Goal: Entertainment & Leisure: Consume media (video, audio)

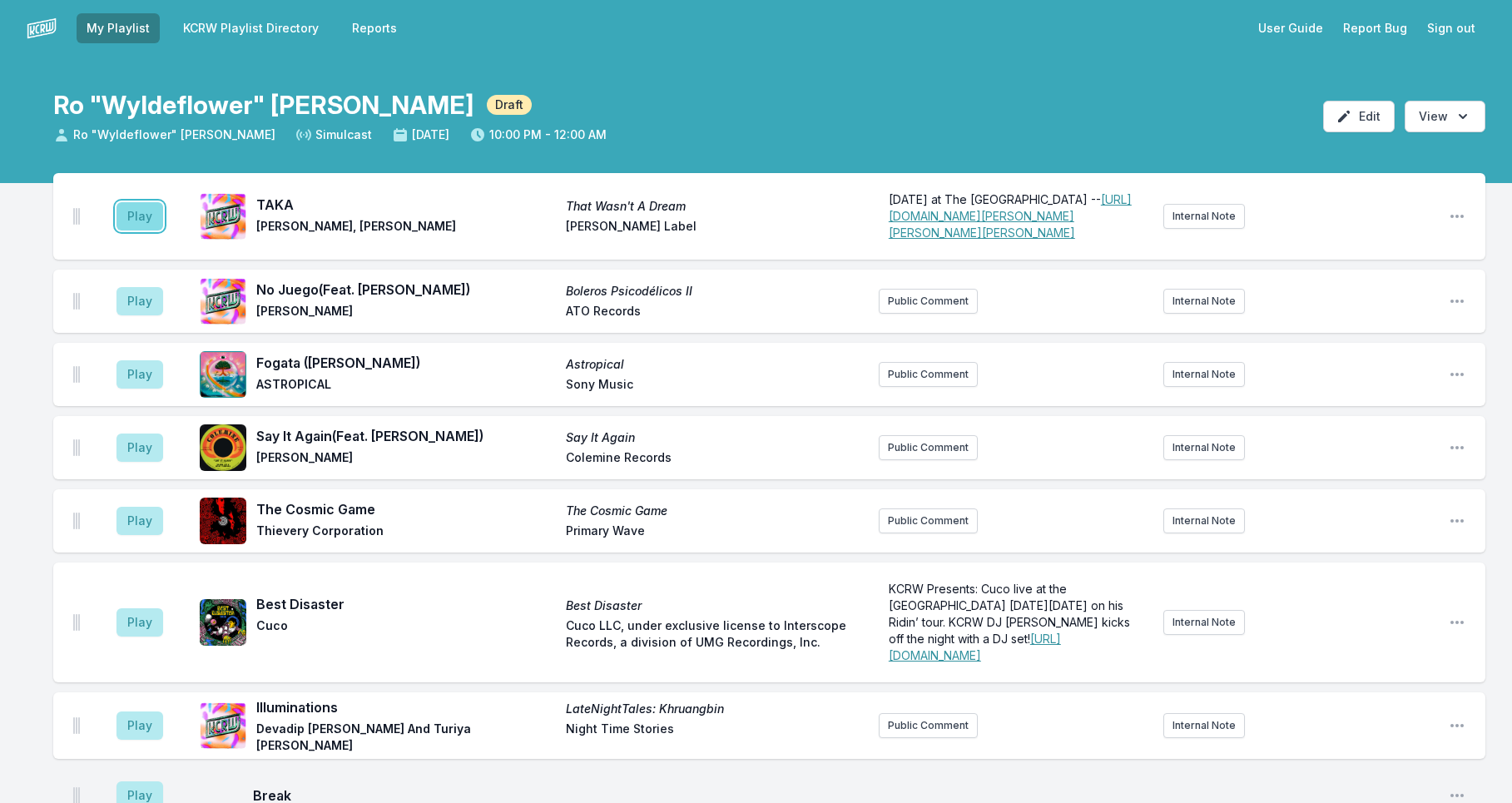
click at [151, 231] on button "Play" at bounding box center [140, 216] width 46 height 29
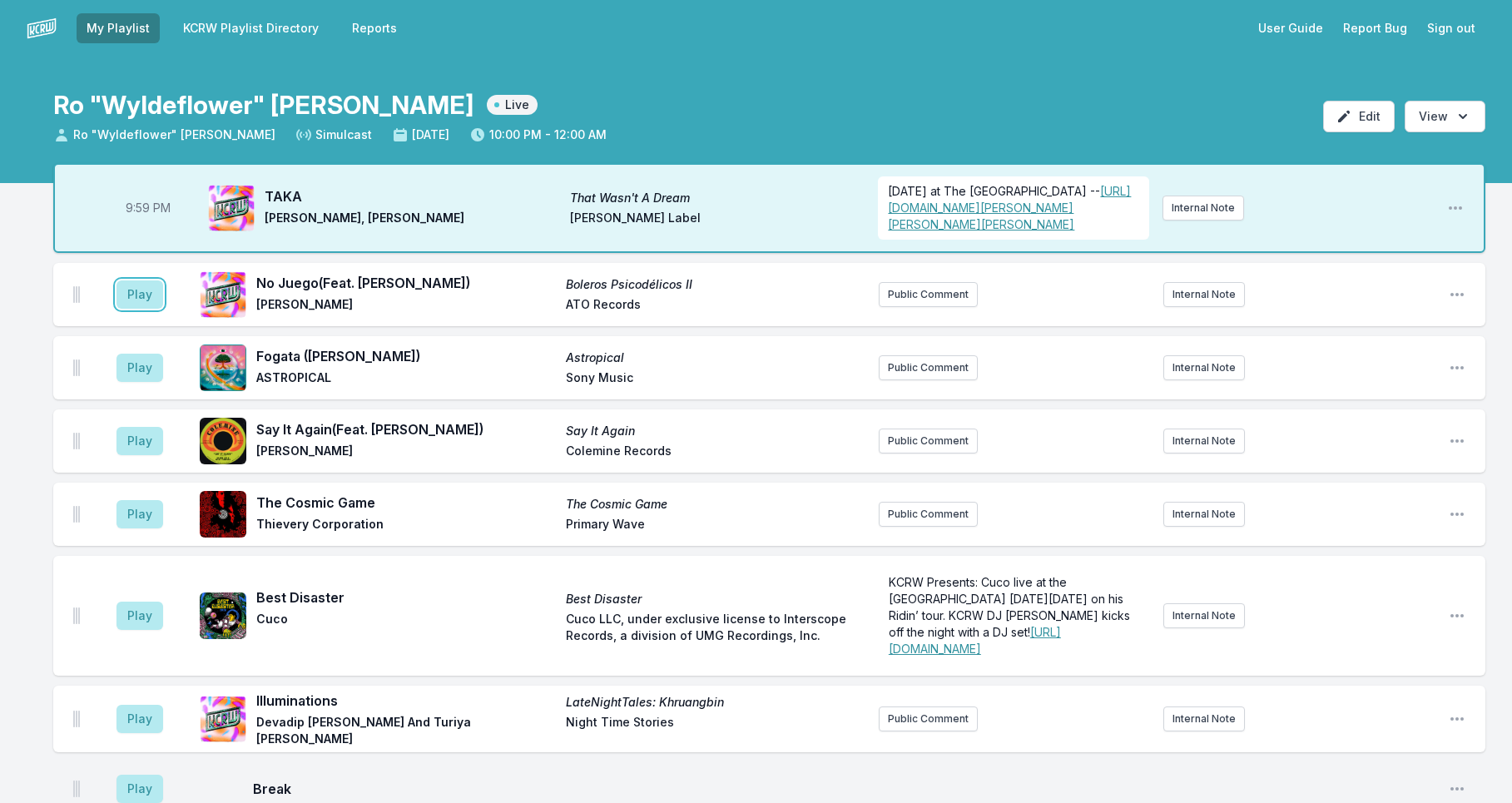
drag, startPoint x: 136, startPoint y: 325, endPoint x: 138, endPoint y: 305, distance: 20.1
click at [135, 308] on button "Play" at bounding box center [140, 295] width 46 height 29
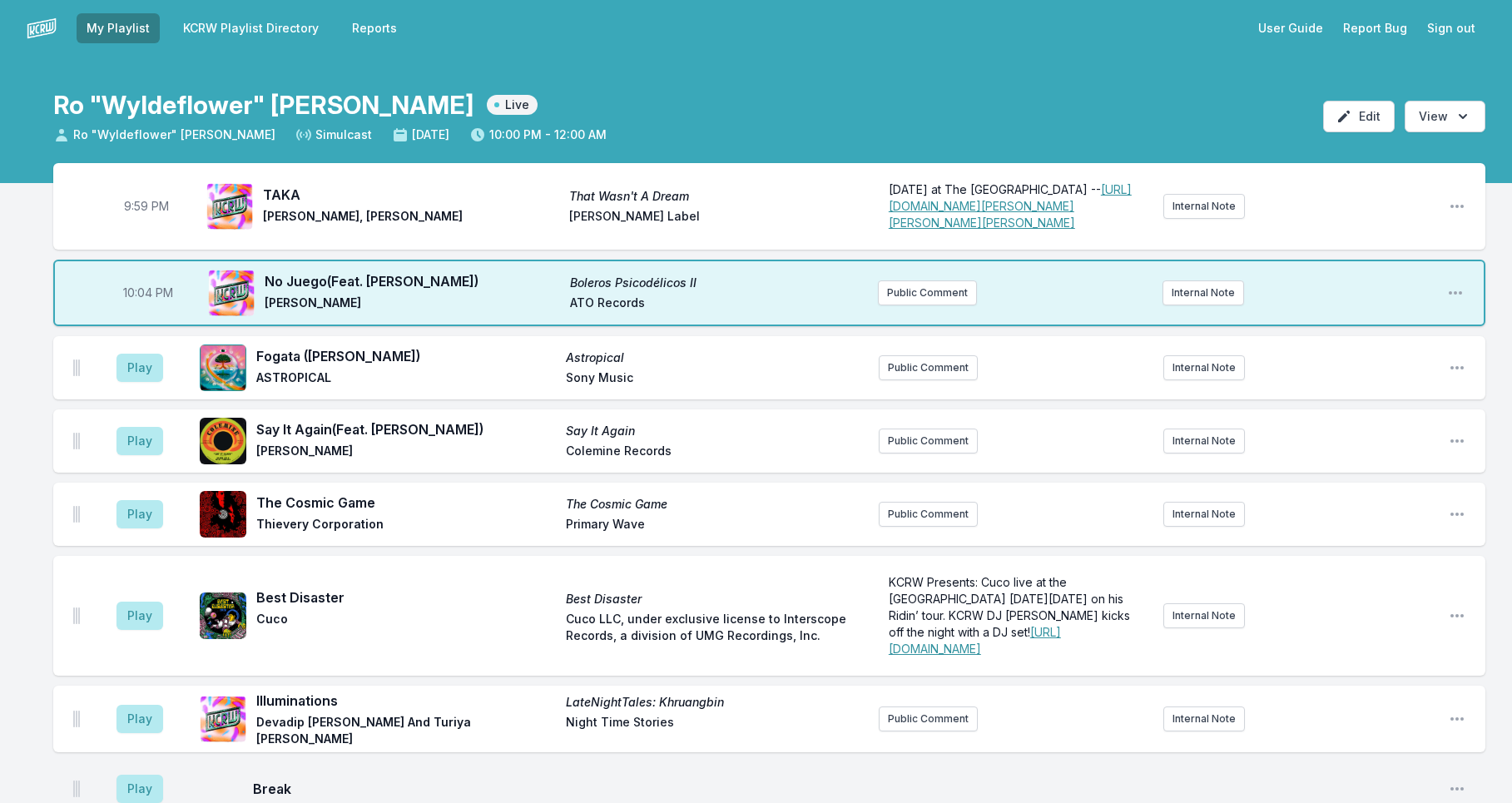
click at [162, 395] on aside "Play" at bounding box center [140, 368] width 94 height 54
click at [153, 383] on button "Play" at bounding box center [140, 368] width 46 height 29
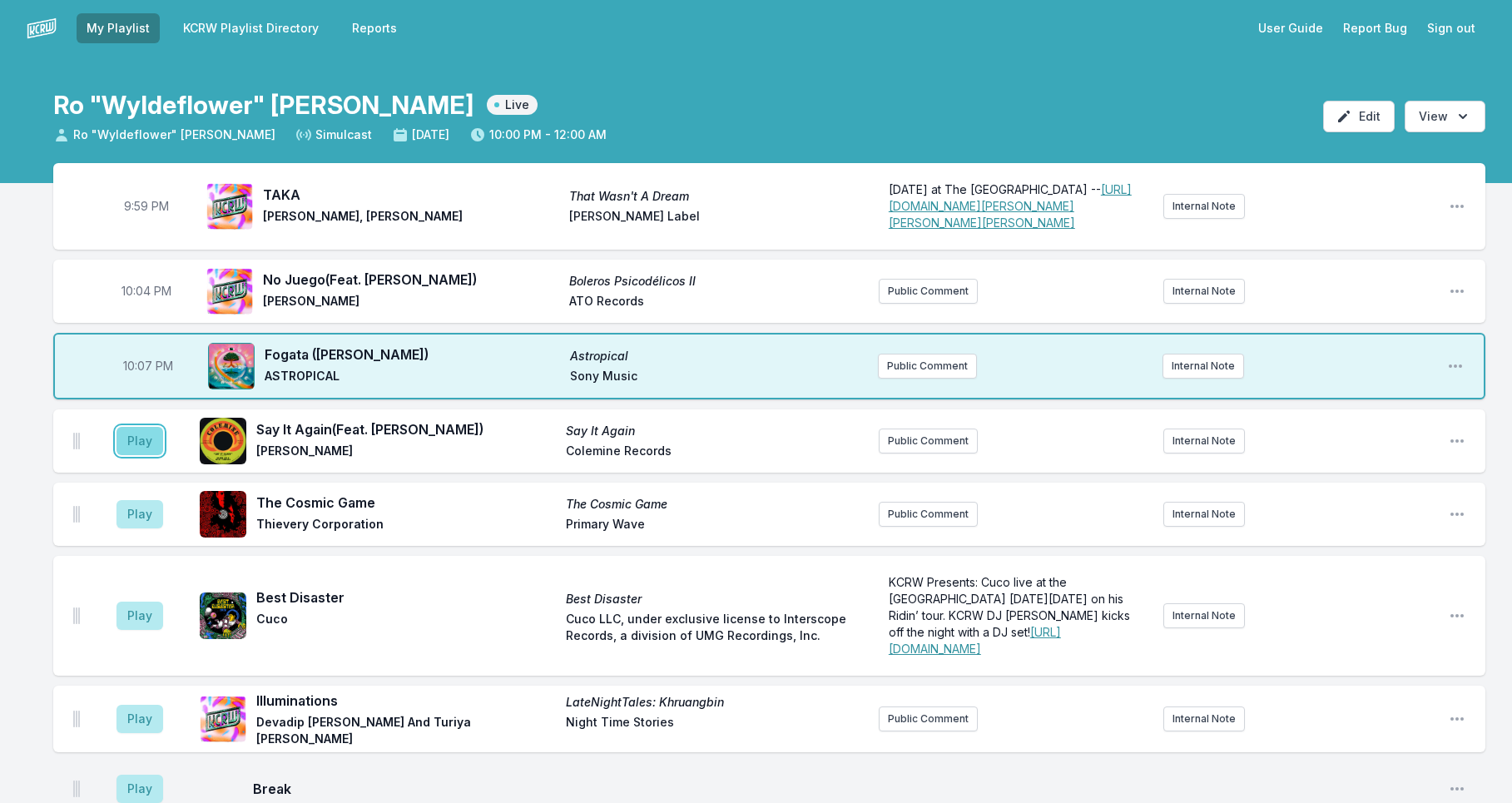
click at [150, 456] on button "Play" at bounding box center [140, 441] width 46 height 29
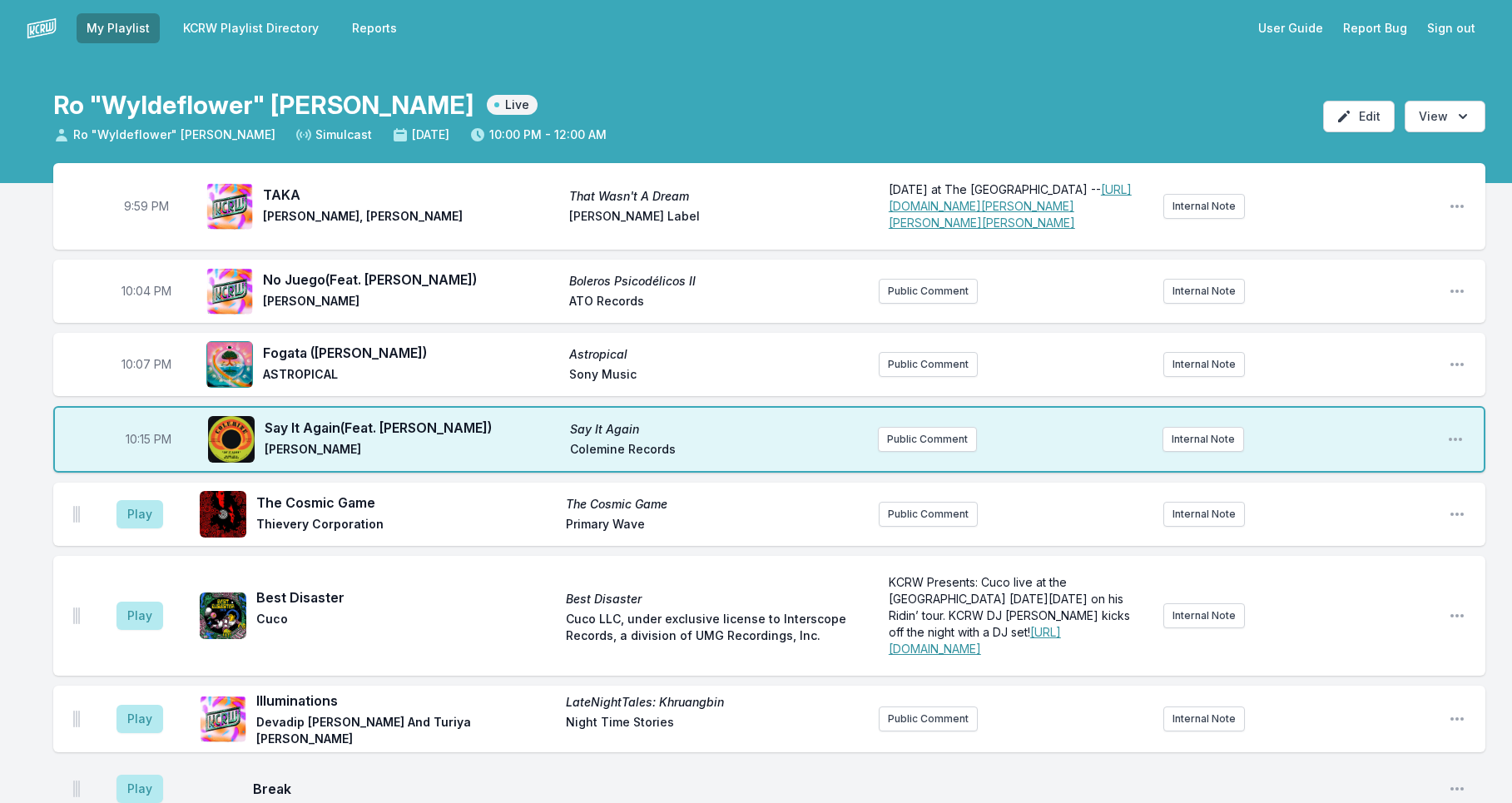
click at [146, 528] on aside "Play" at bounding box center [140, 515] width 94 height 54
click at [141, 529] on button "Play" at bounding box center [140, 514] width 46 height 29
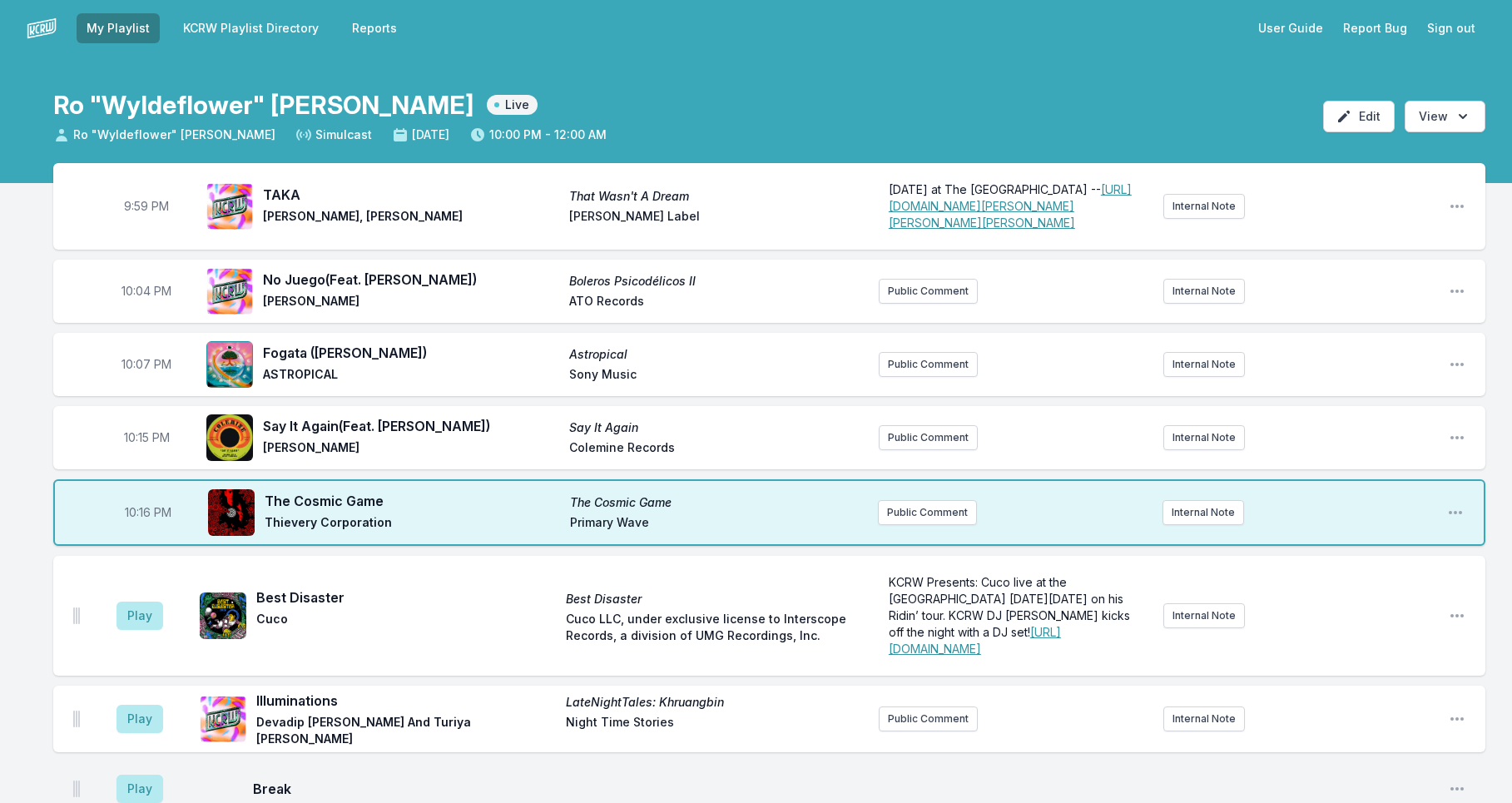
click at [151, 640] on aside "Play" at bounding box center [140, 616] width 94 height 54
click at [145, 630] on button "Play" at bounding box center [140, 616] width 46 height 29
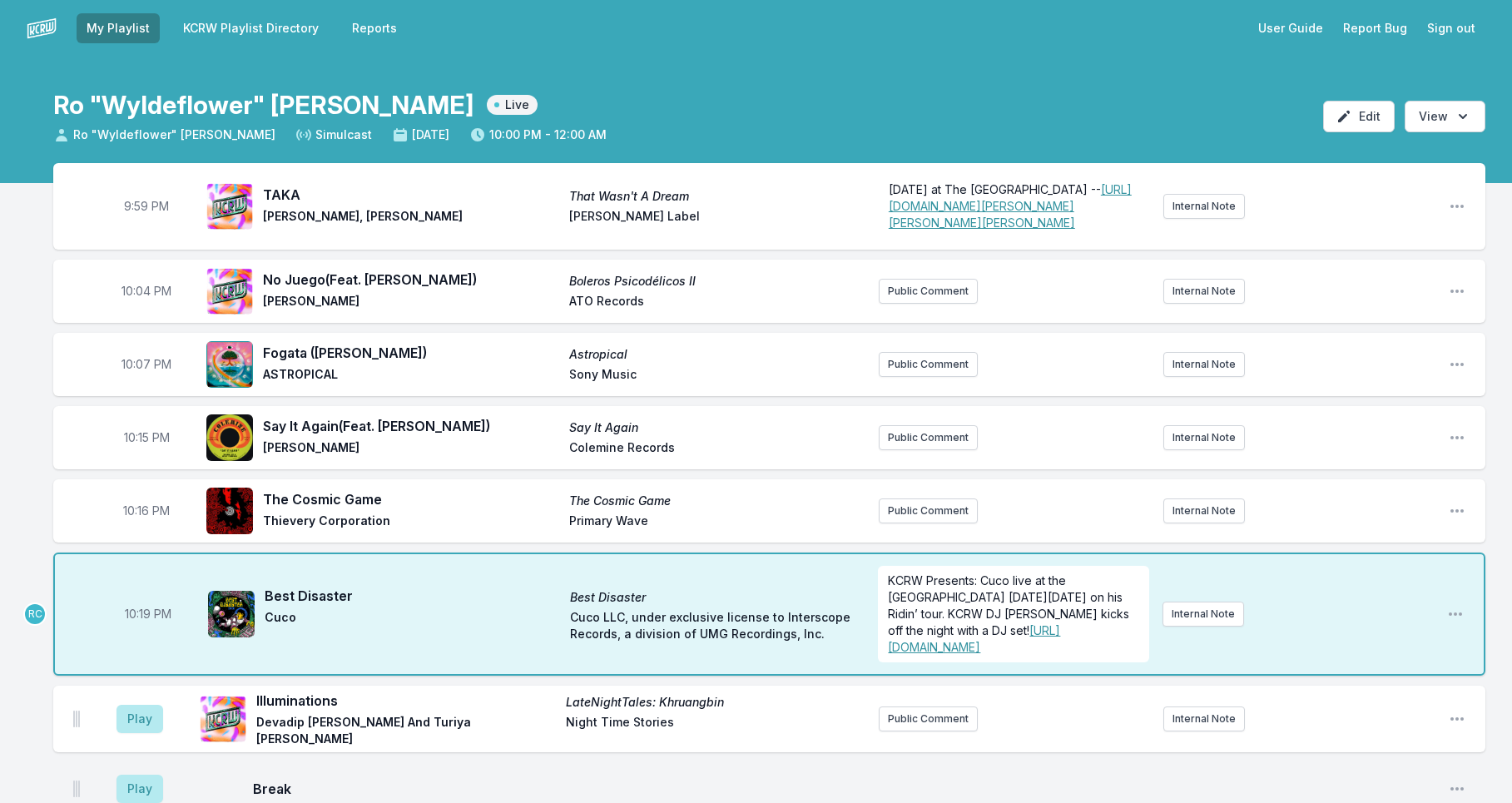
click at [144, 622] on span "10:19 PM" at bounding box center [148, 614] width 46 height 17
click at [142, 630] on input "22:19" at bounding box center [148, 614] width 94 height 31
click at [137, 630] on input "22:19" at bounding box center [148, 614] width 94 height 31
type input "22:16"
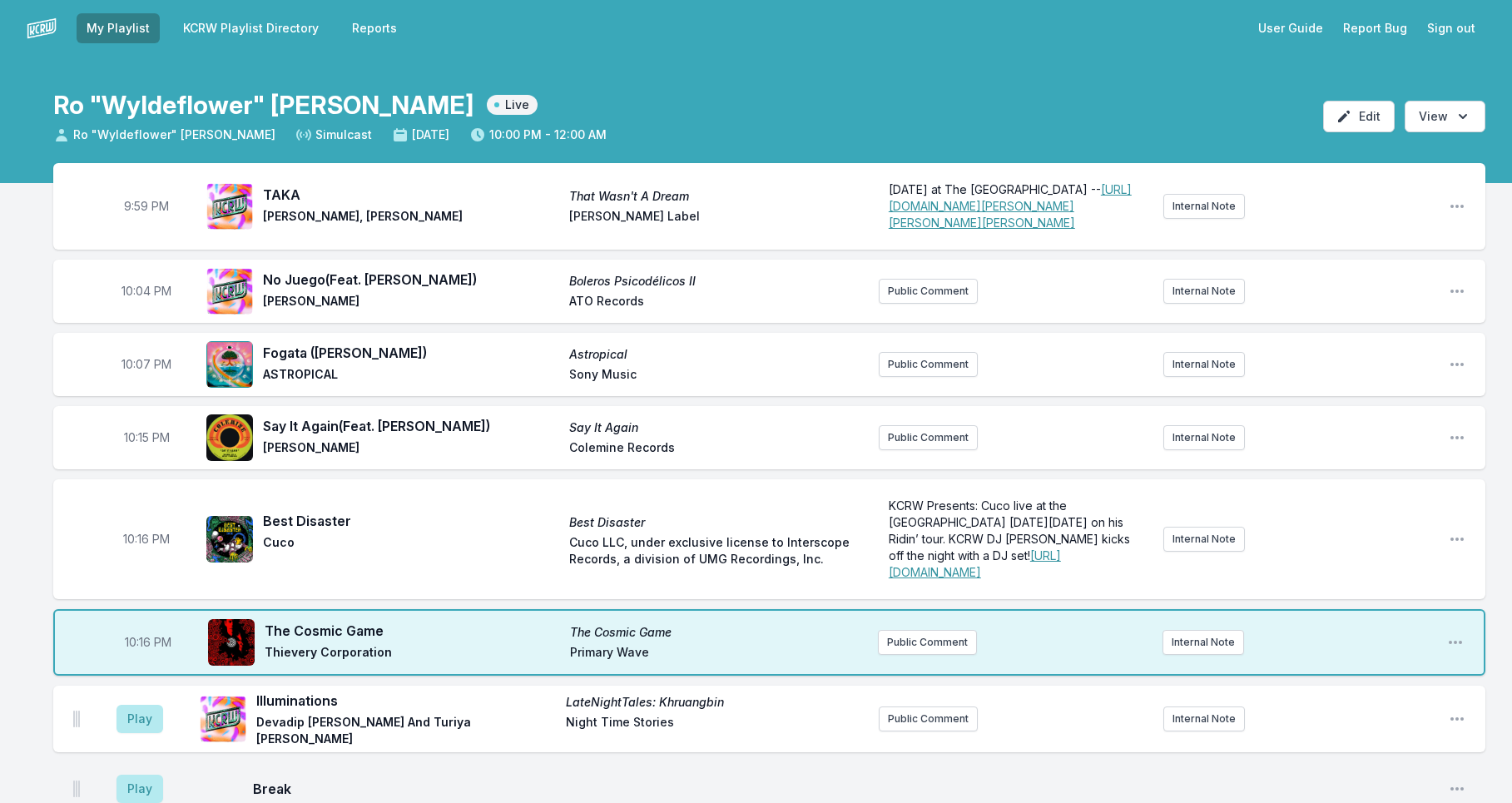
click at [145, 651] on span "10:16 PM" at bounding box center [148, 643] width 46 height 17
click at [137, 659] on input "22:16" at bounding box center [148, 643] width 94 height 31
type input "22:14"
drag, startPoint x: 22, startPoint y: 605, endPoint x: 49, endPoint y: 695, distance: 94.0
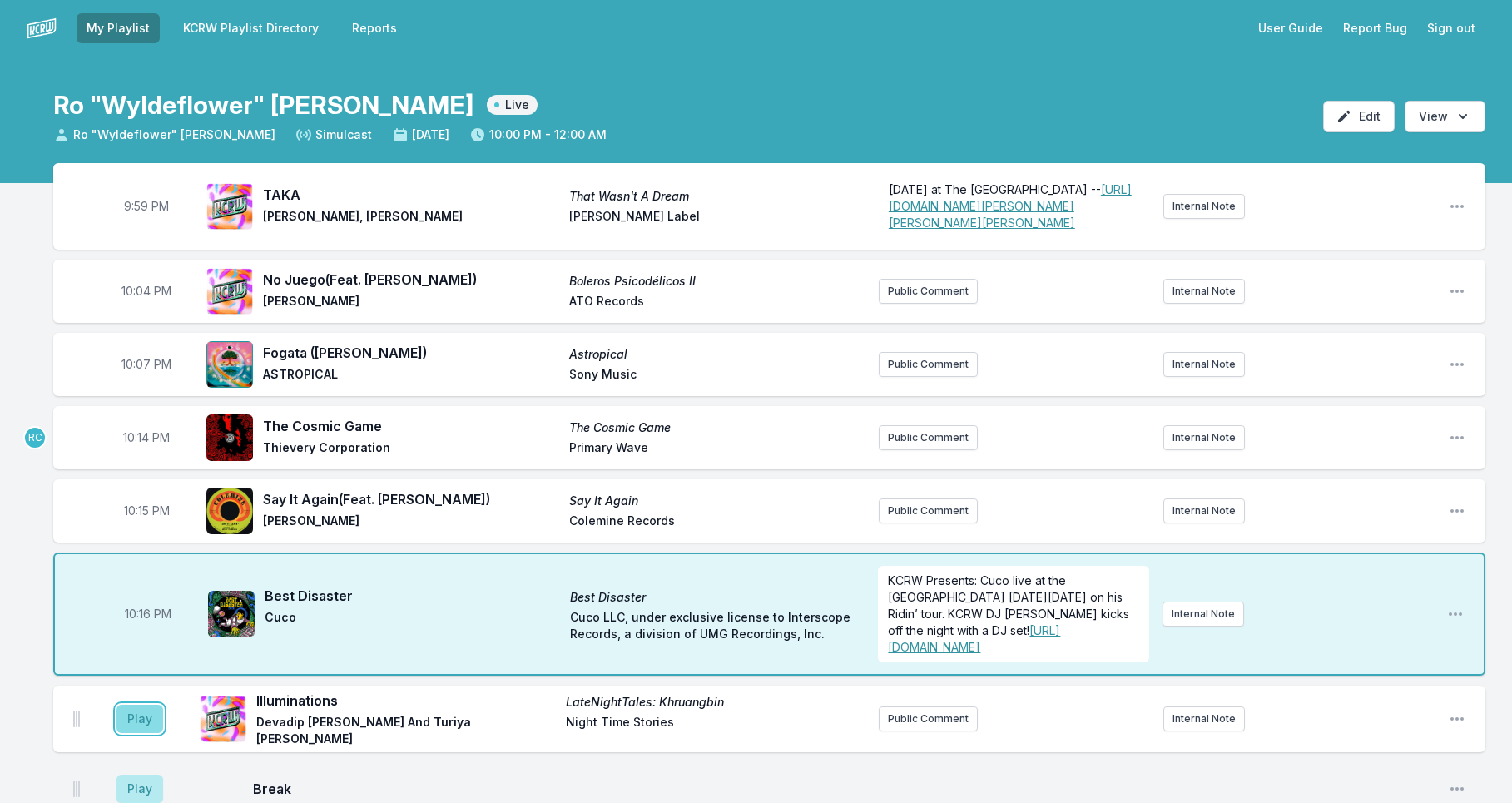
click at [137, 734] on button "Play" at bounding box center [140, 719] width 46 height 29
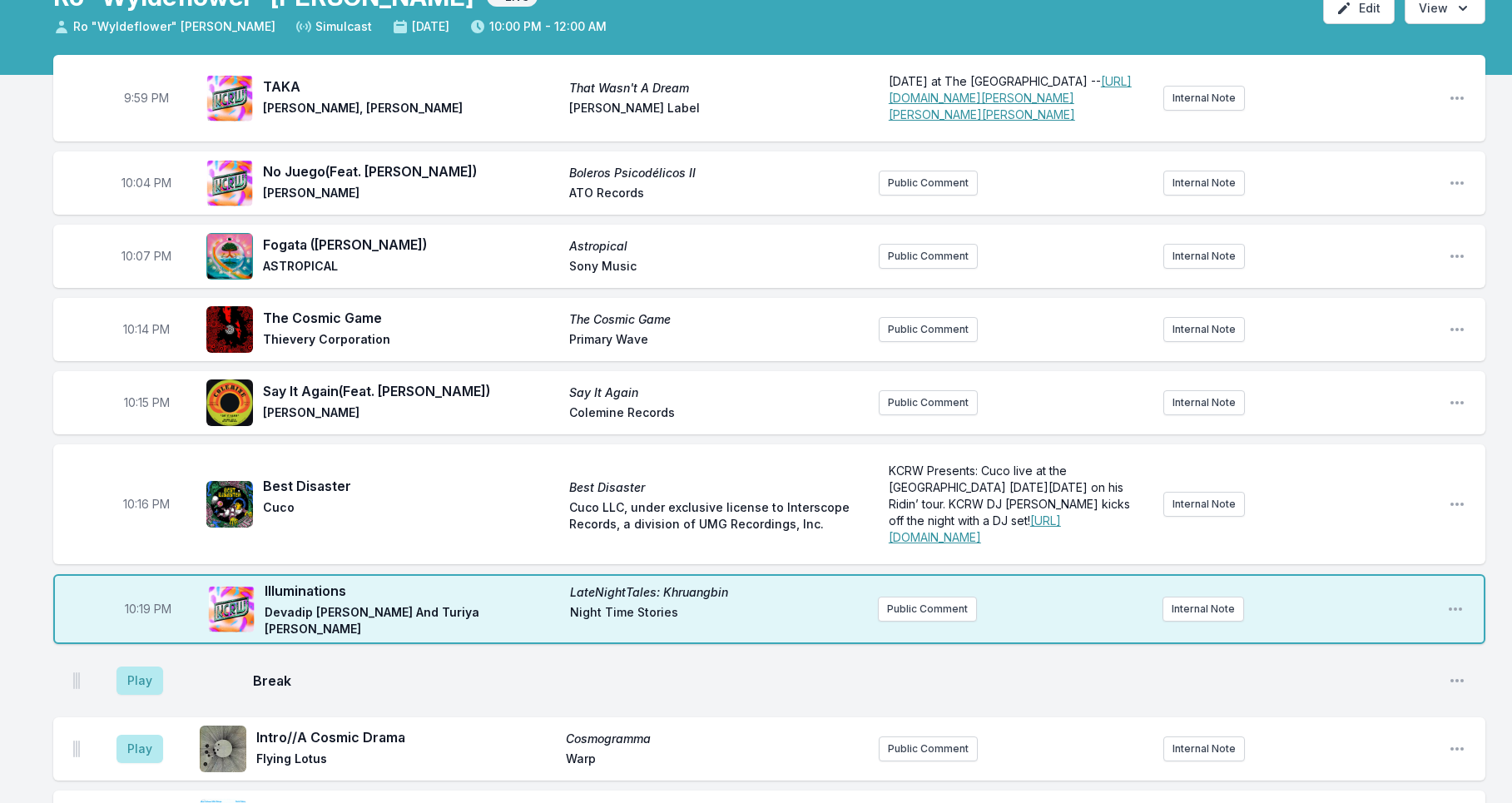
scroll to position [111, 0]
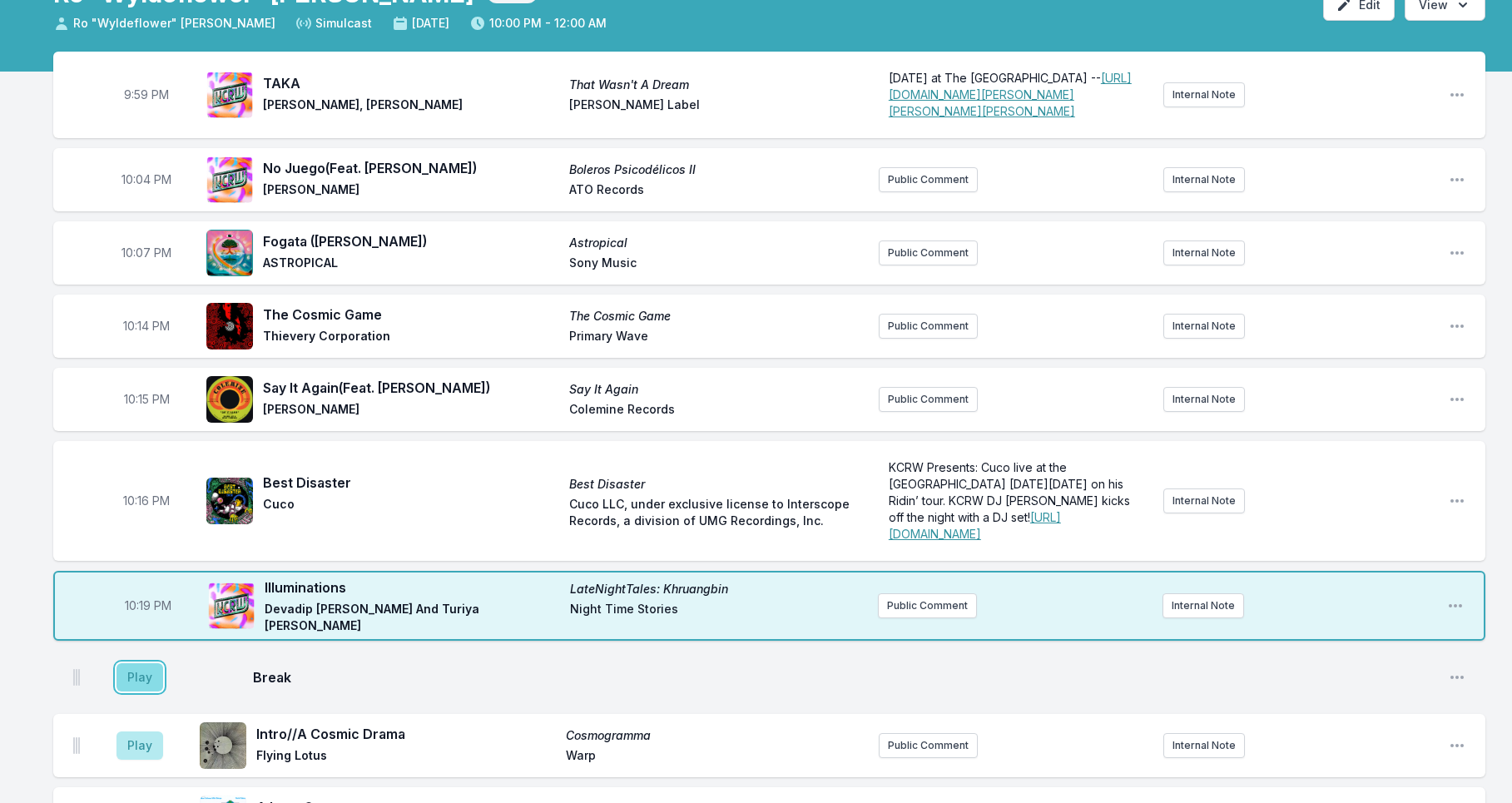
click at [141, 692] on button "Play" at bounding box center [140, 677] width 46 height 29
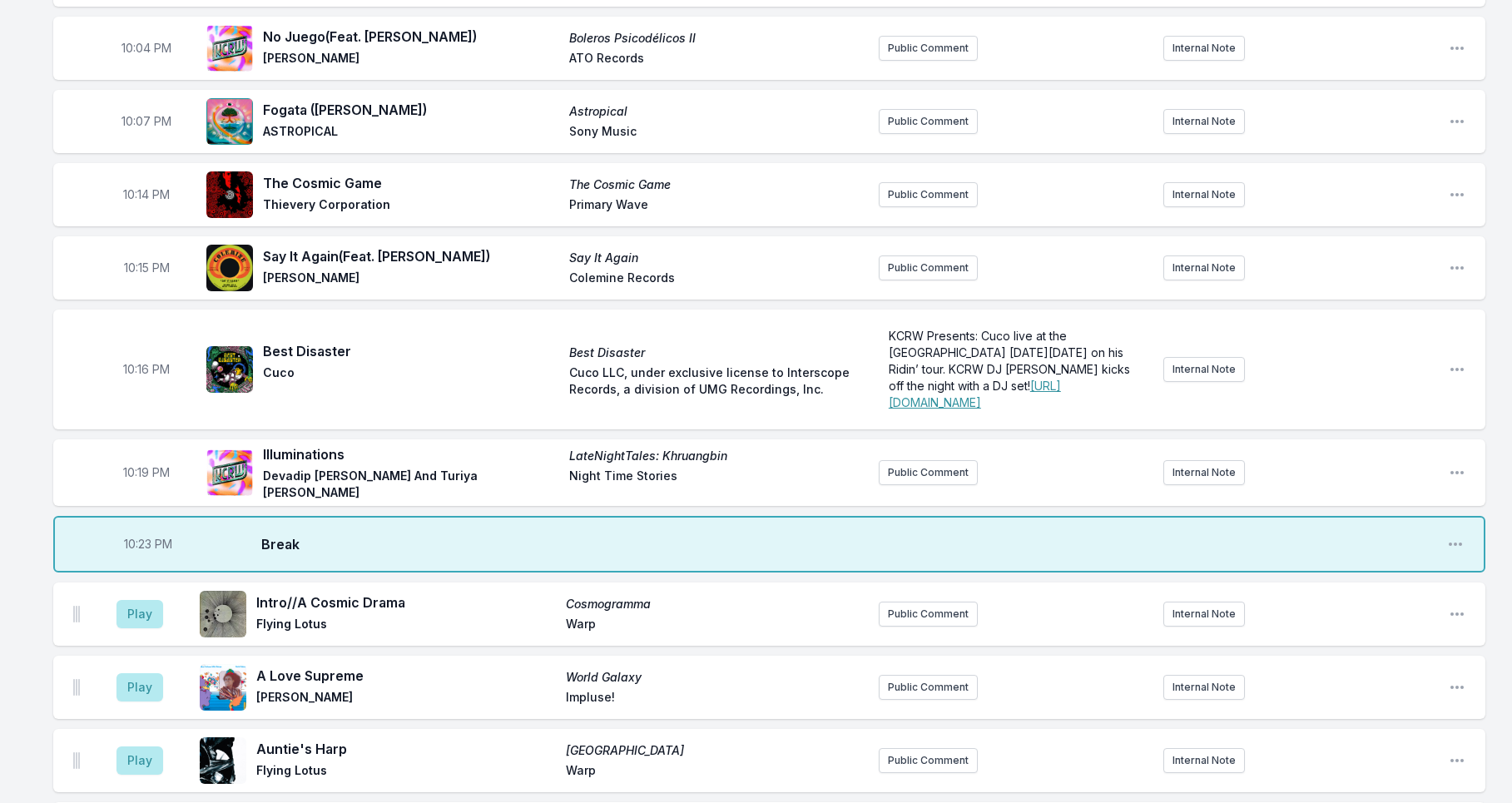
scroll to position [246, 0]
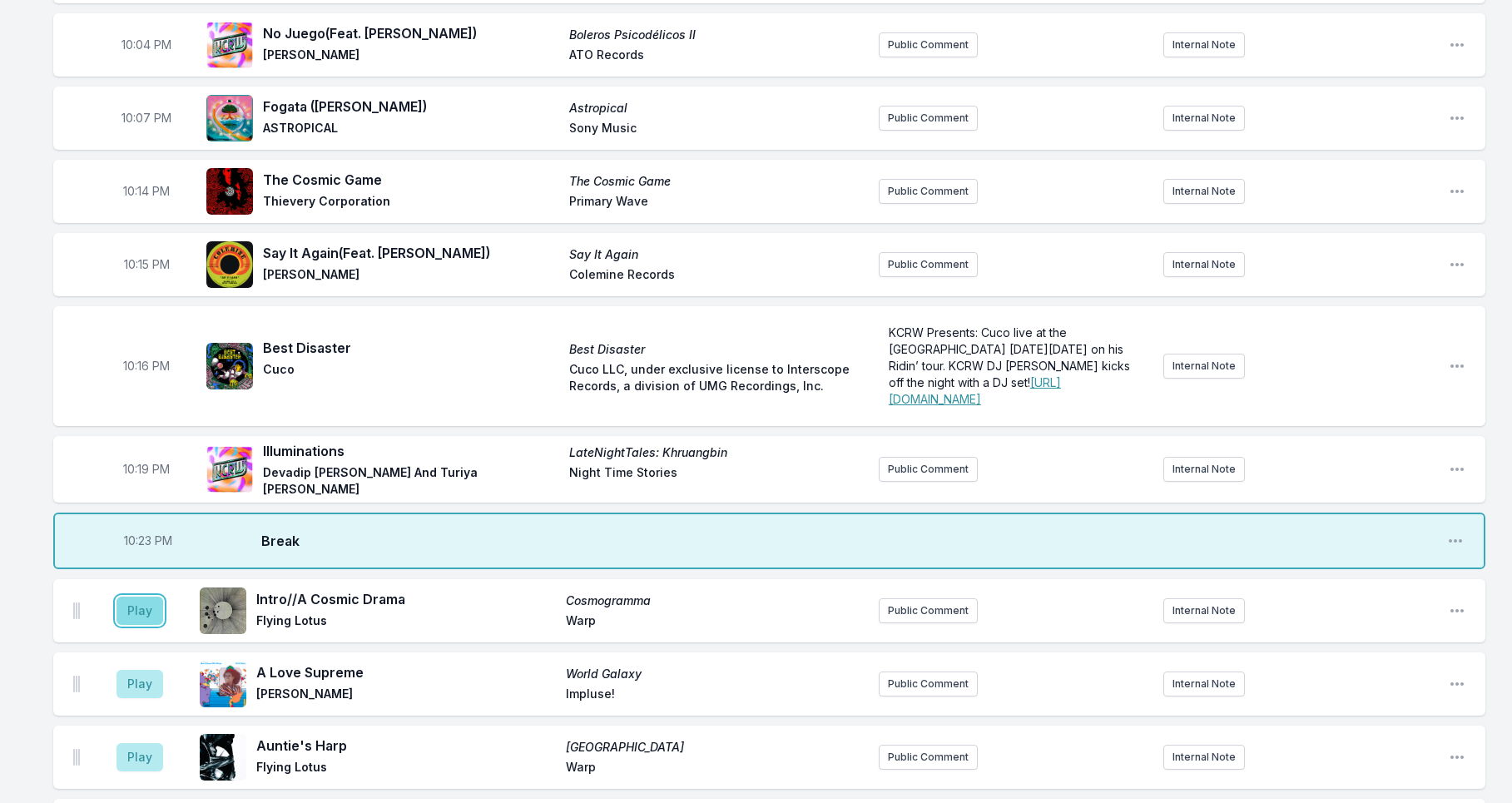
click at [135, 625] on button "Play" at bounding box center [140, 610] width 46 height 29
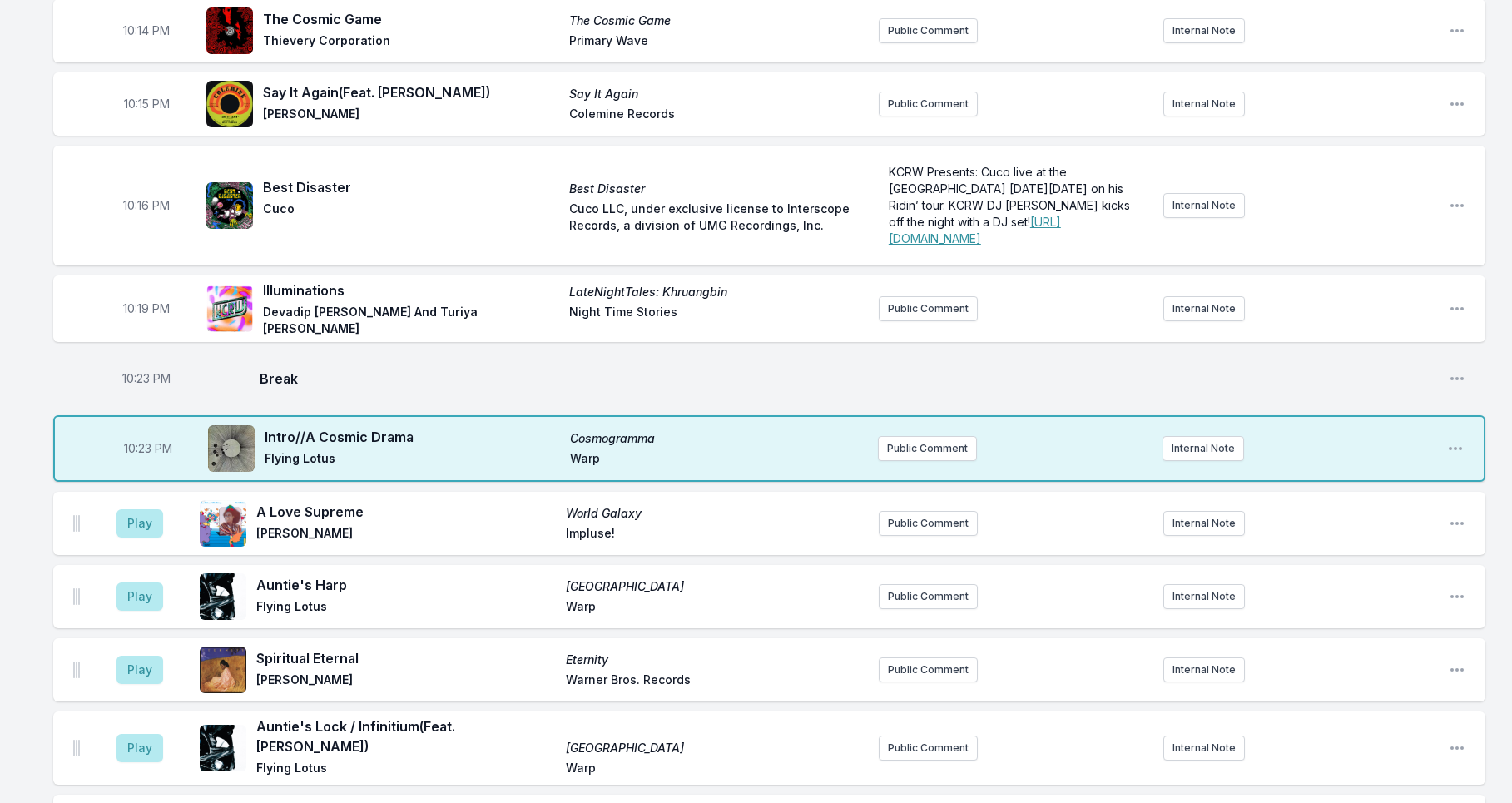
scroll to position [435, 0]
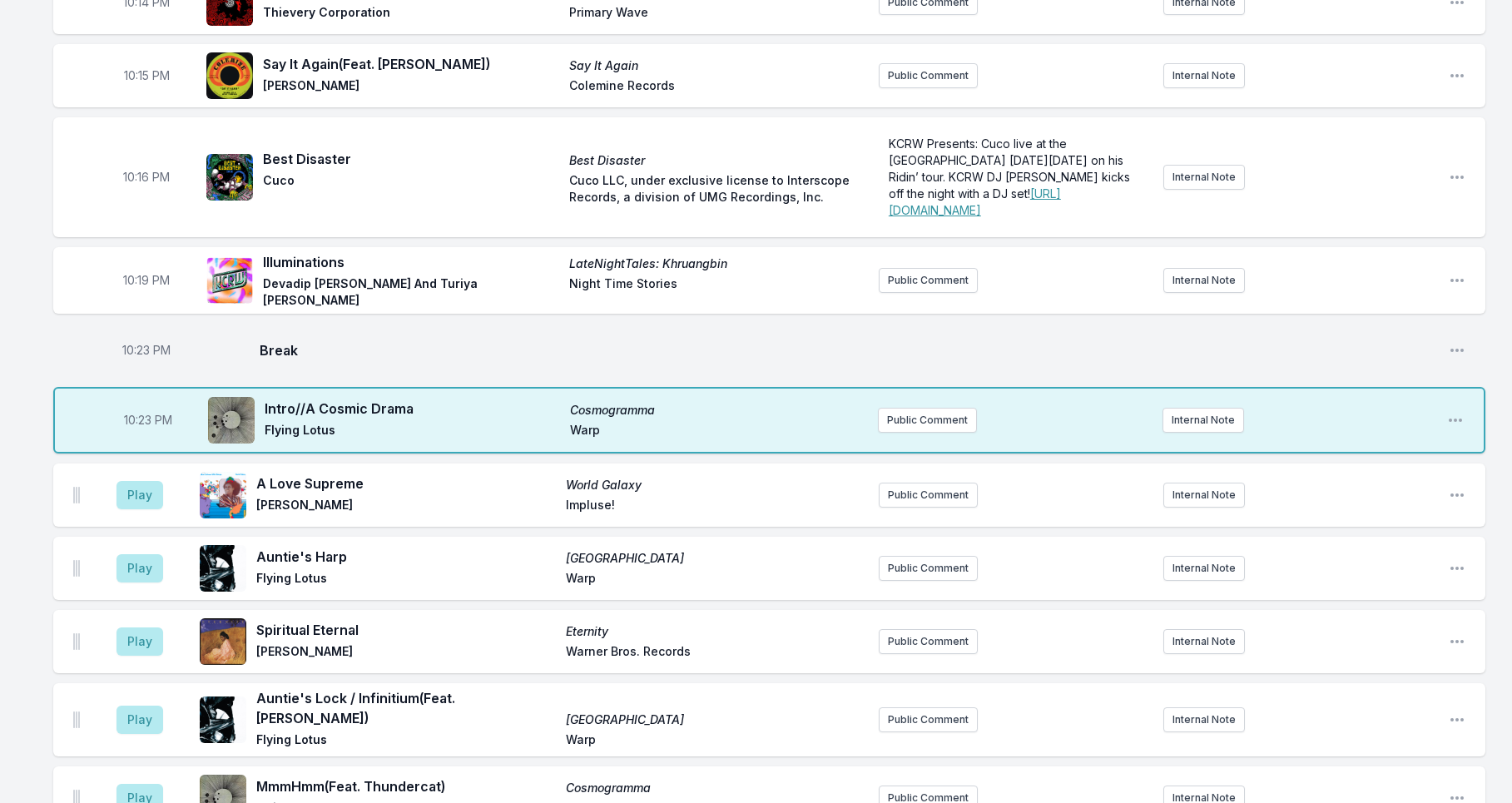
click at [116, 522] on aside "Play" at bounding box center [140, 496] width 94 height 54
click at [135, 509] on button "Play" at bounding box center [140, 495] width 46 height 29
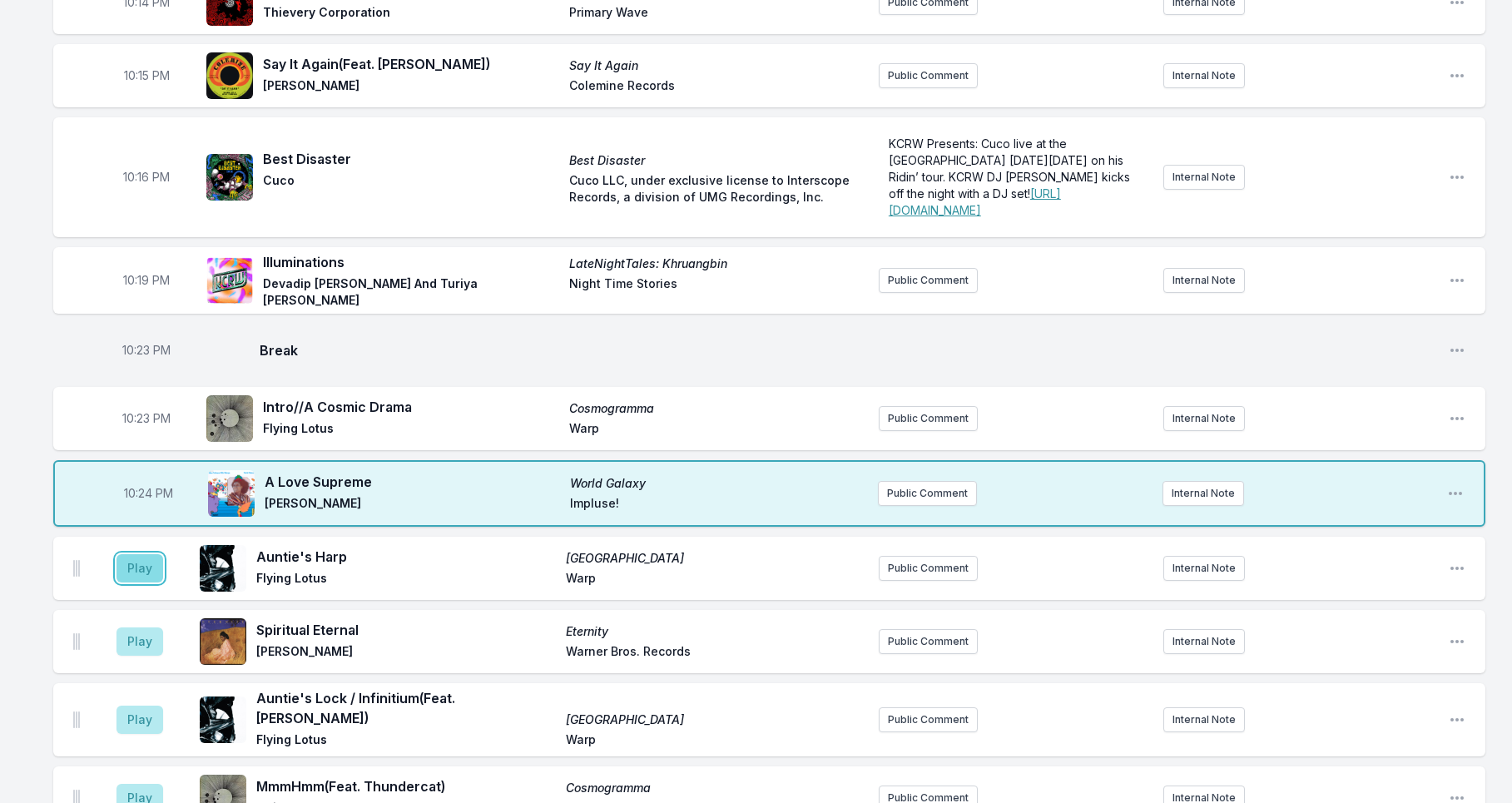
click at [144, 583] on button "Play" at bounding box center [140, 569] width 46 height 29
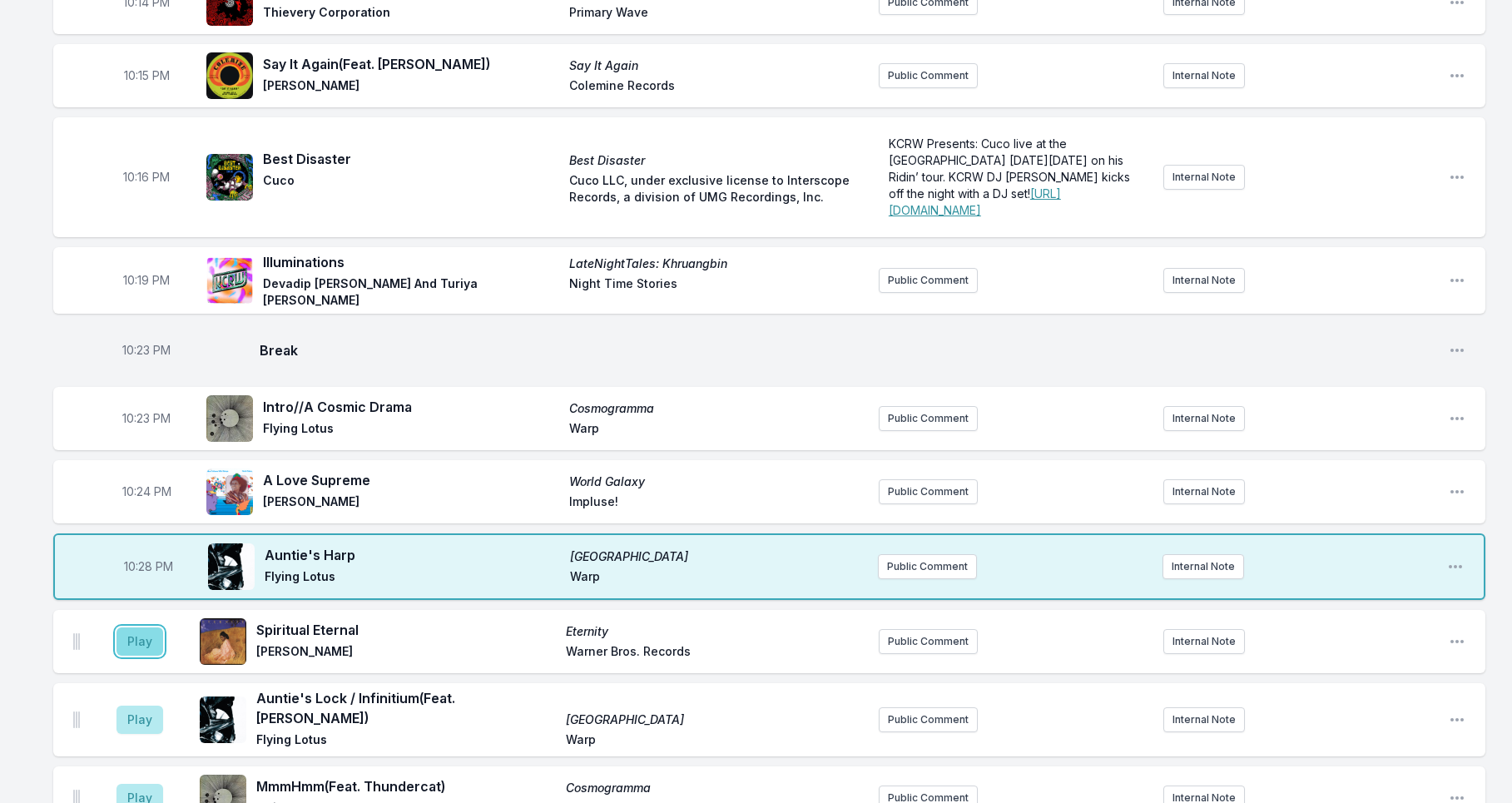
click at [122, 656] on button "Play" at bounding box center [140, 642] width 46 height 29
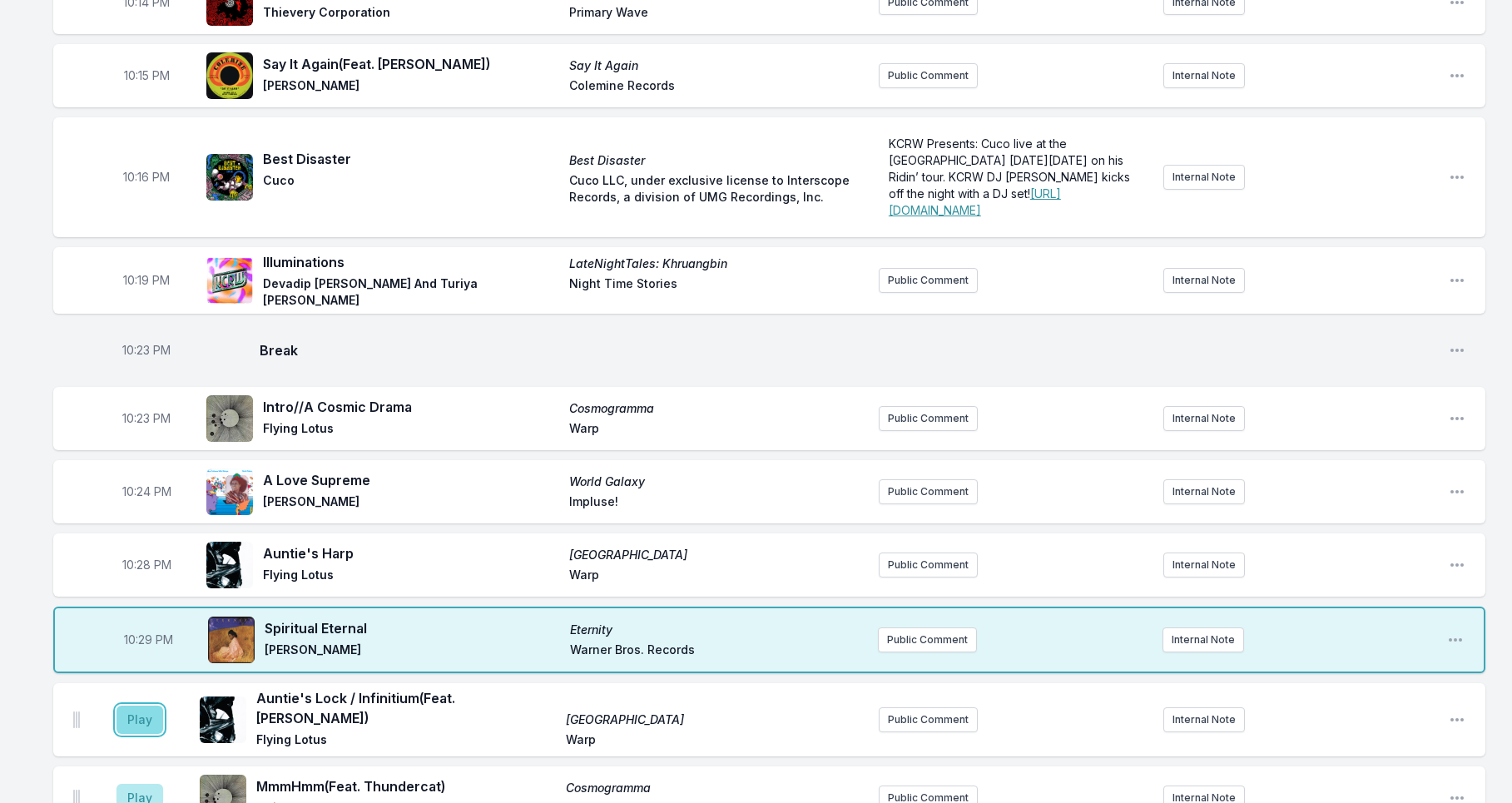
click at [142, 734] on button "Play" at bounding box center [140, 720] width 46 height 29
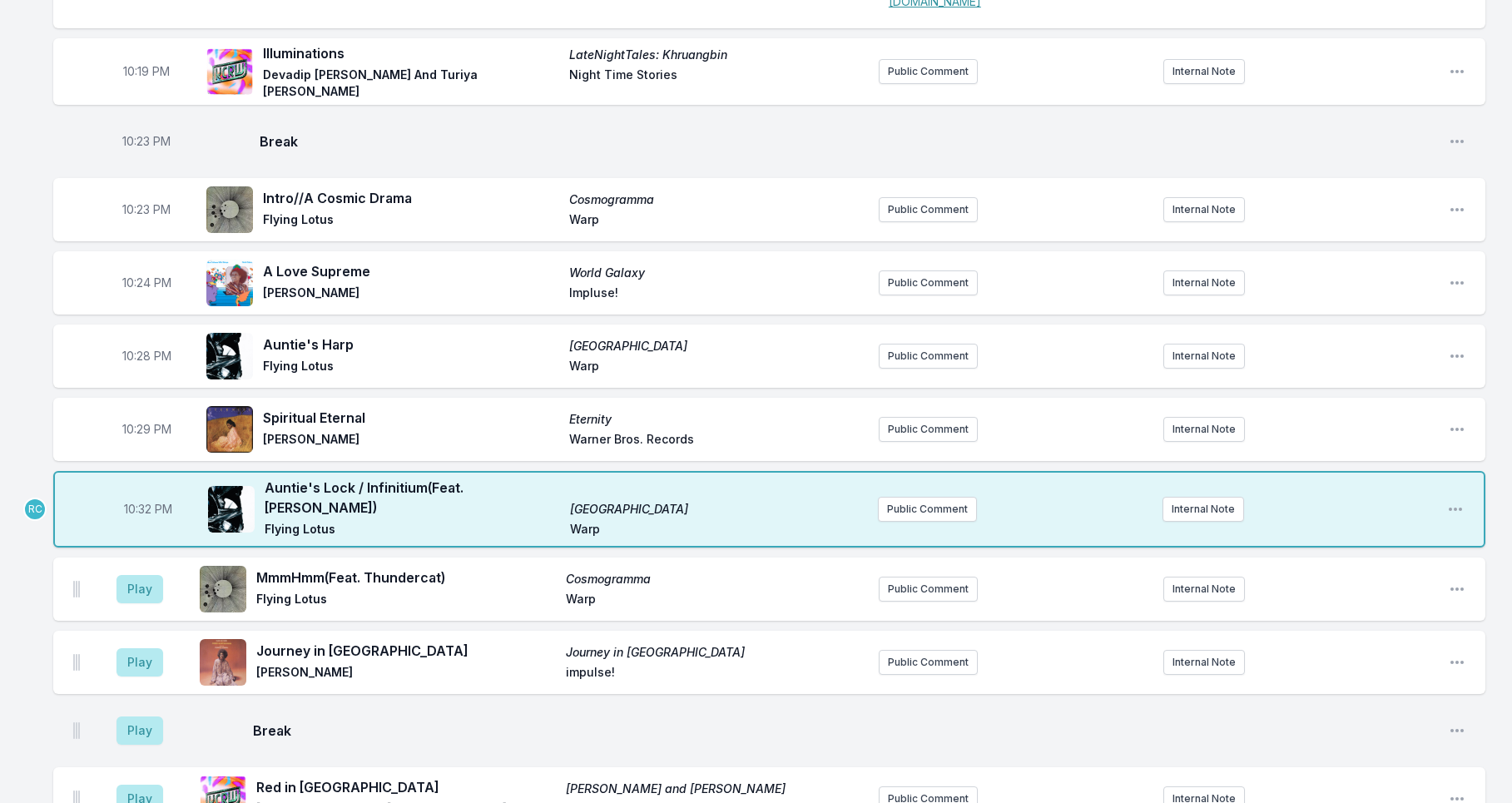
scroll to position [646, 0]
click at [153, 603] on button "Play" at bounding box center [140, 588] width 46 height 29
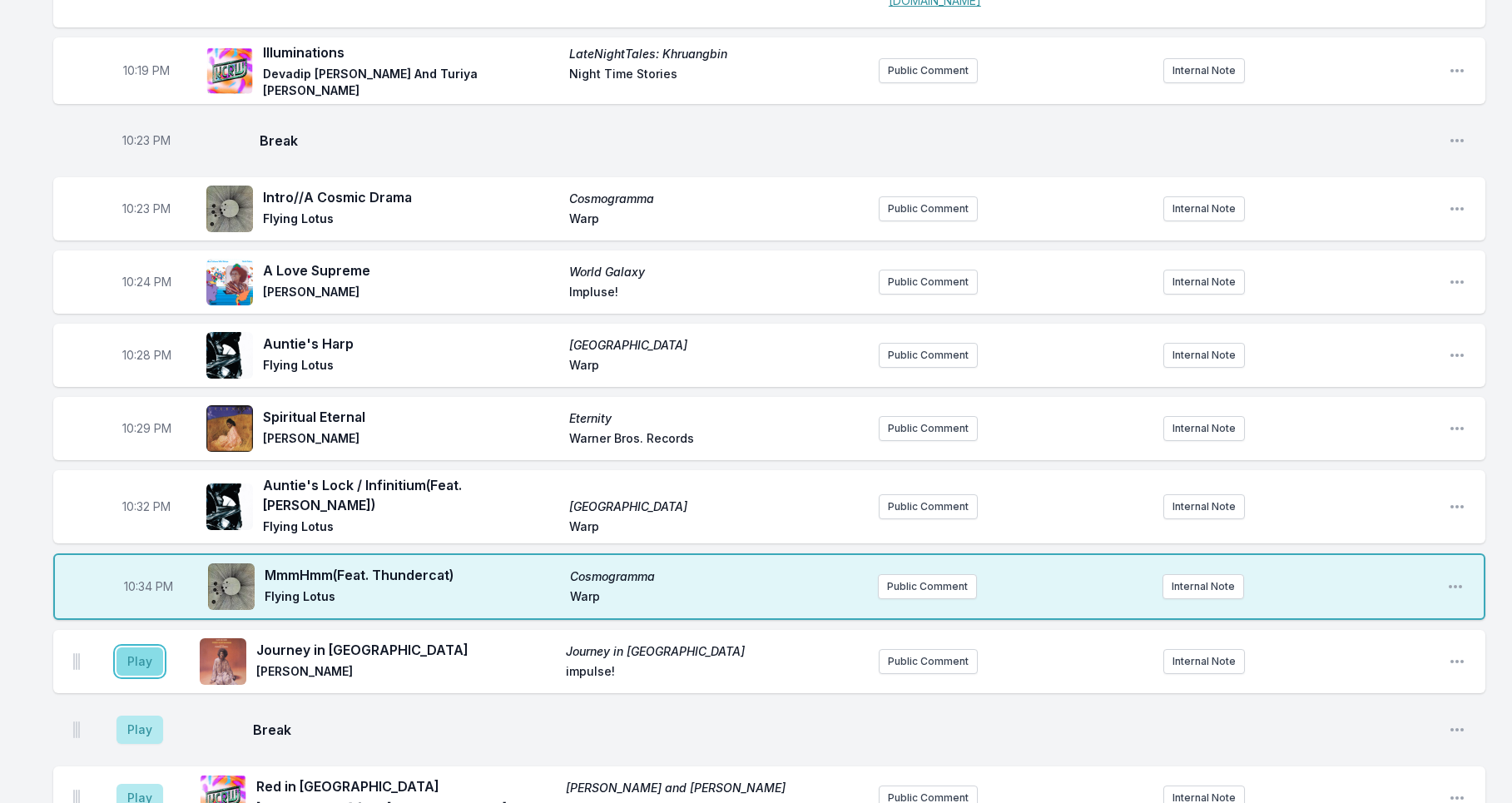
click at [128, 676] on button "Play" at bounding box center [140, 661] width 46 height 29
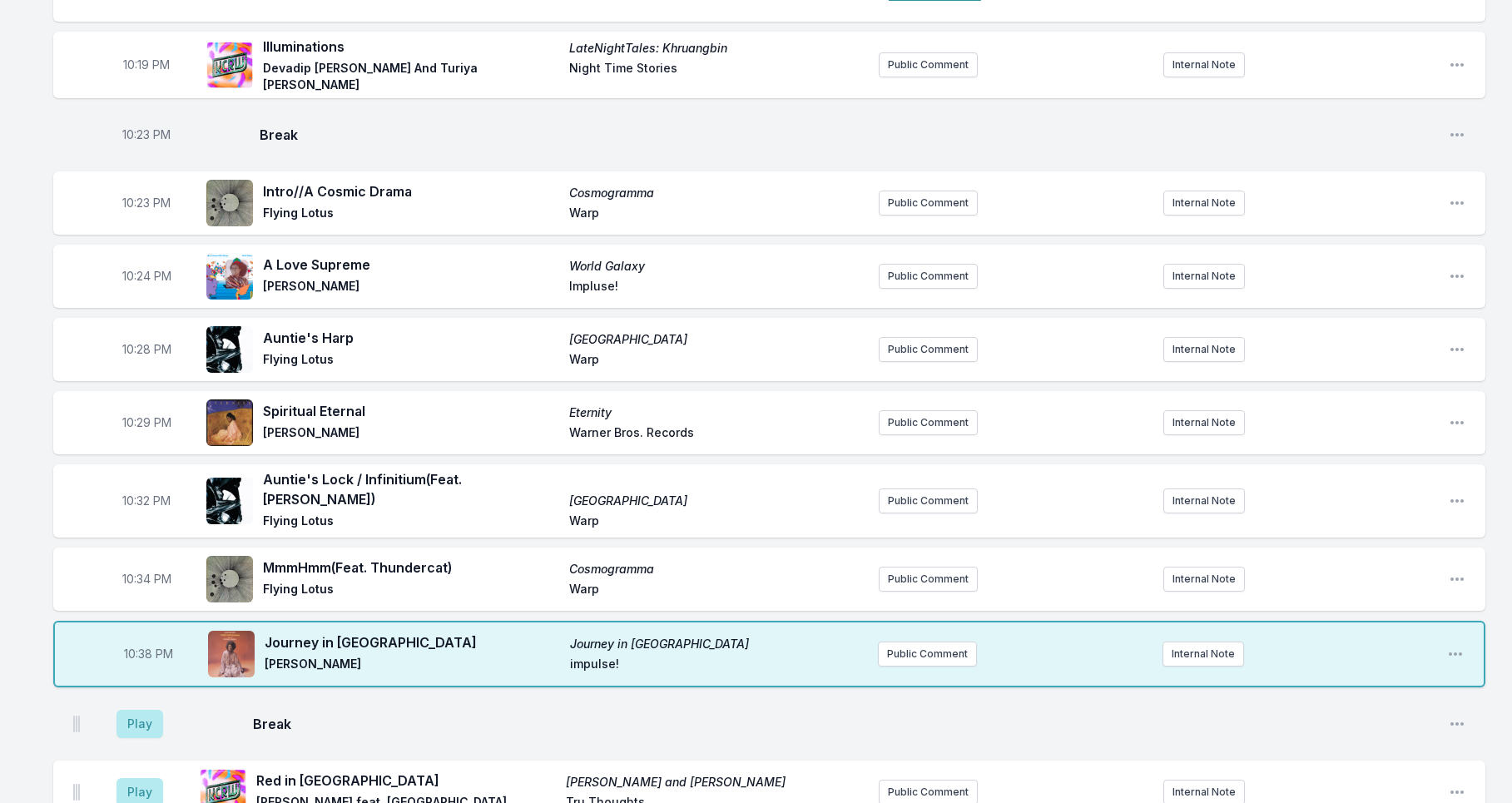
scroll to position [676, 0]
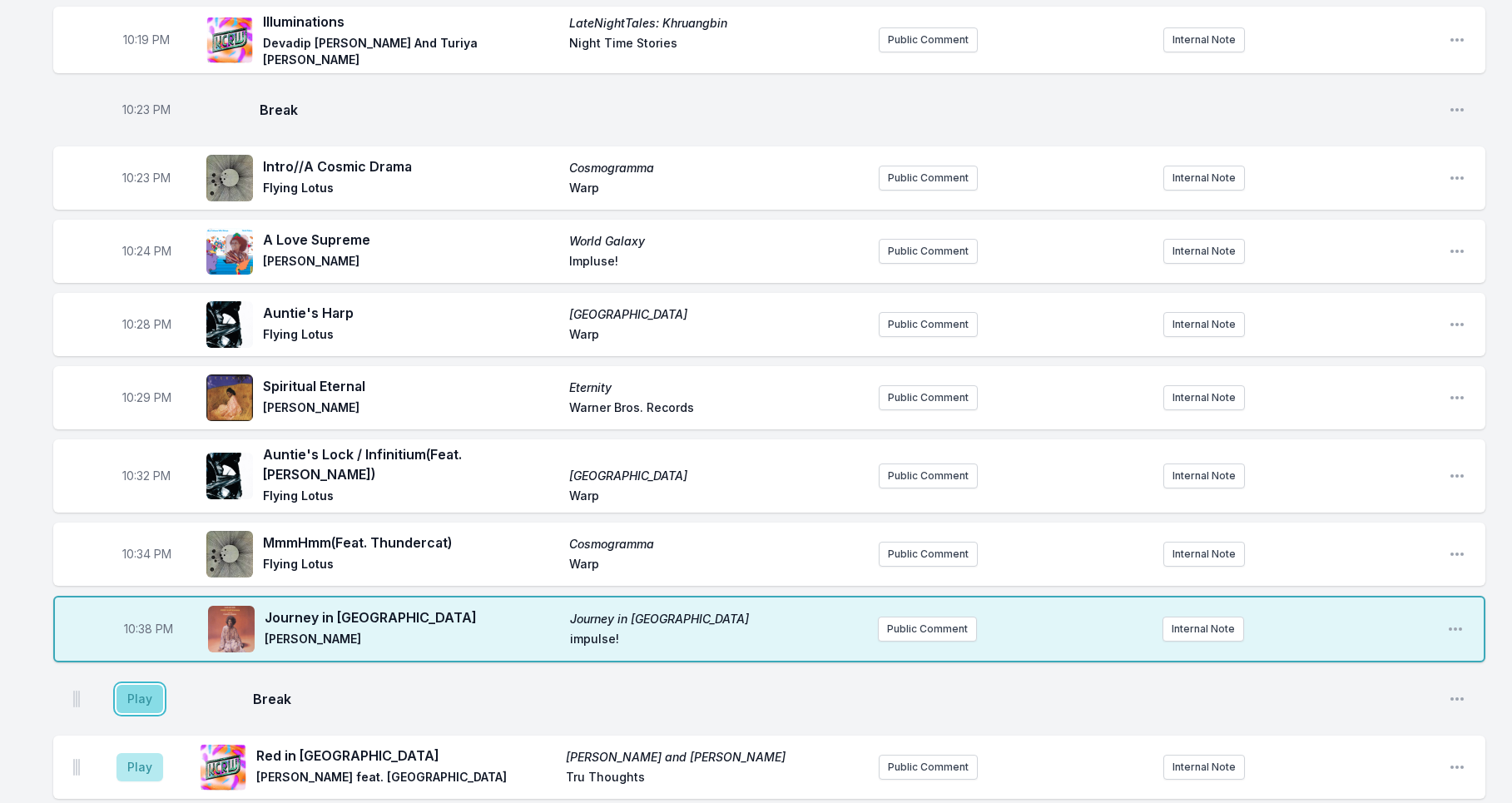
click at [144, 713] on button "Play" at bounding box center [140, 699] width 46 height 29
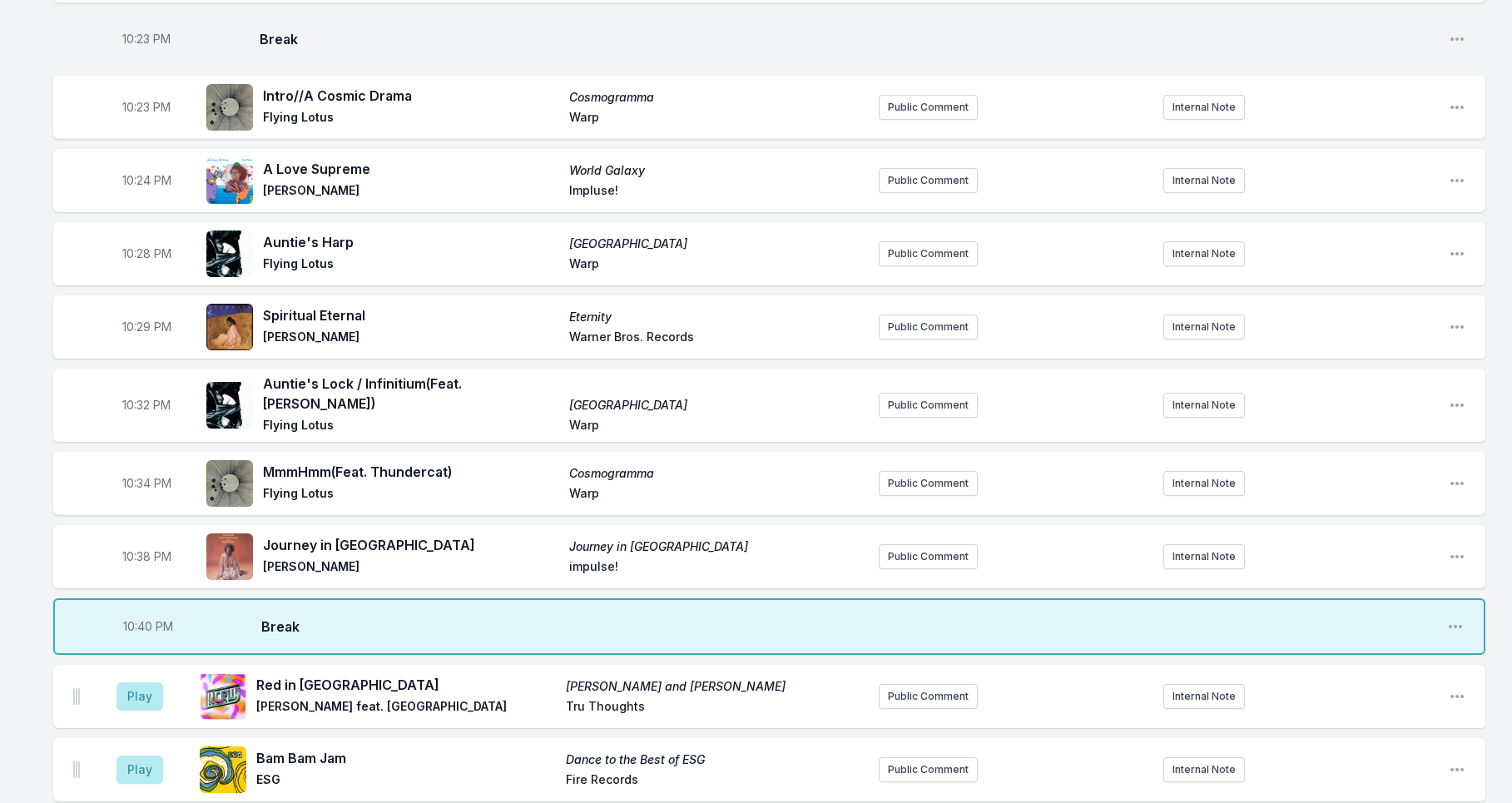
scroll to position [820, 0]
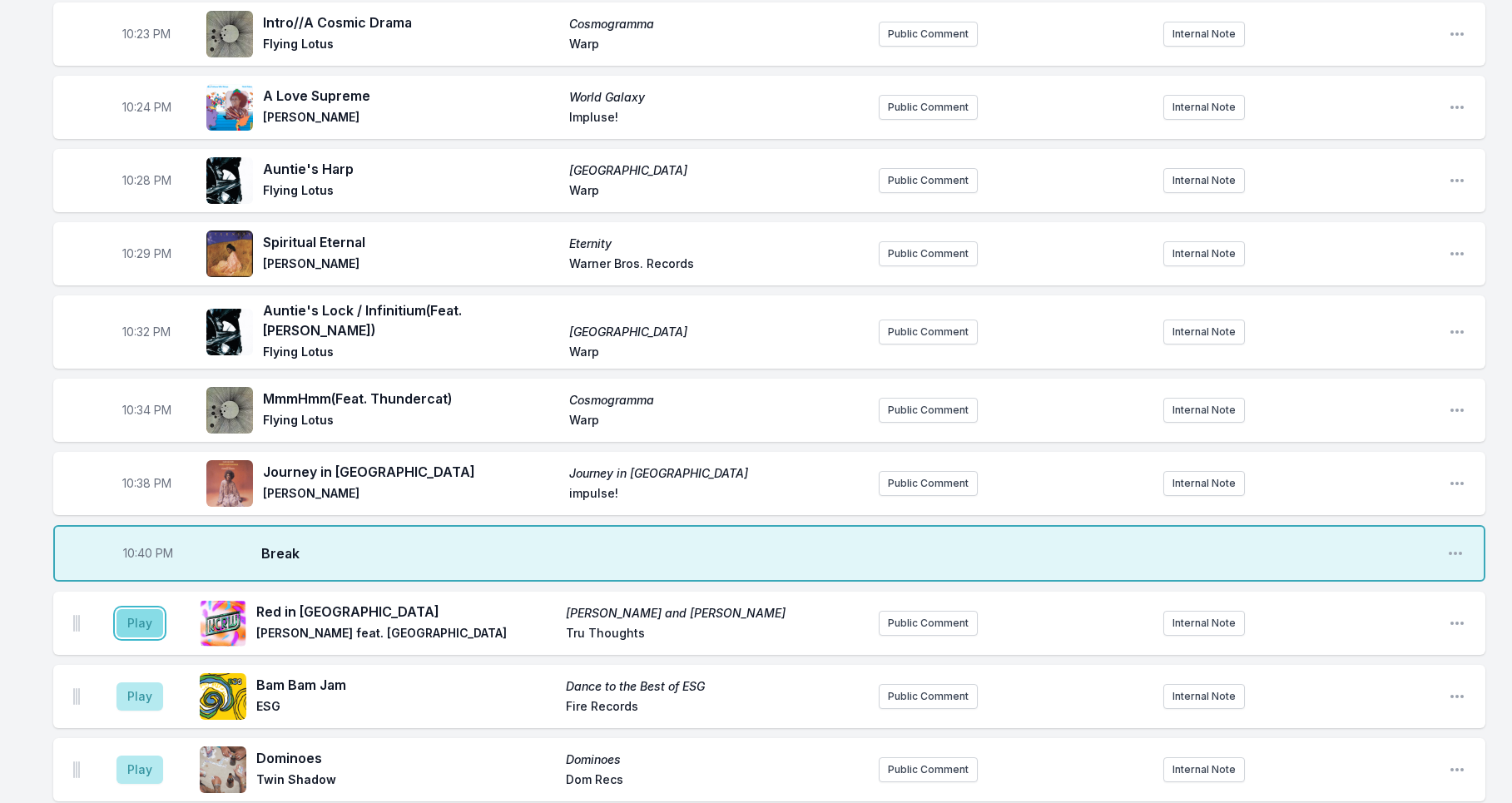
click at [133, 637] on button "Play" at bounding box center [140, 623] width 46 height 29
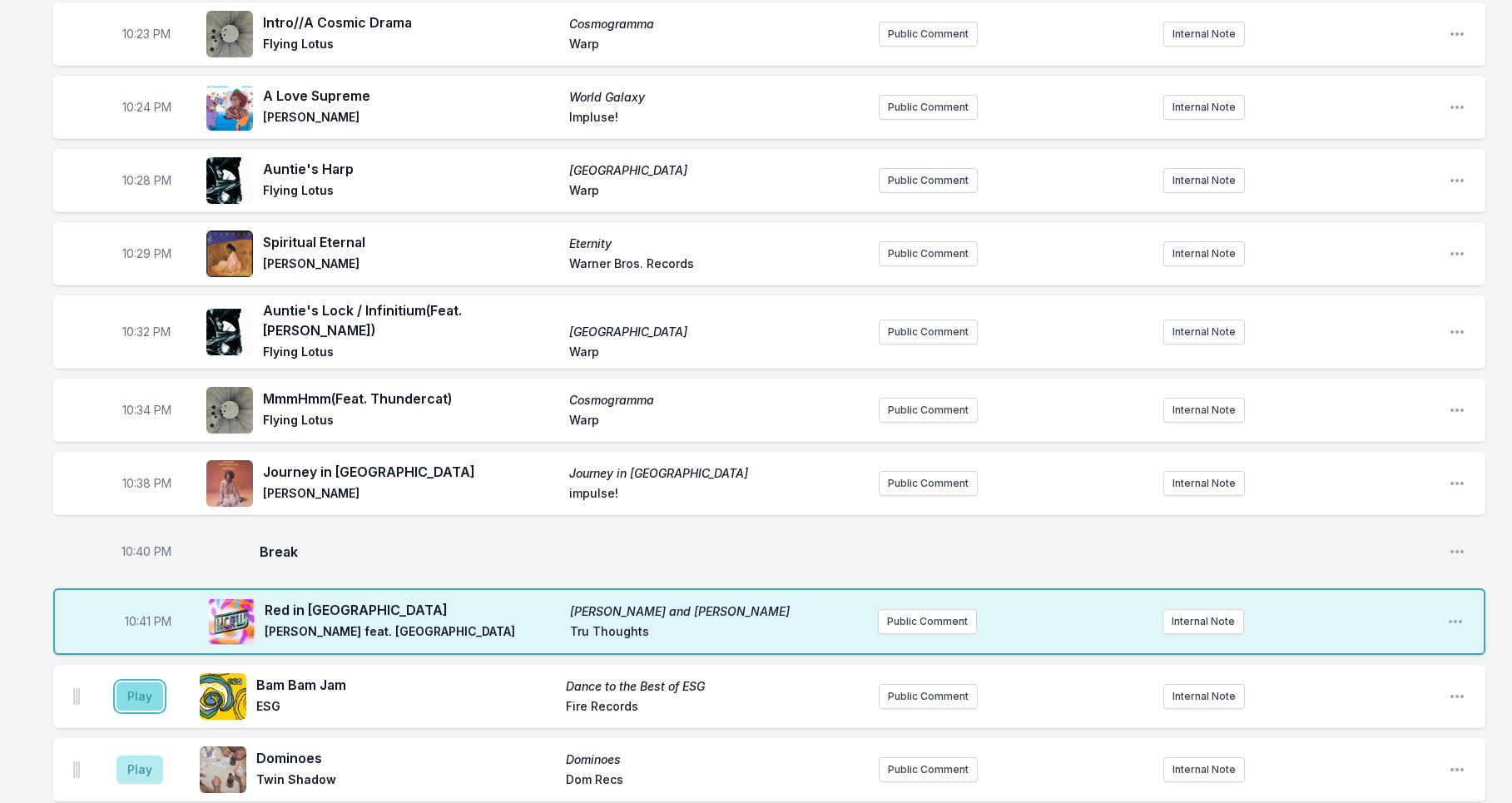
click at [143, 711] on button "Play" at bounding box center [140, 696] width 46 height 29
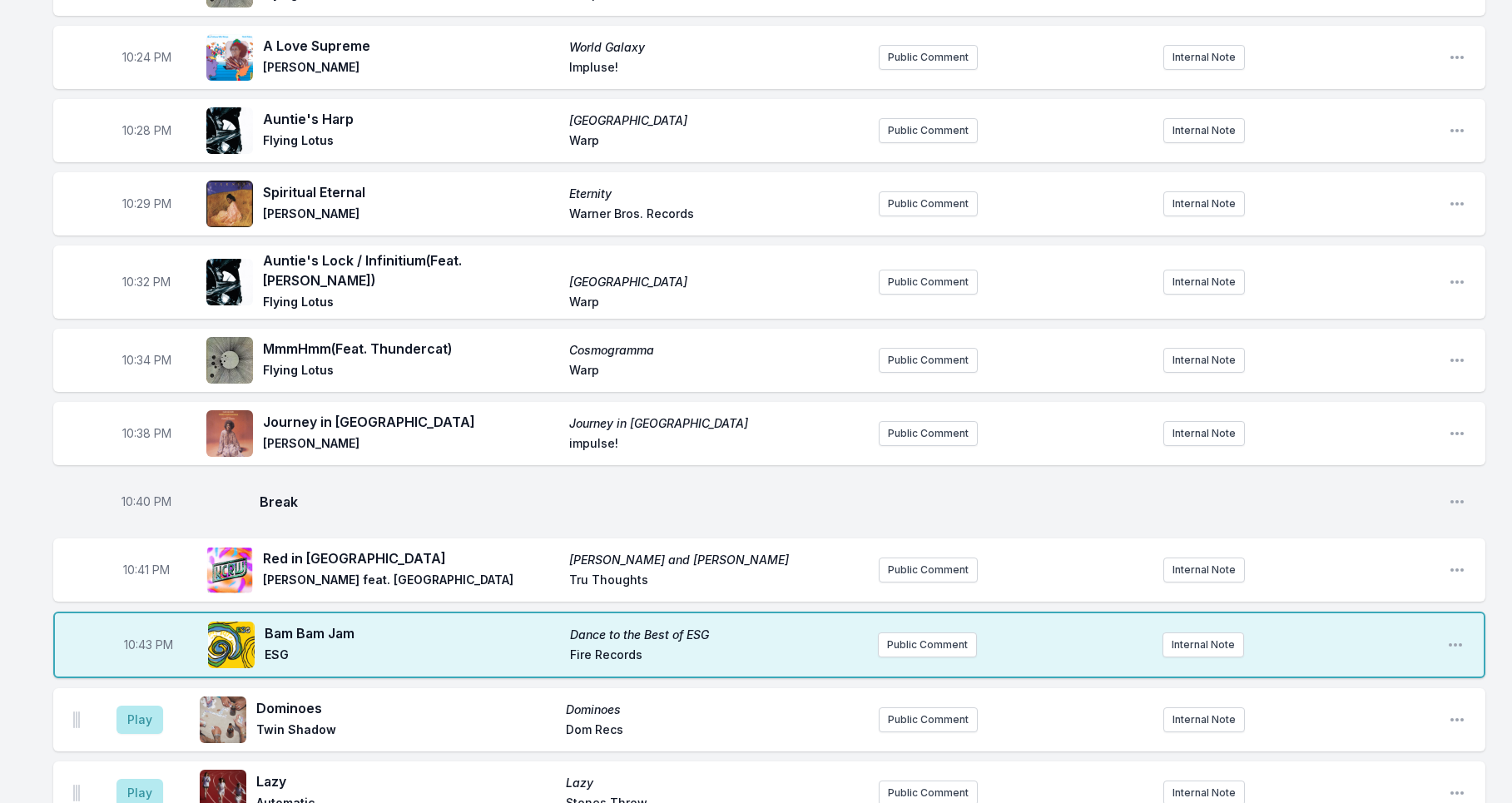
scroll to position [976, 0]
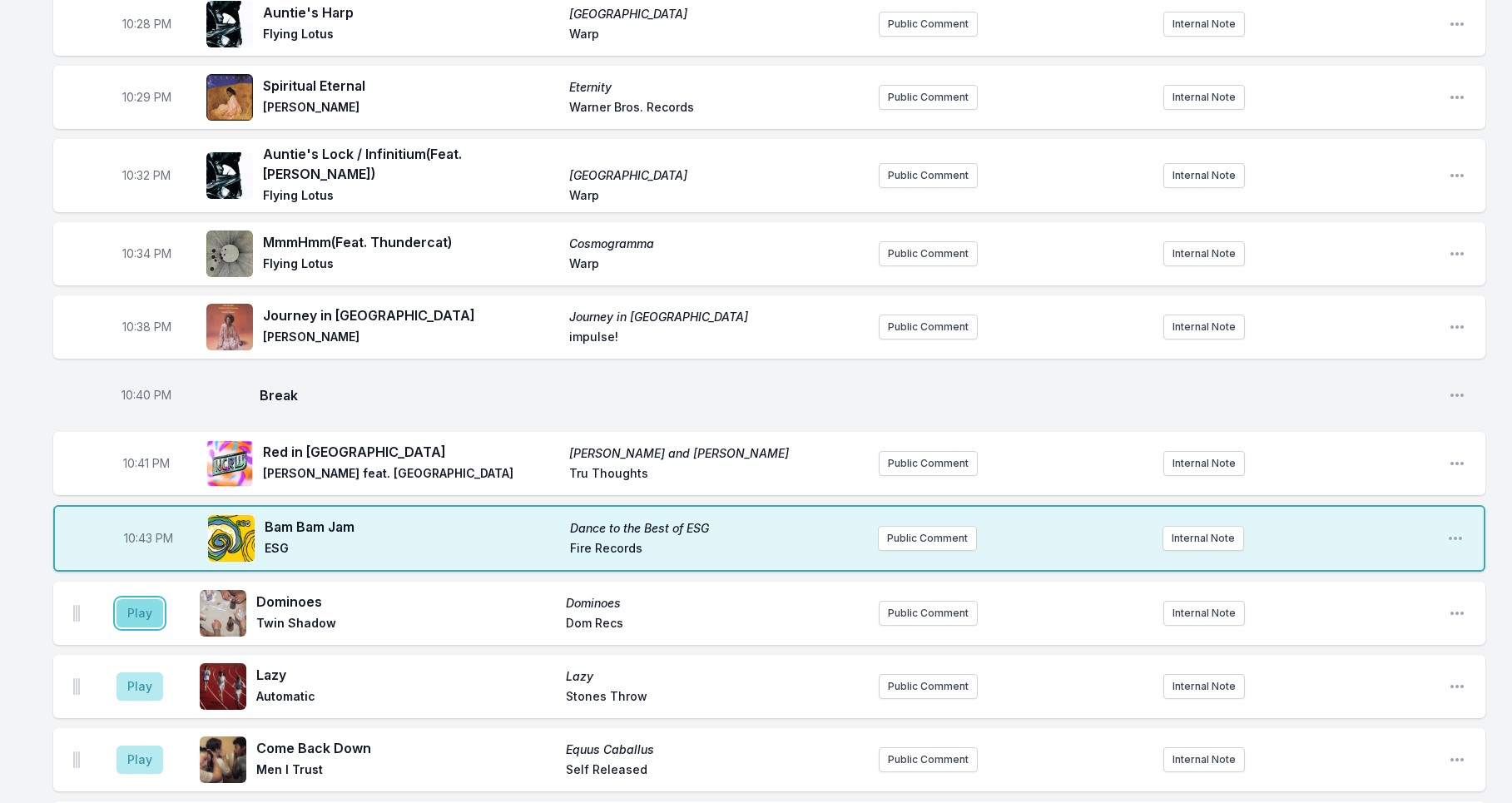
click at [144, 628] on button "Play" at bounding box center [140, 613] width 46 height 29
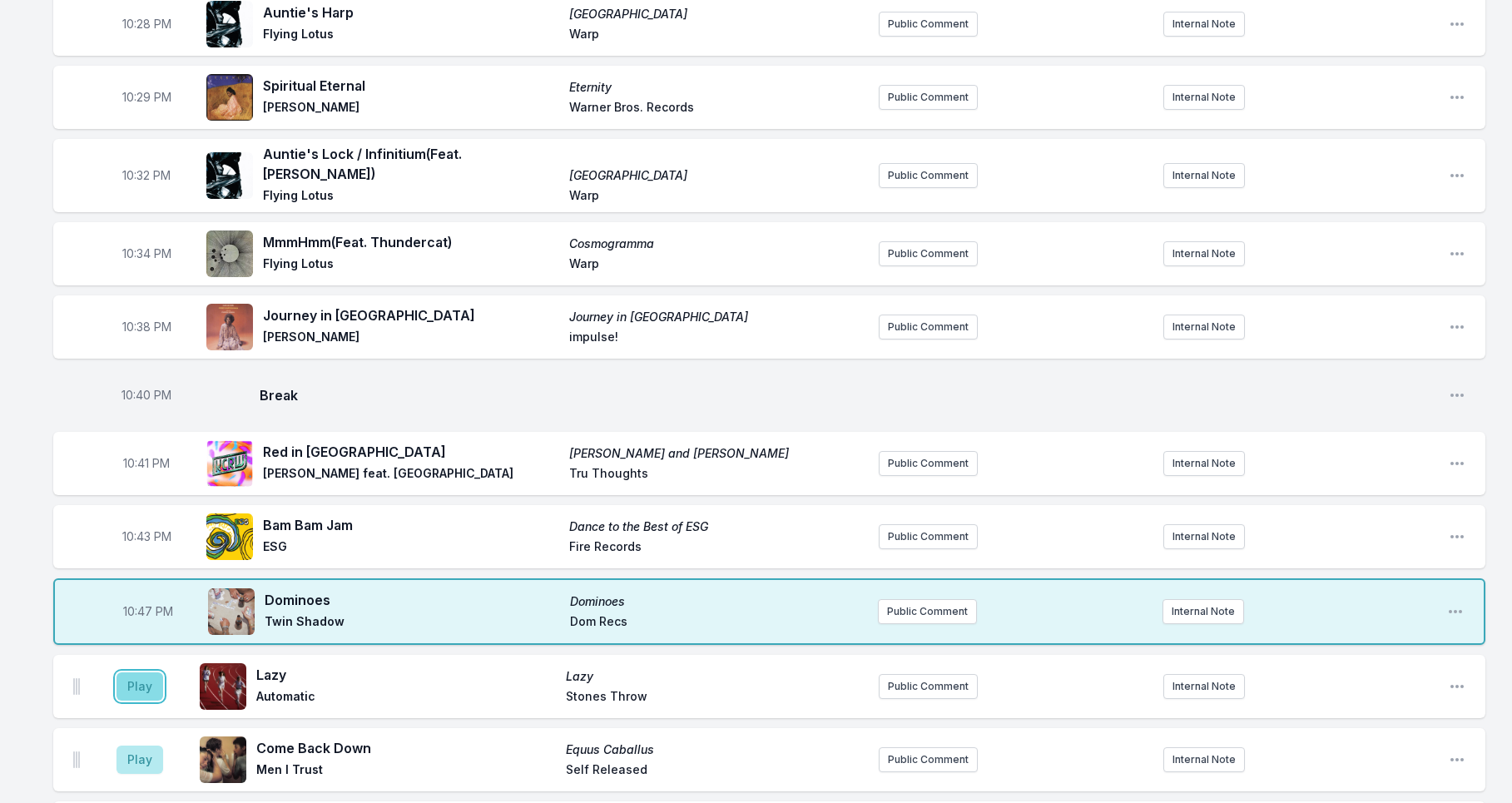
click at [135, 701] on button "Play" at bounding box center [140, 686] width 46 height 29
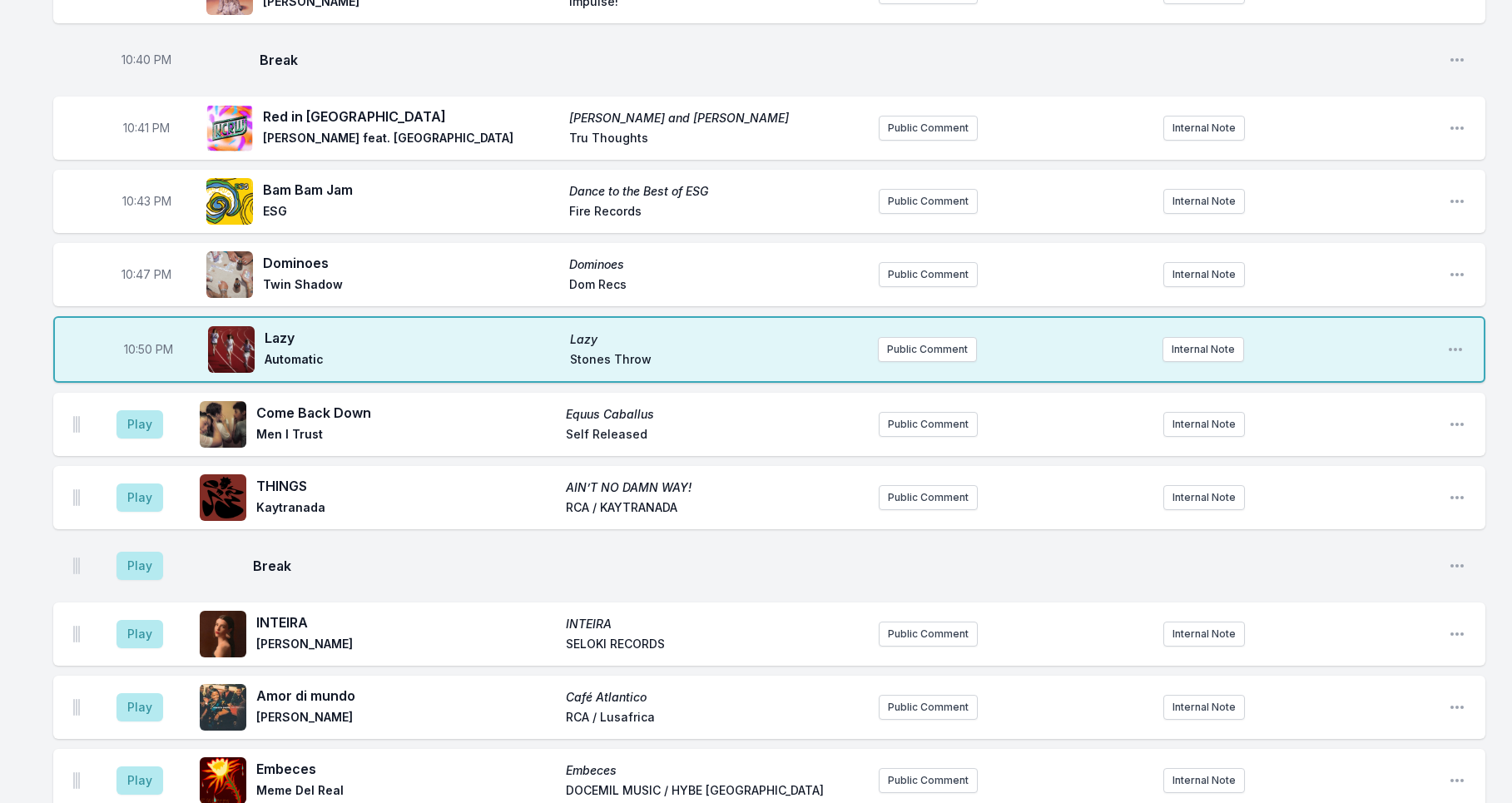
scroll to position [1314, 0]
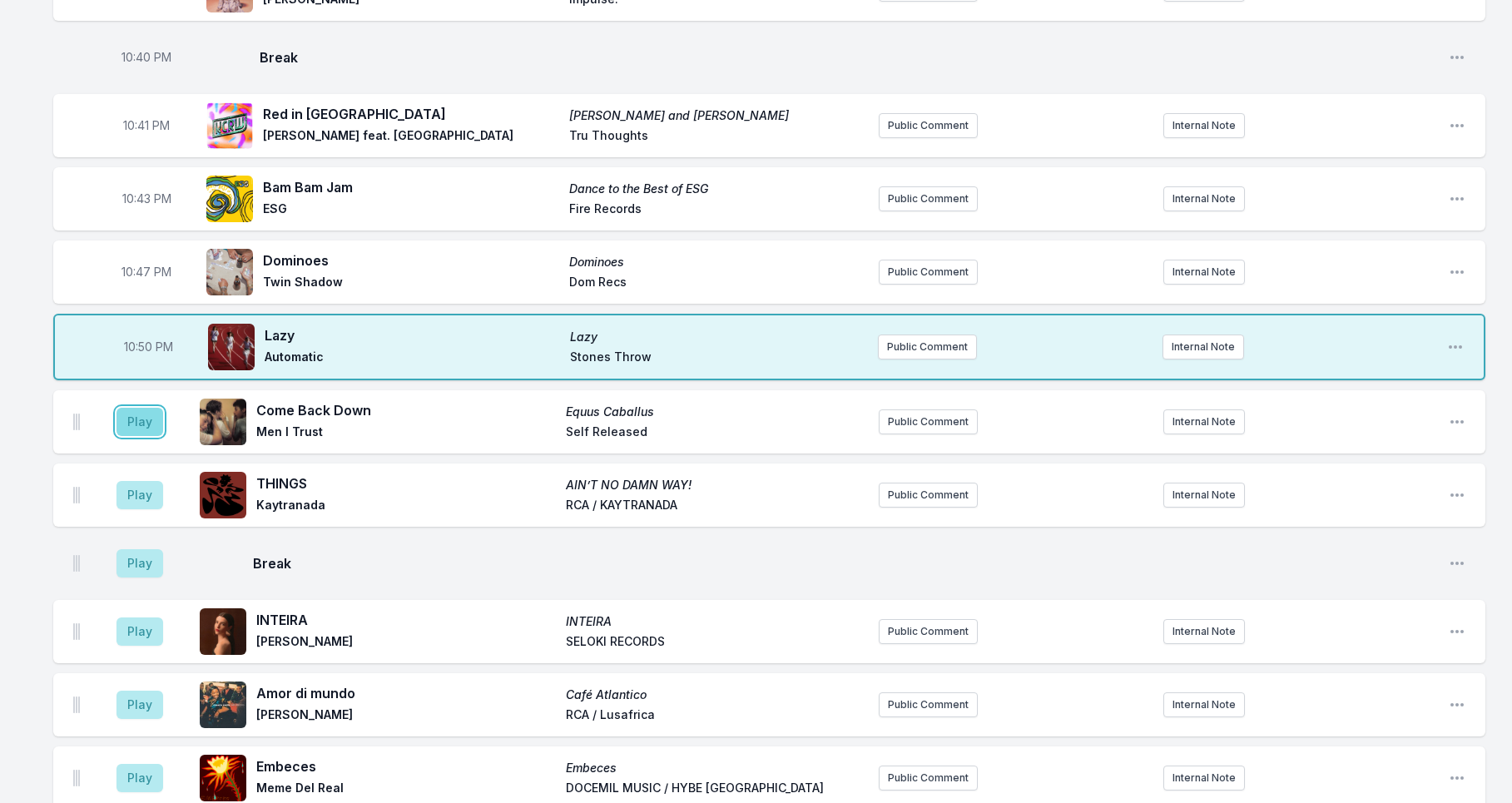
click at [143, 436] on button "Play" at bounding box center [140, 421] width 46 height 29
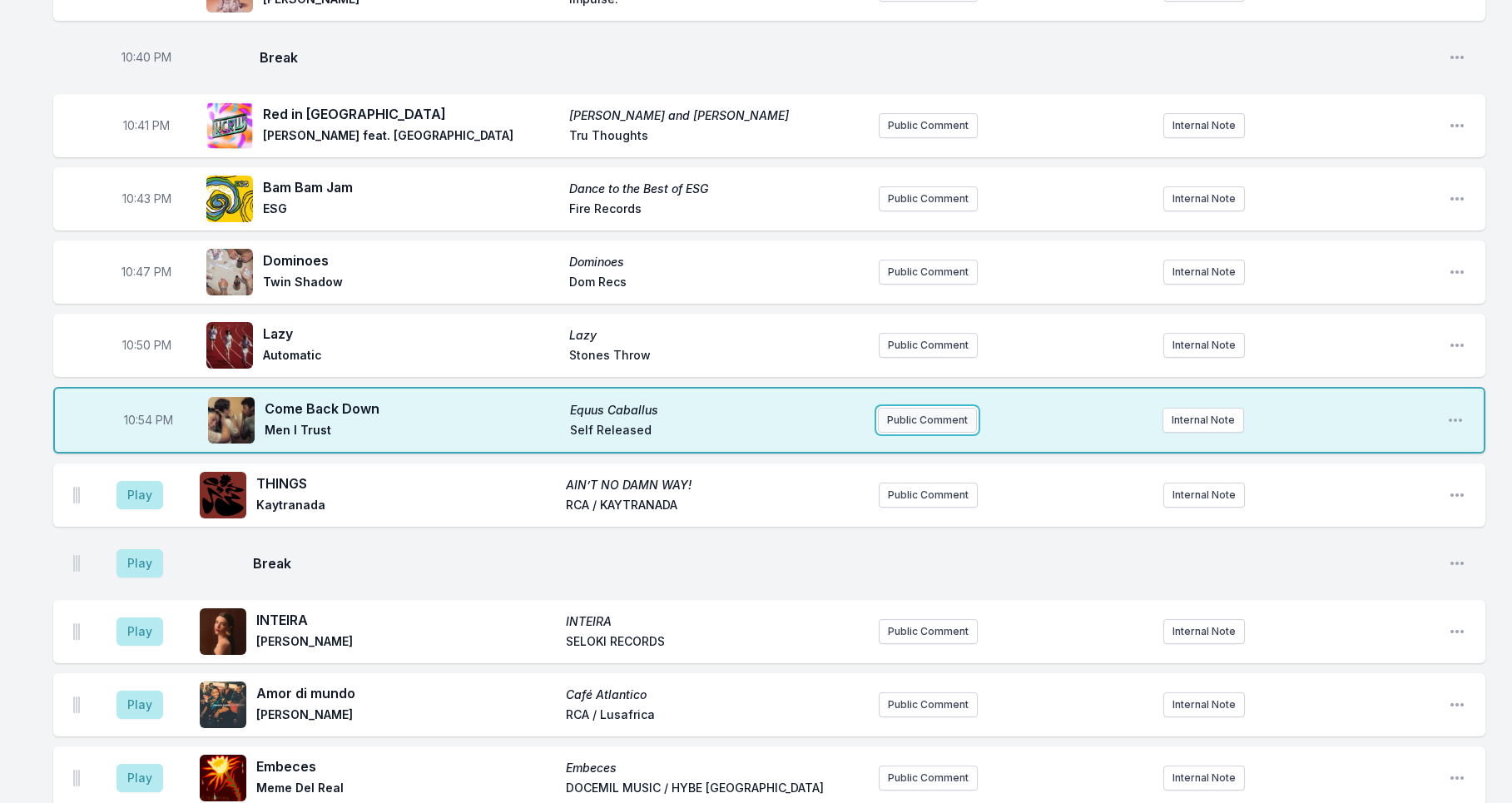
click at [937, 433] on button "Public Comment" at bounding box center [927, 420] width 99 height 25
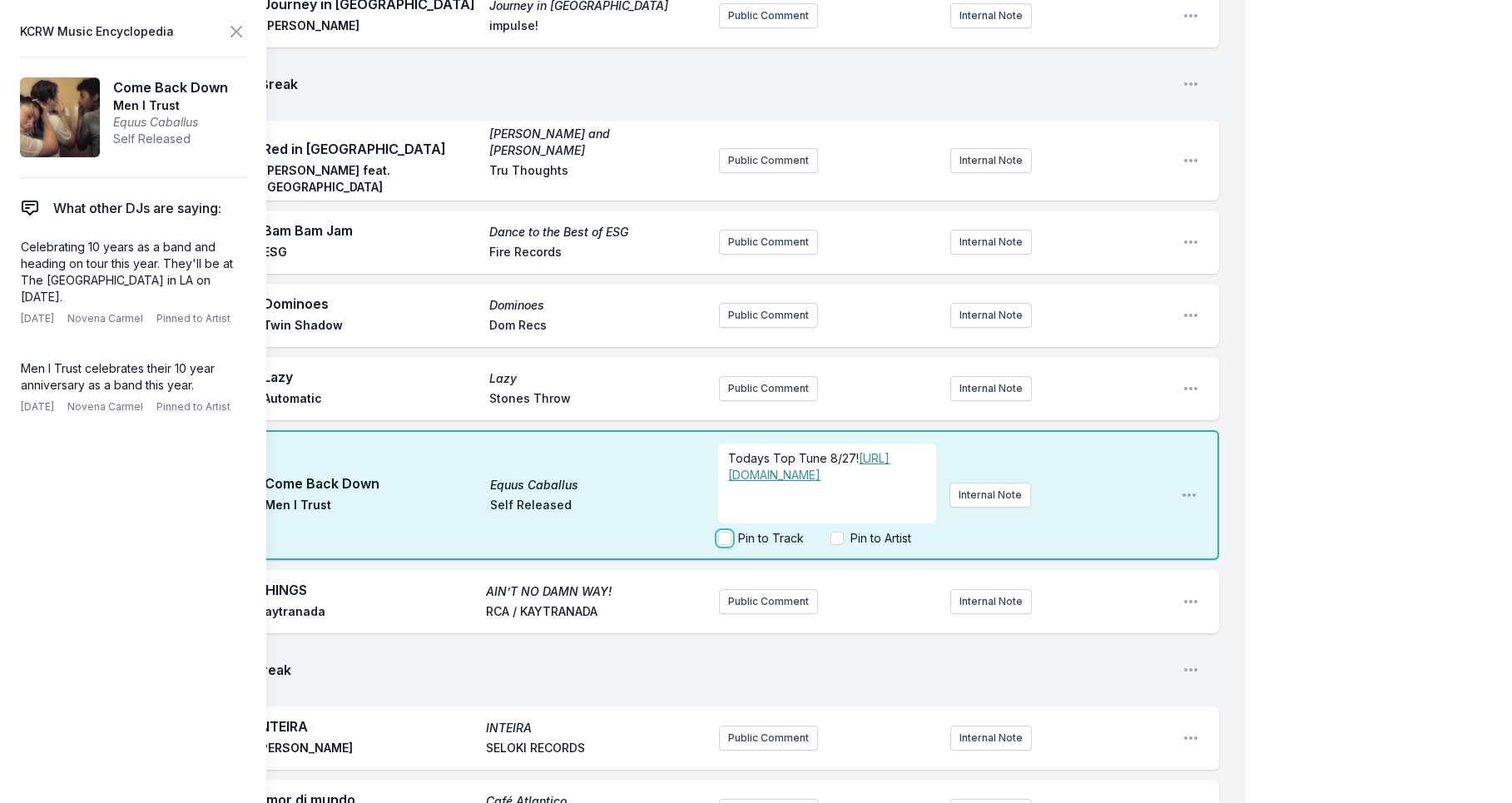
click at [728, 546] on input "Pin to Track" at bounding box center [725, 538] width 13 height 13
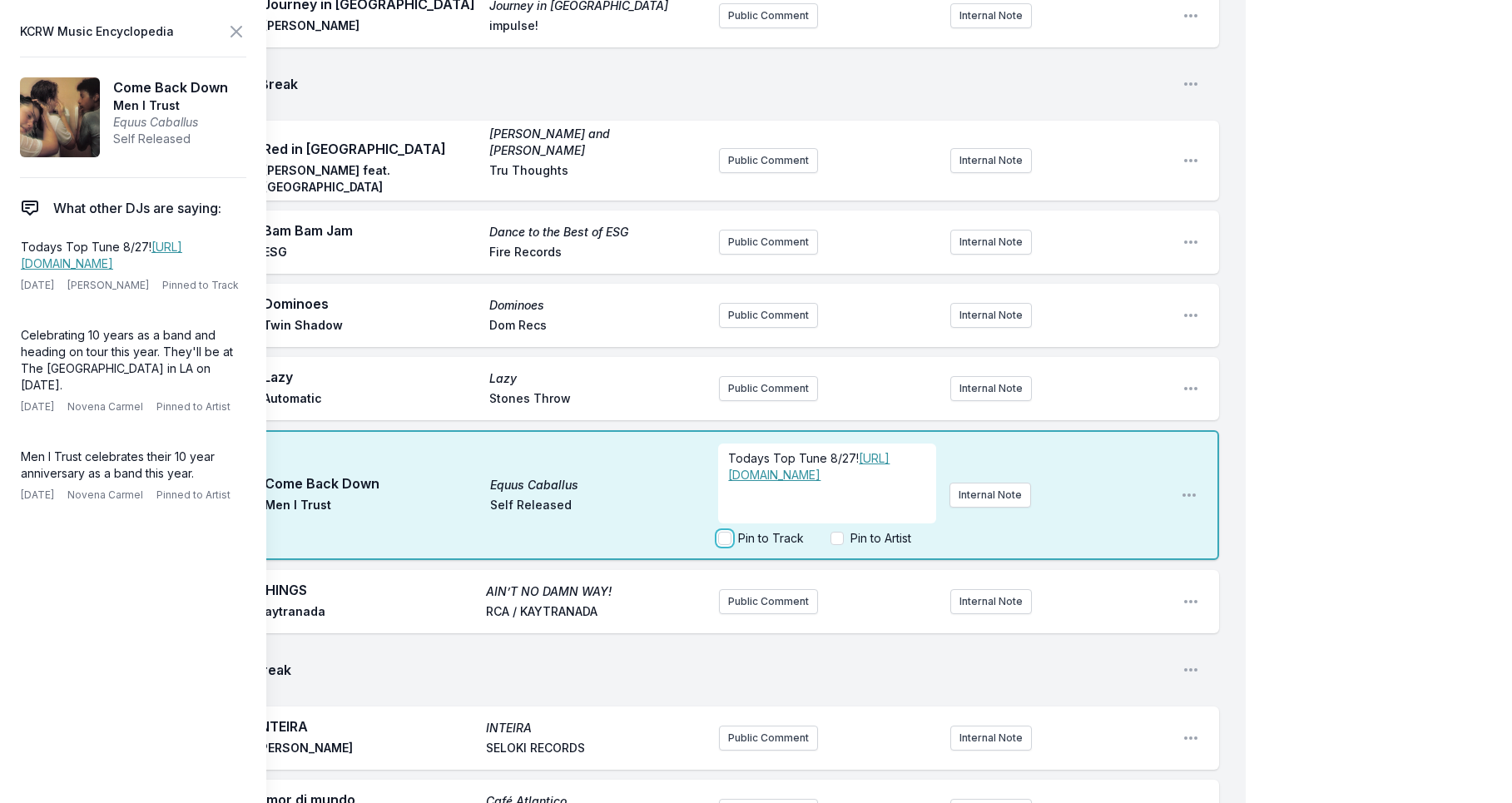
checkbox input "true"
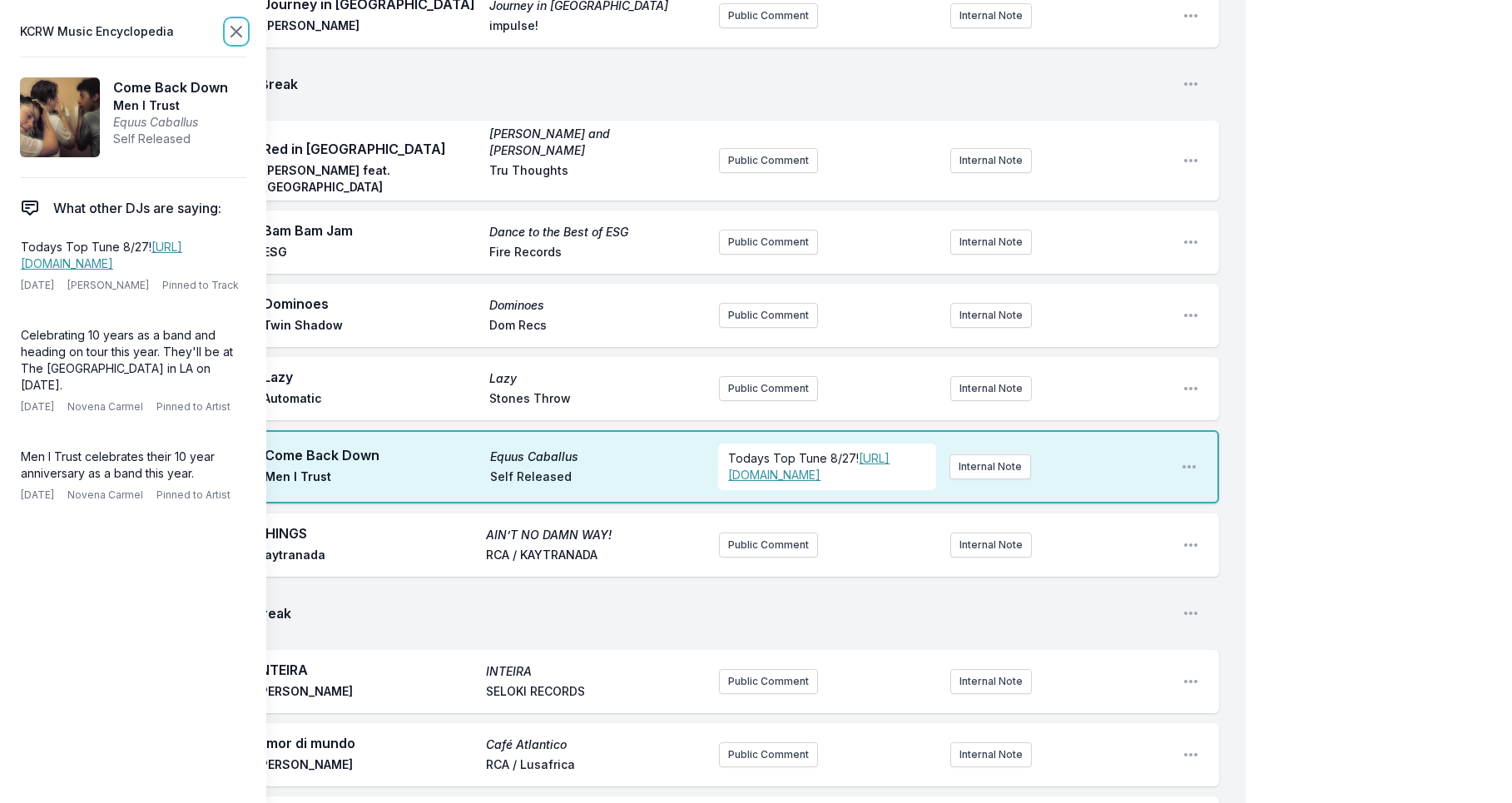
click at [241, 28] on icon at bounding box center [236, 31] width 10 height 10
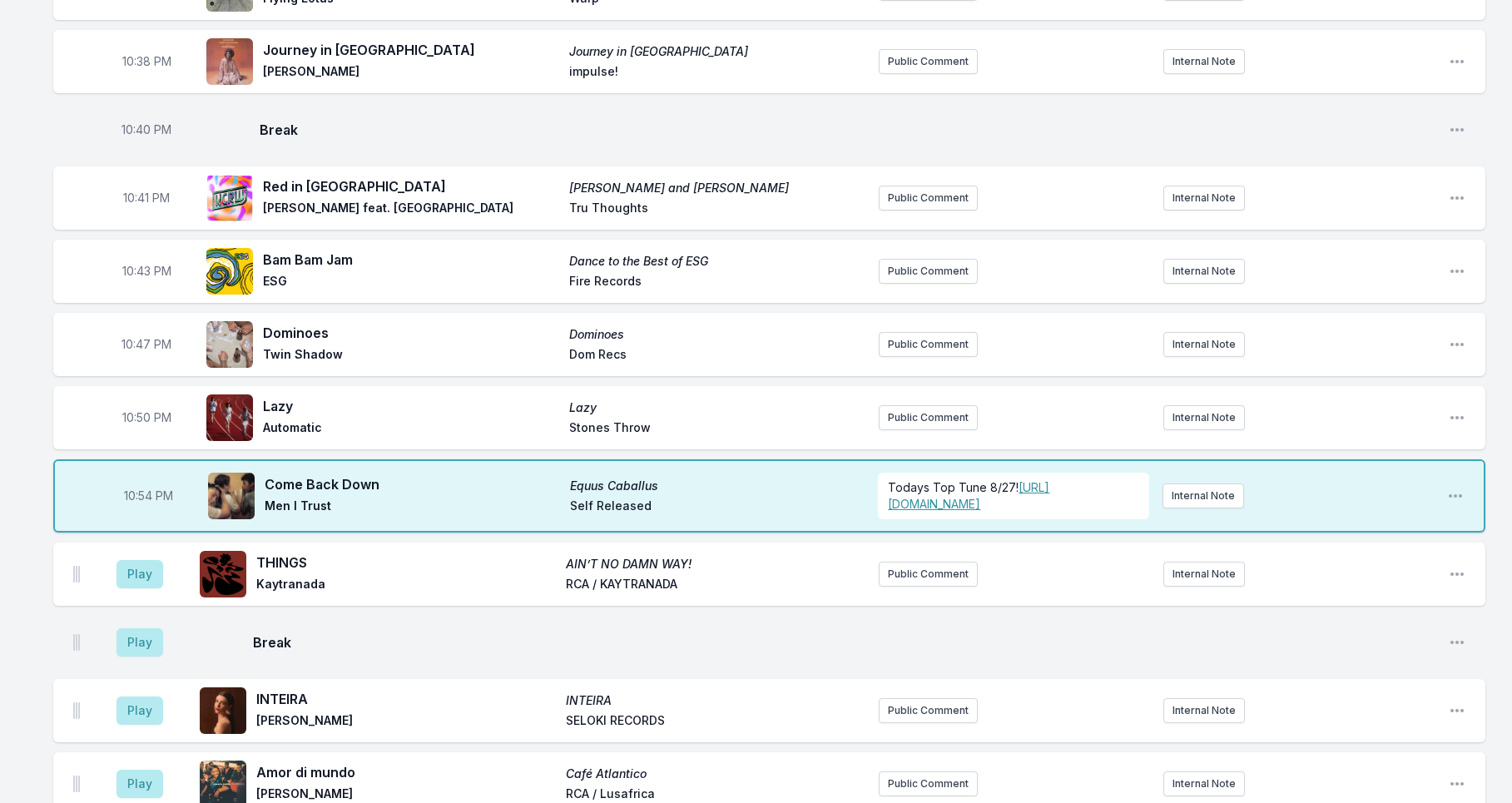
scroll to position [1402, 0]
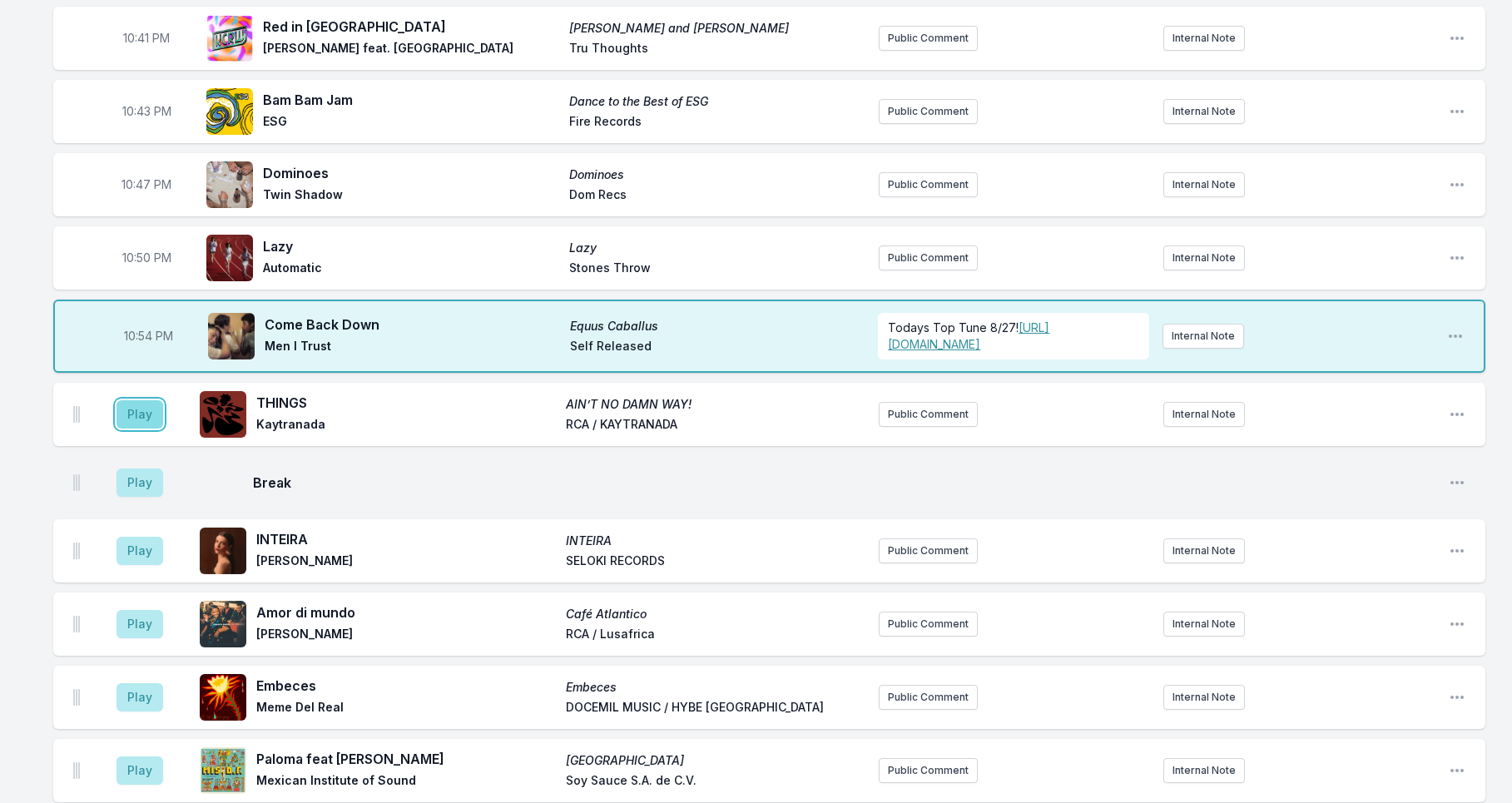
click at [144, 429] on button "Play" at bounding box center [140, 414] width 46 height 29
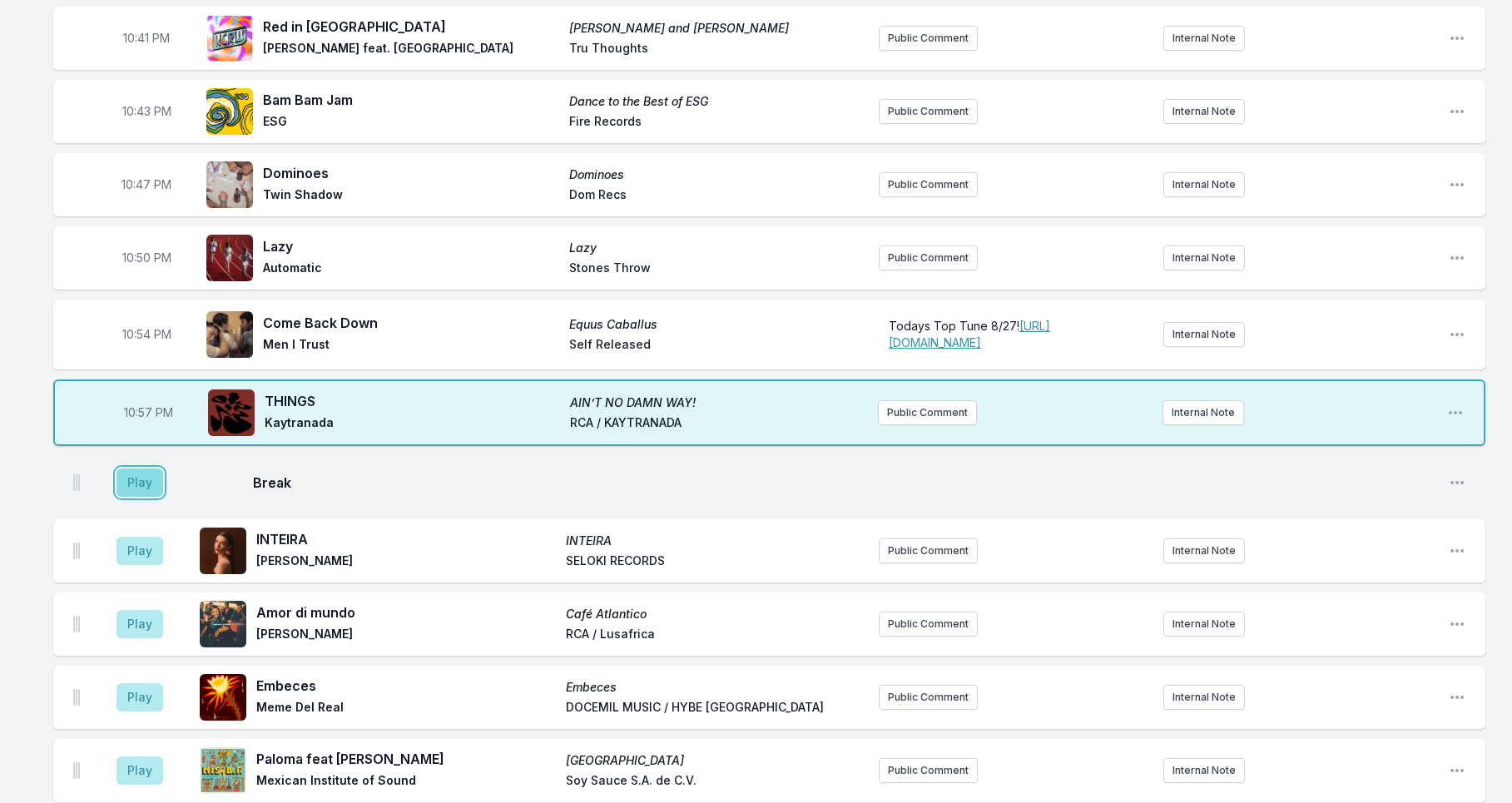
click at [126, 497] on button "Play" at bounding box center [140, 483] width 46 height 29
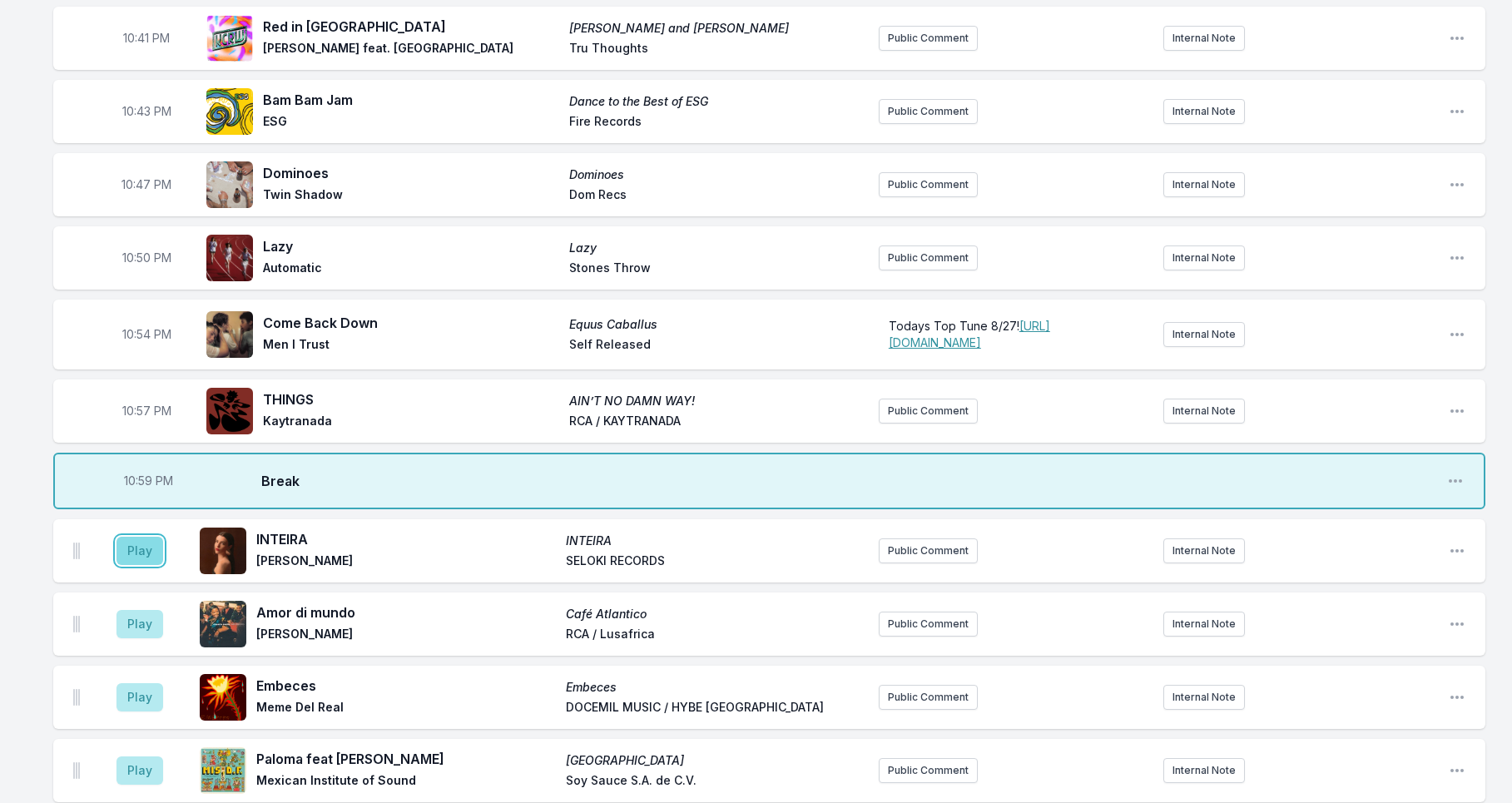
click at [128, 565] on button "Play" at bounding box center [140, 551] width 46 height 29
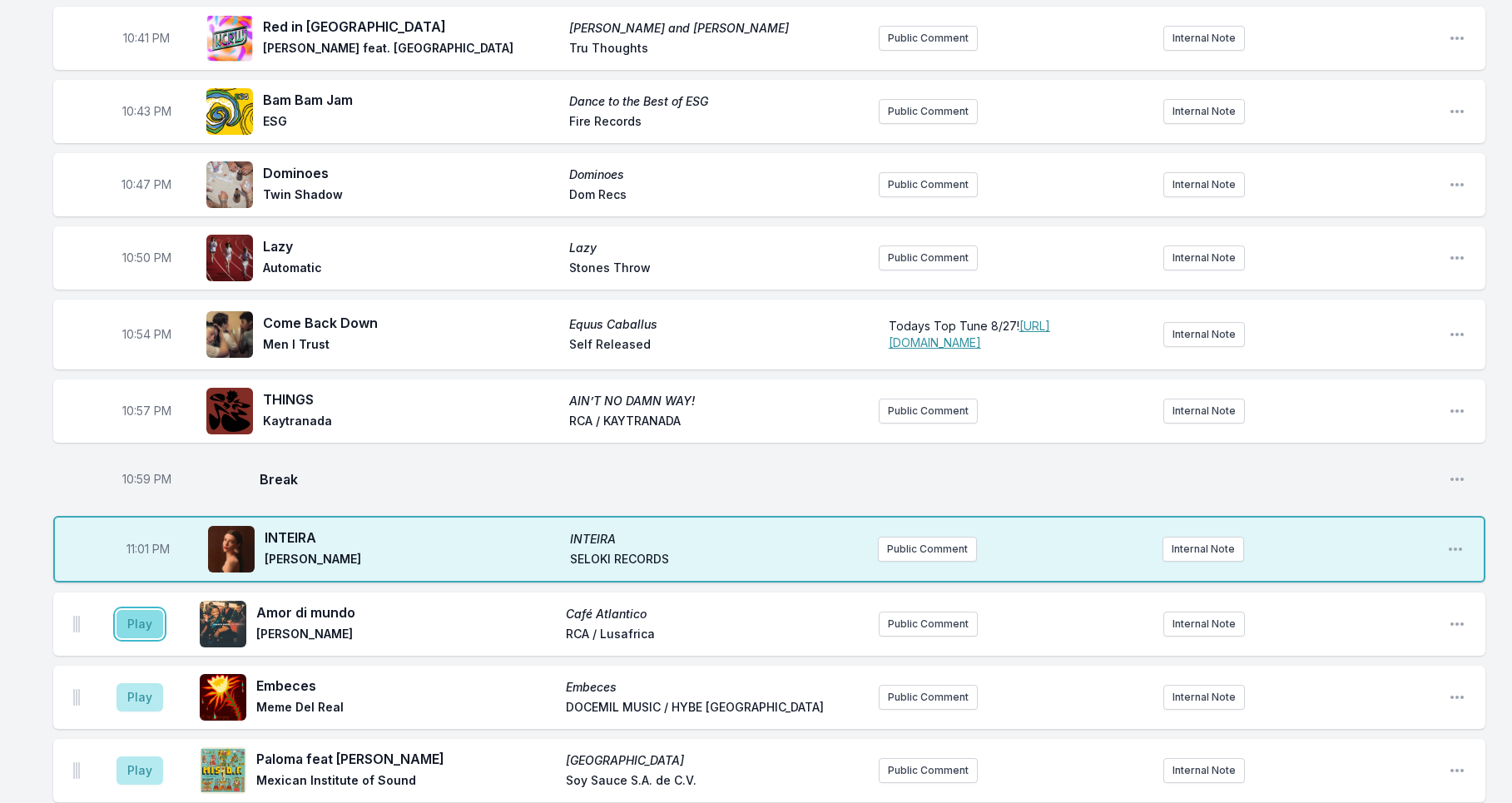
click at [134, 638] on button "Play" at bounding box center [140, 624] width 46 height 29
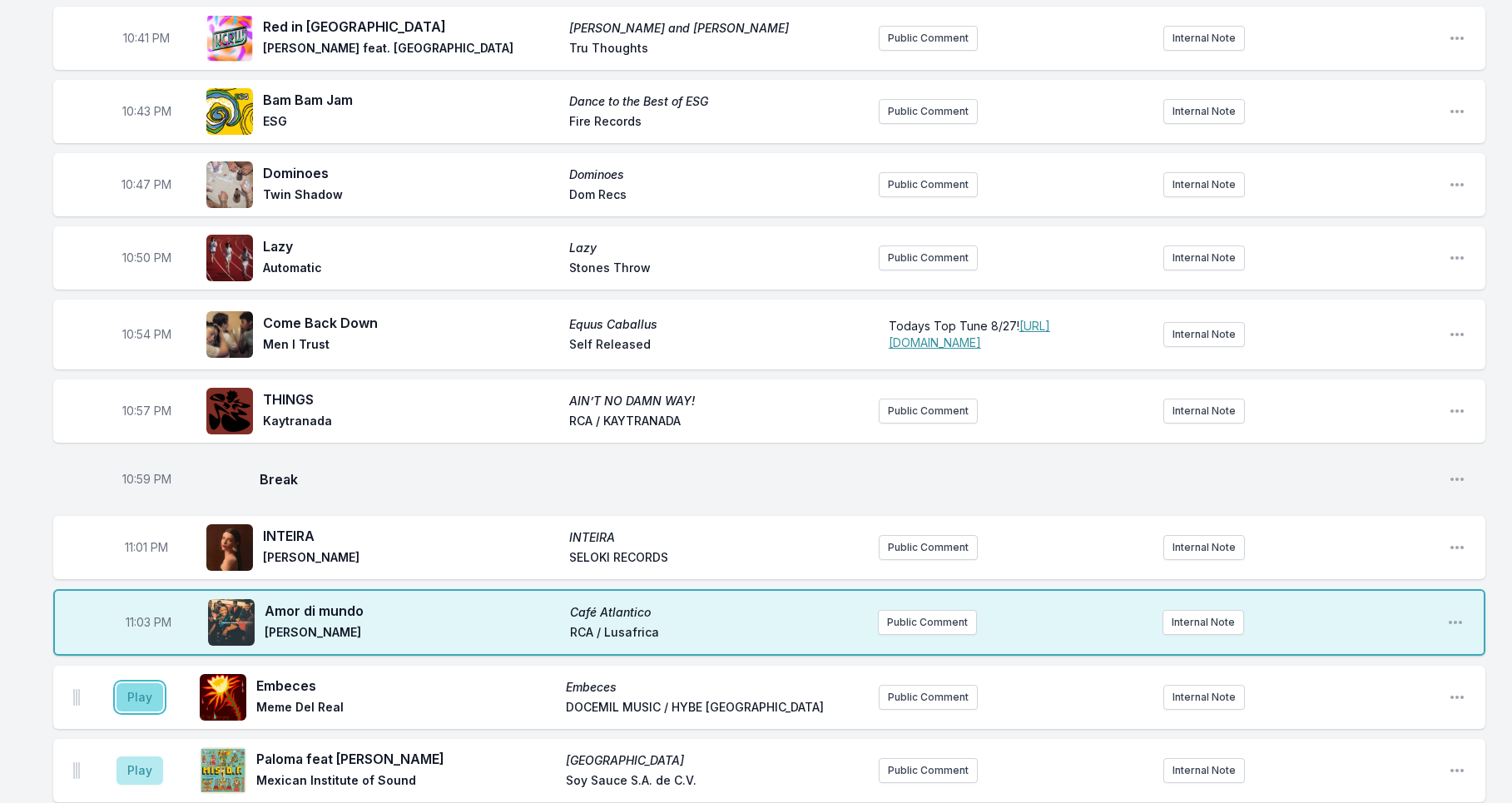
click at [142, 711] on button "Play" at bounding box center [140, 697] width 46 height 29
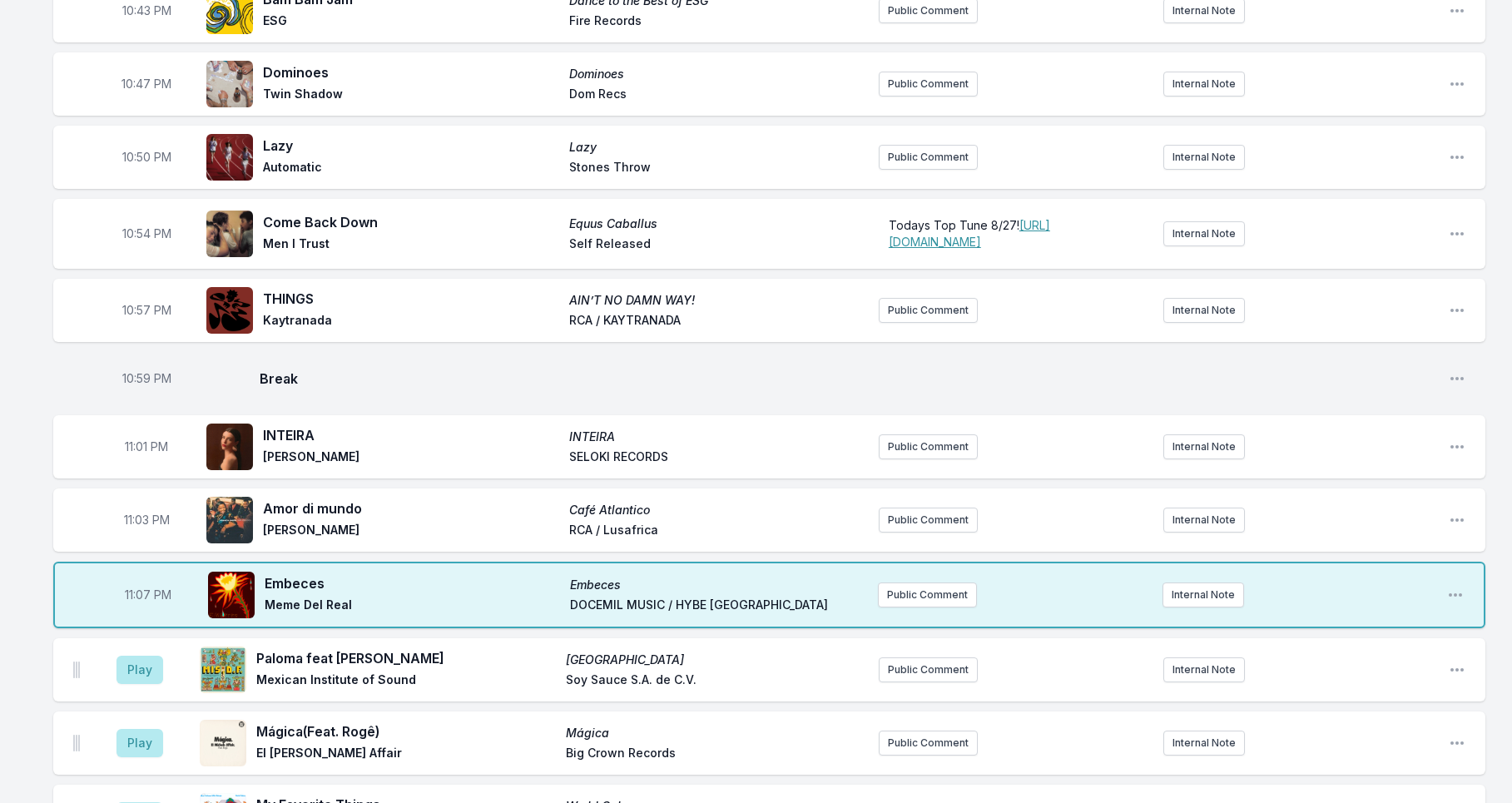
scroll to position [1723, 0]
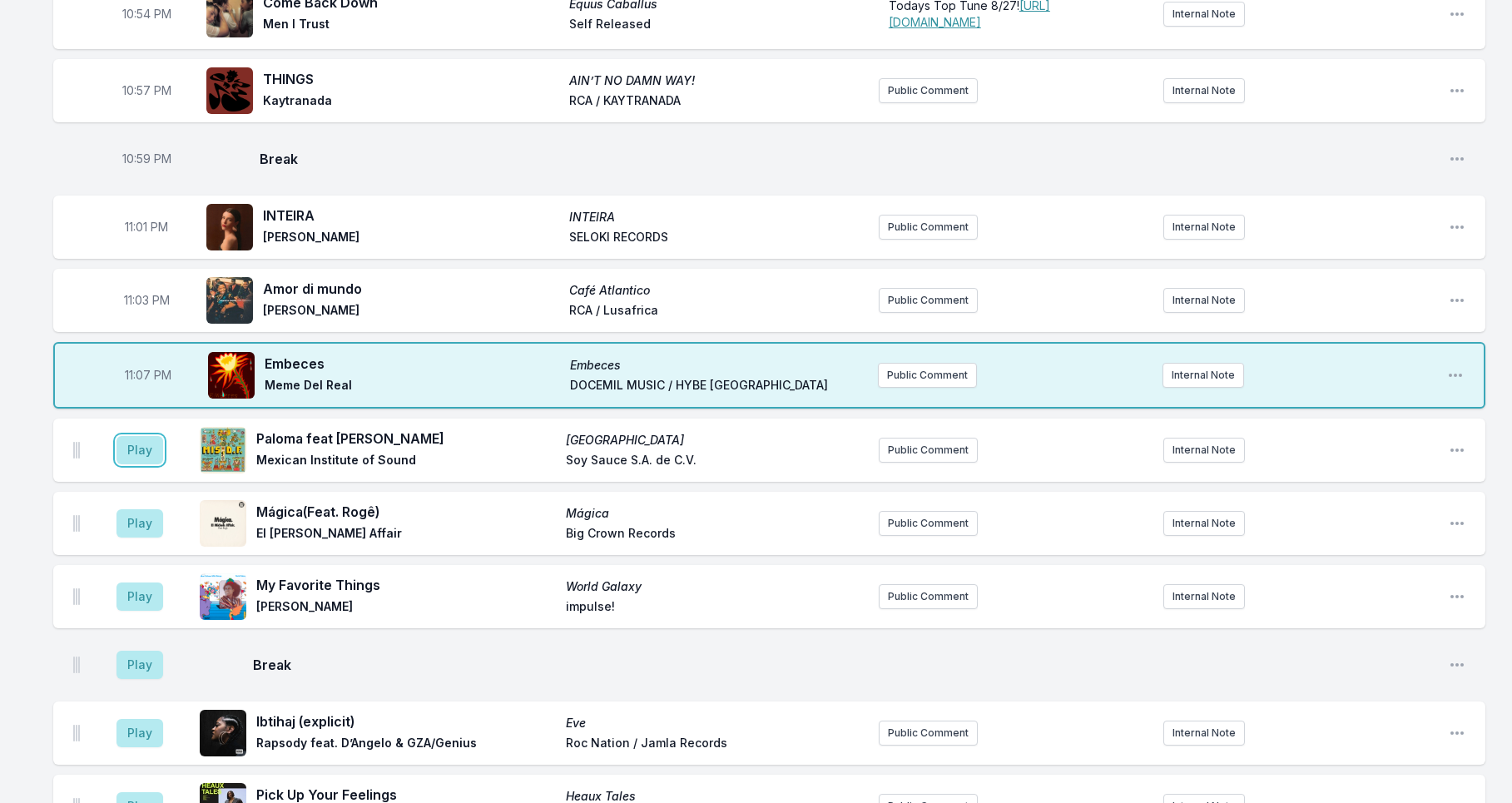
drag, startPoint x: 129, startPoint y: 511, endPoint x: 117, endPoint y: 550, distance: 40.8
click at [130, 465] on button "Play" at bounding box center [140, 450] width 46 height 29
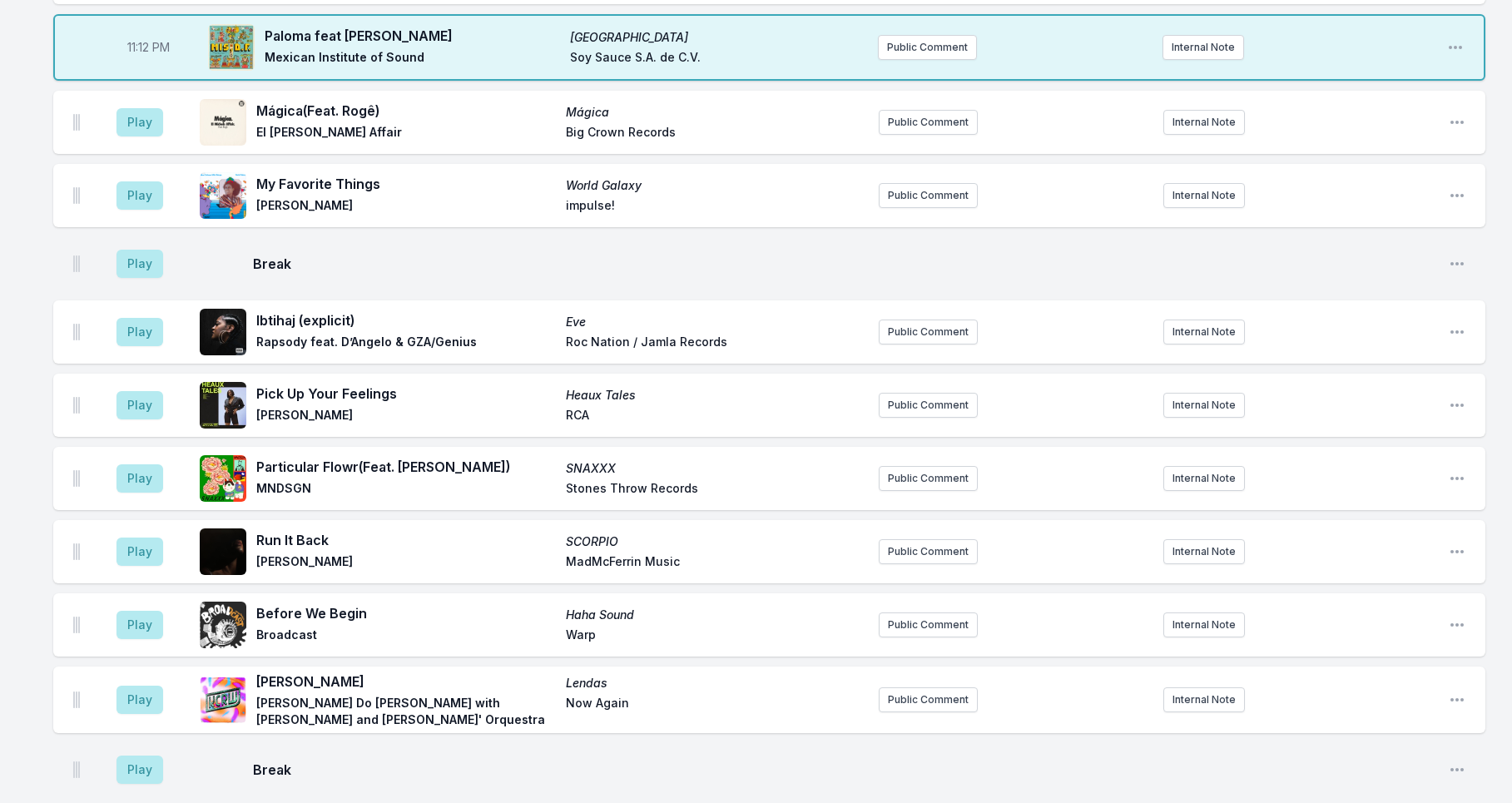
scroll to position [2123, 0]
click at [128, 137] on button "Play" at bounding box center [140, 123] width 46 height 29
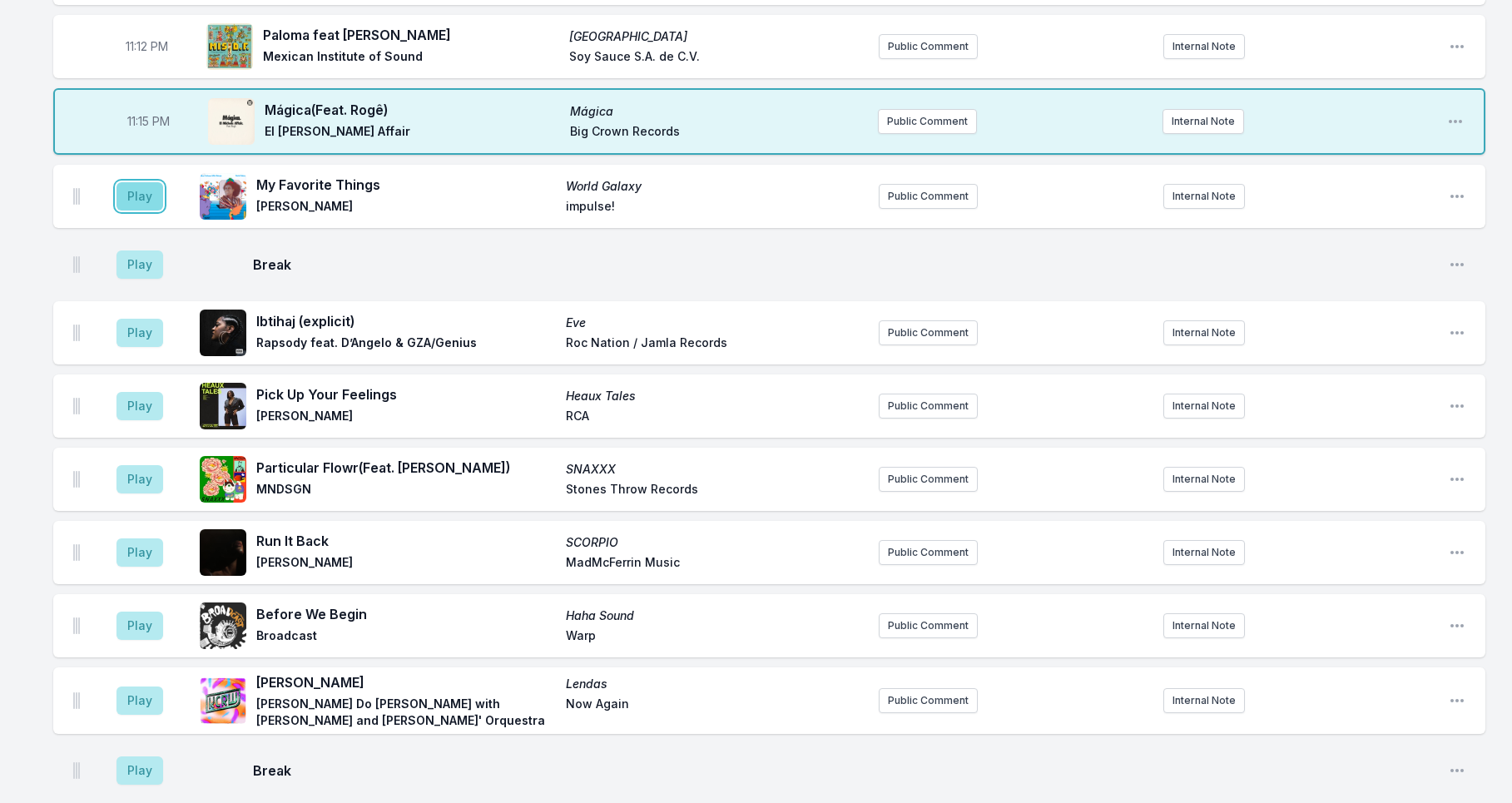
click at [144, 210] on button "Play" at bounding box center [140, 196] width 46 height 29
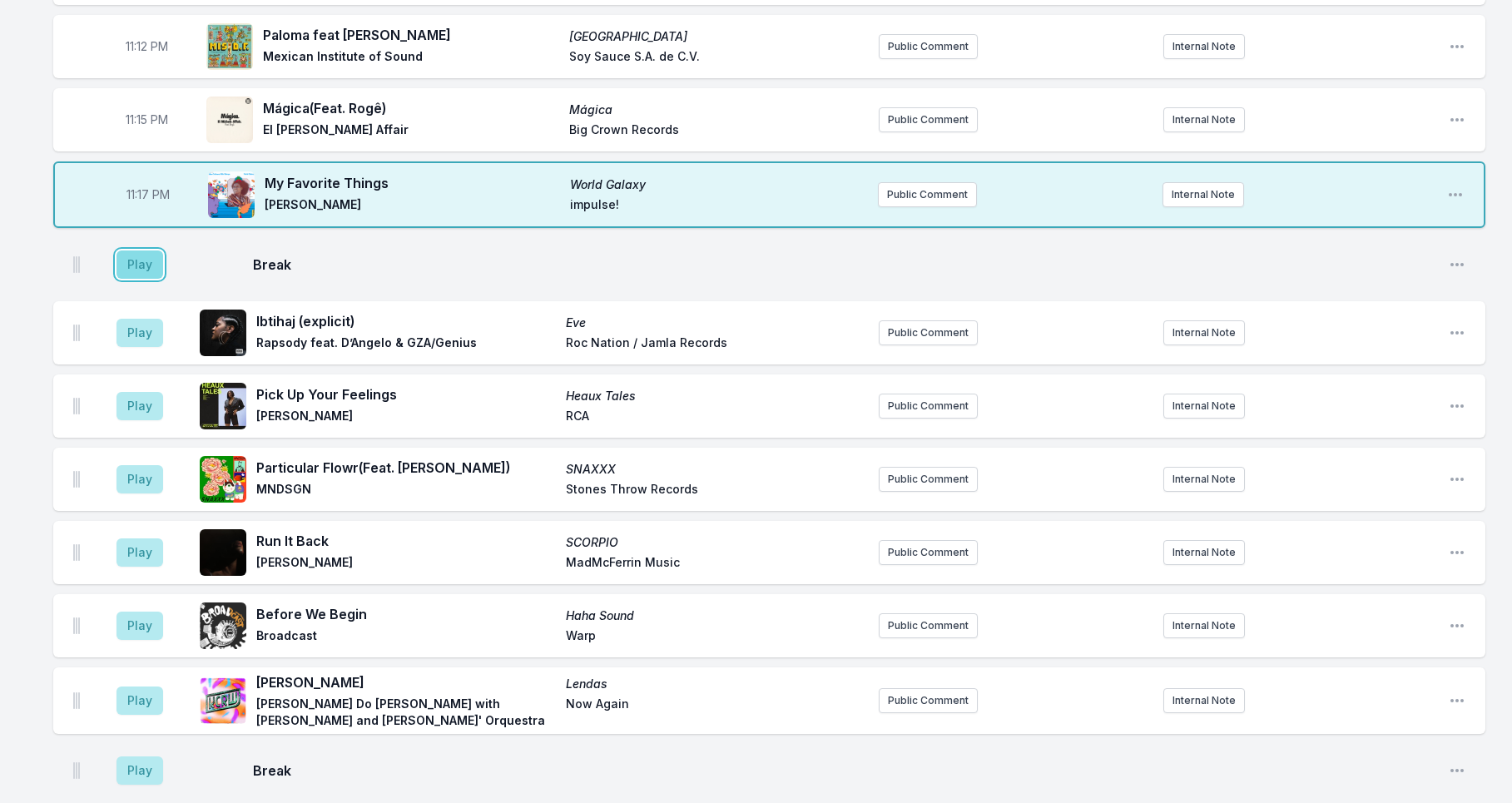
click at [134, 279] on button "Play" at bounding box center [140, 265] width 46 height 29
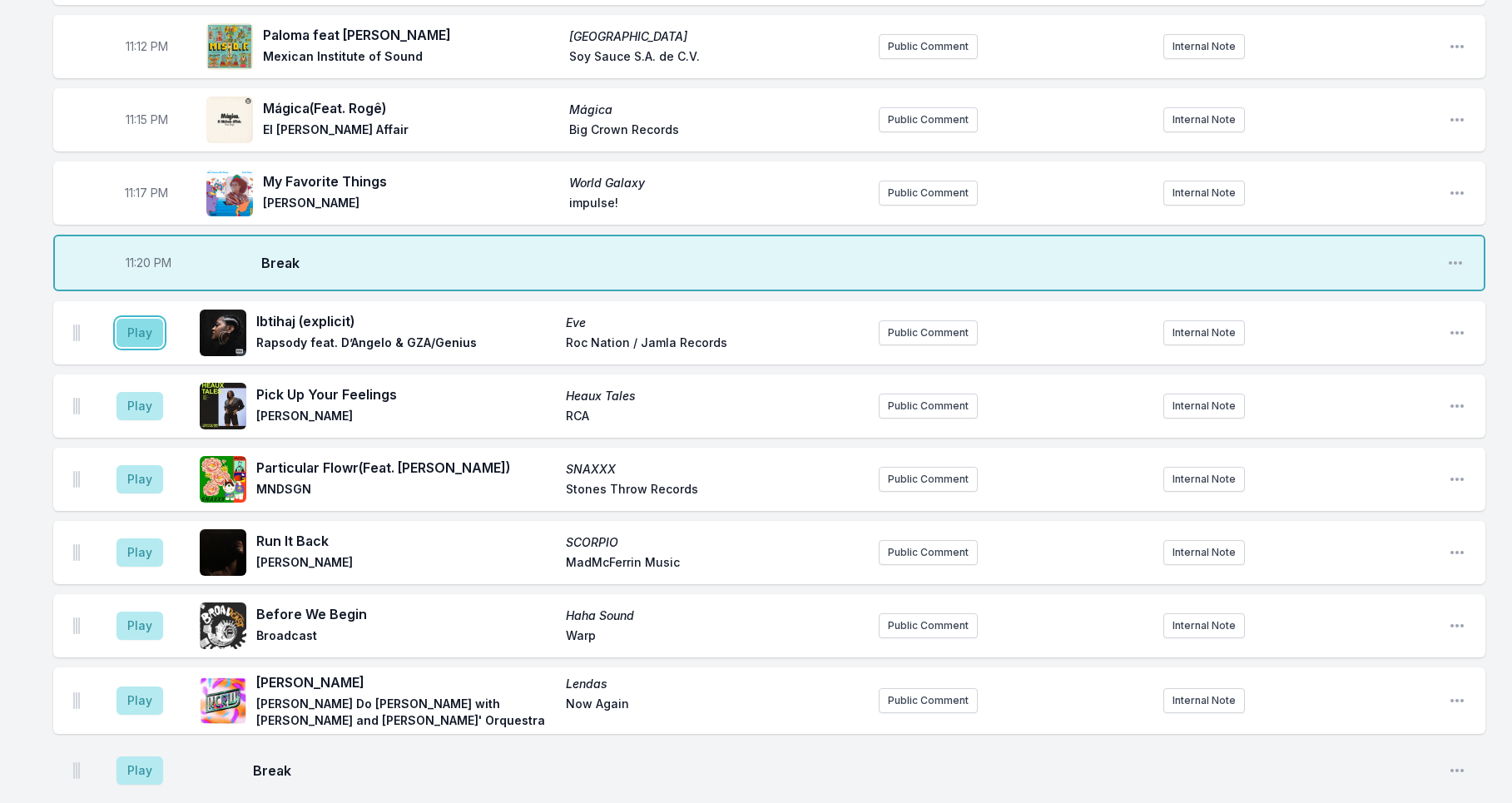
click at [135, 347] on button "Play" at bounding box center [140, 332] width 46 height 29
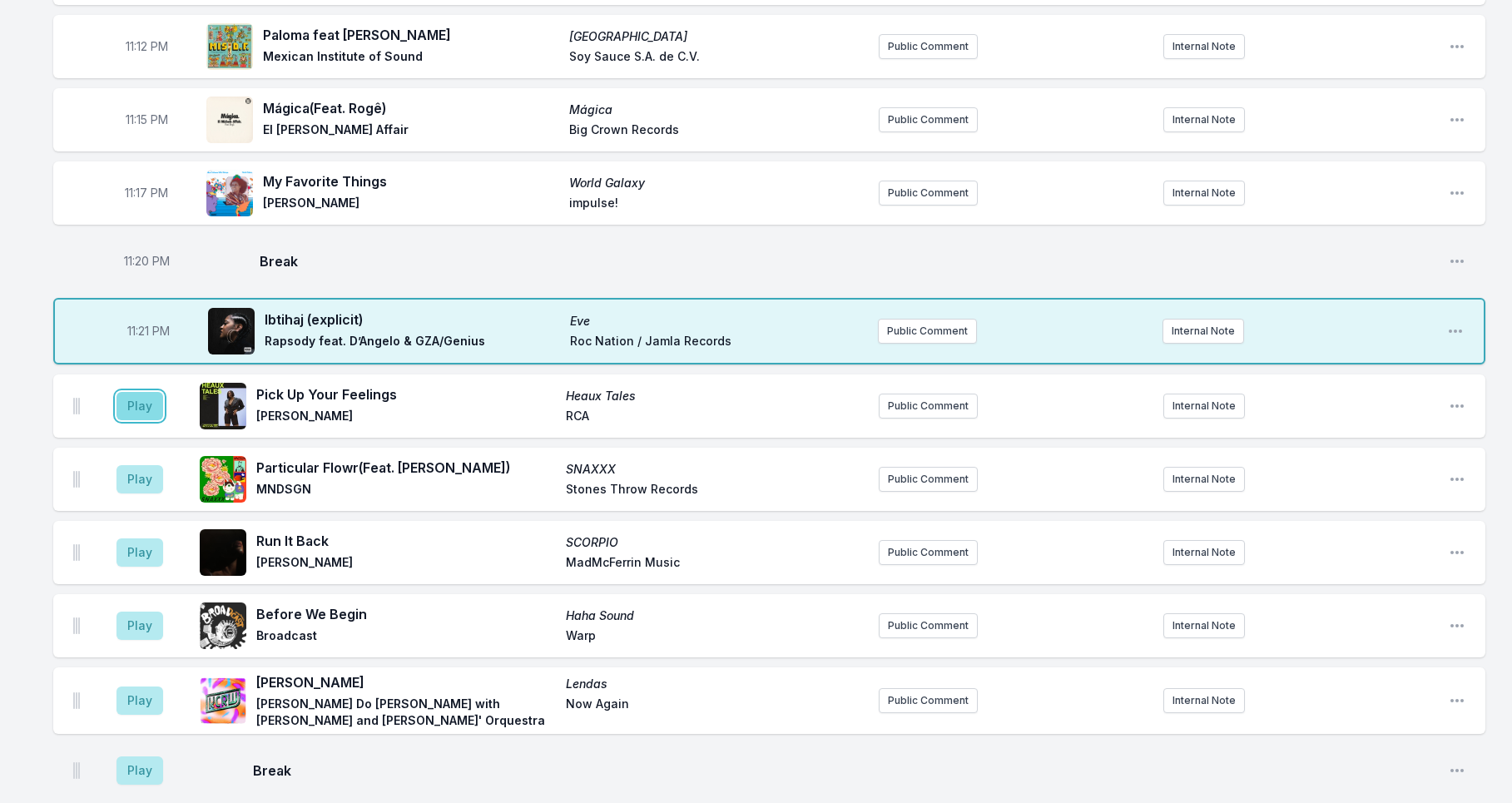
click at [132, 420] on button "Play" at bounding box center [140, 406] width 46 height 29
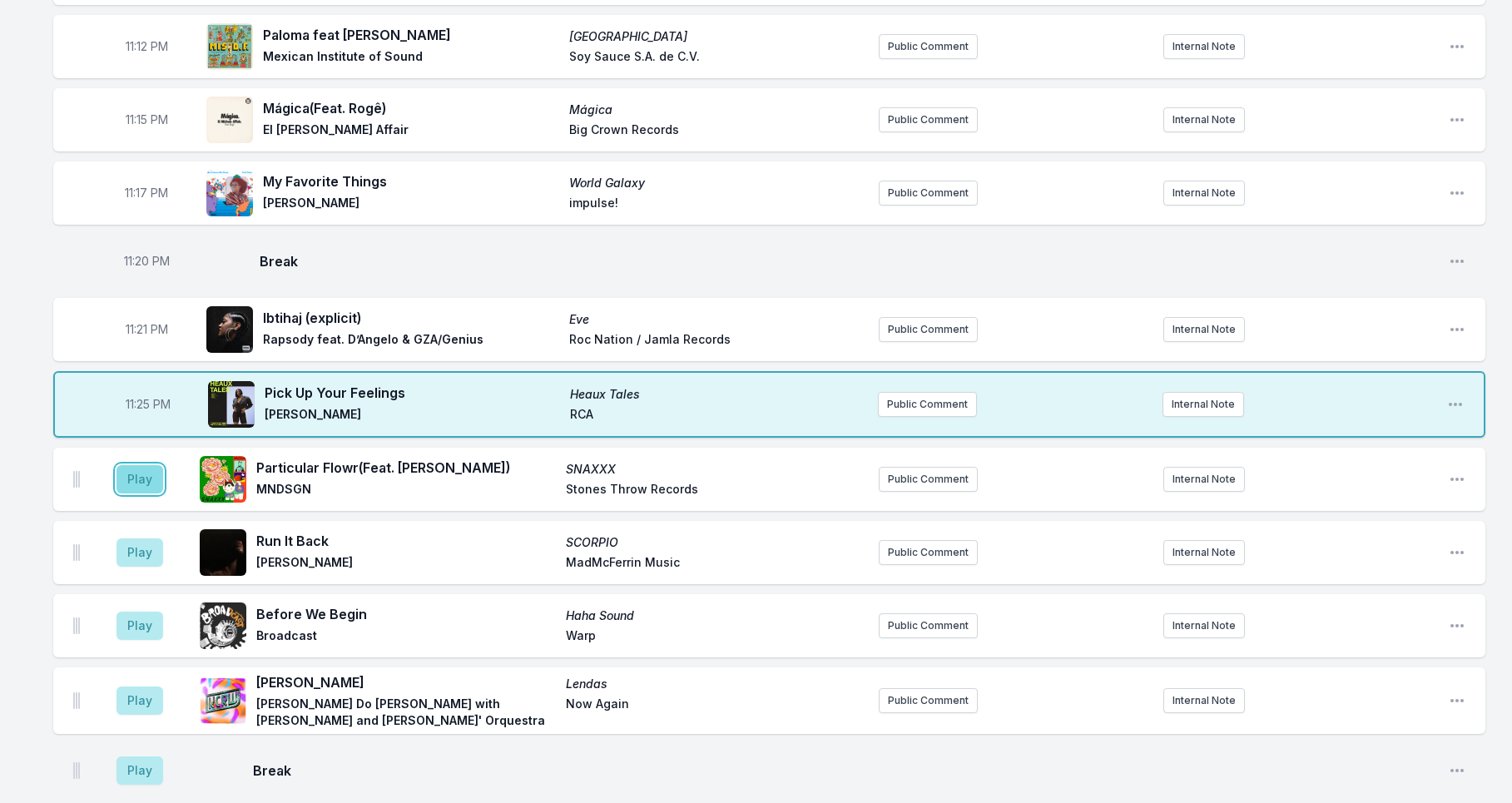
click at [127, 494] on button "Play" at bounding box center [140, 479] width 46 height 29
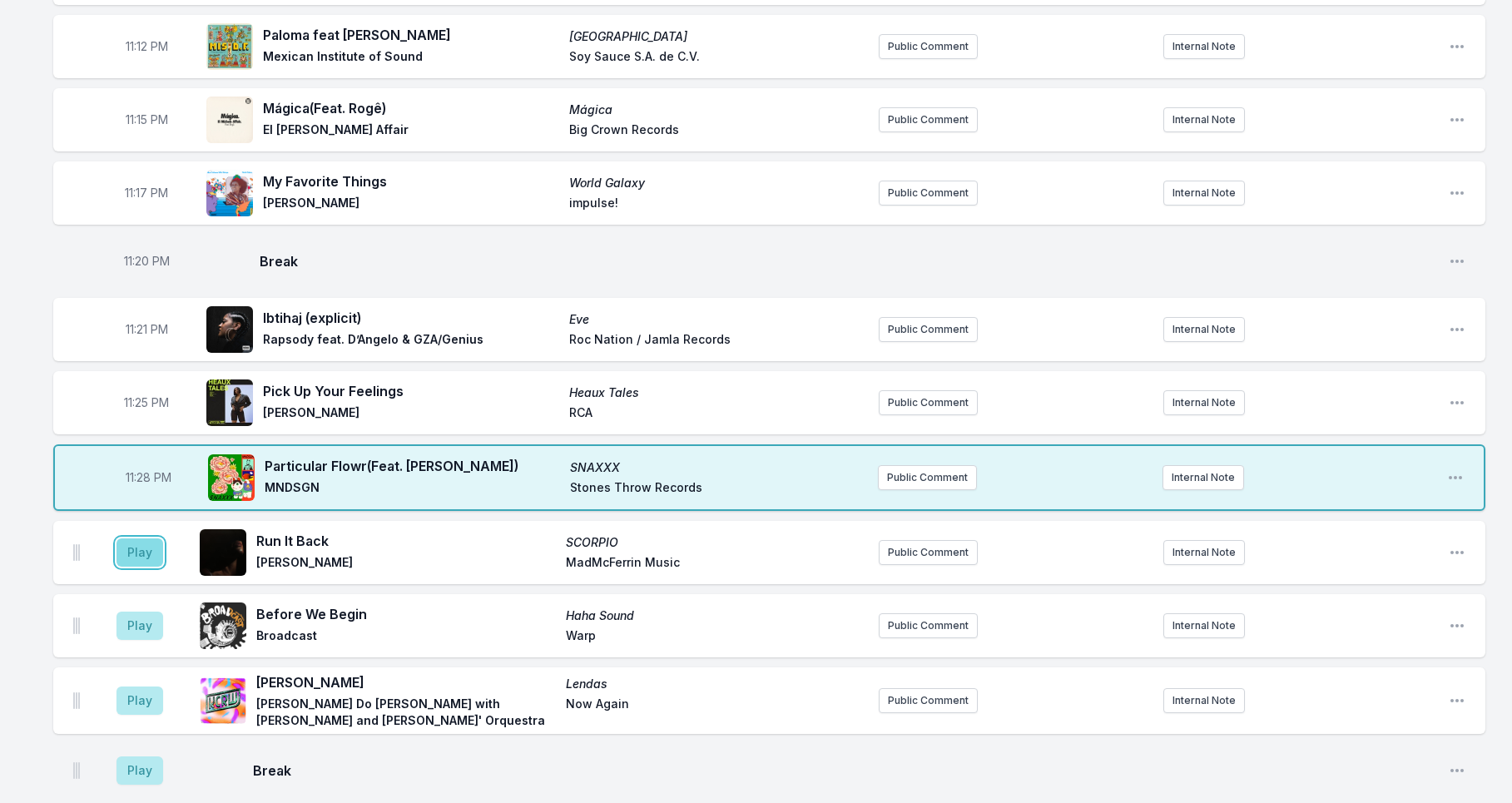
drag, startPoint x: 125, startPoint y: 623, endPoint x: 143, endPoint y: 625, distance: 18.1
click at [126, 567] on button "Play" at bounding box center [140, 552] width 46 height 29
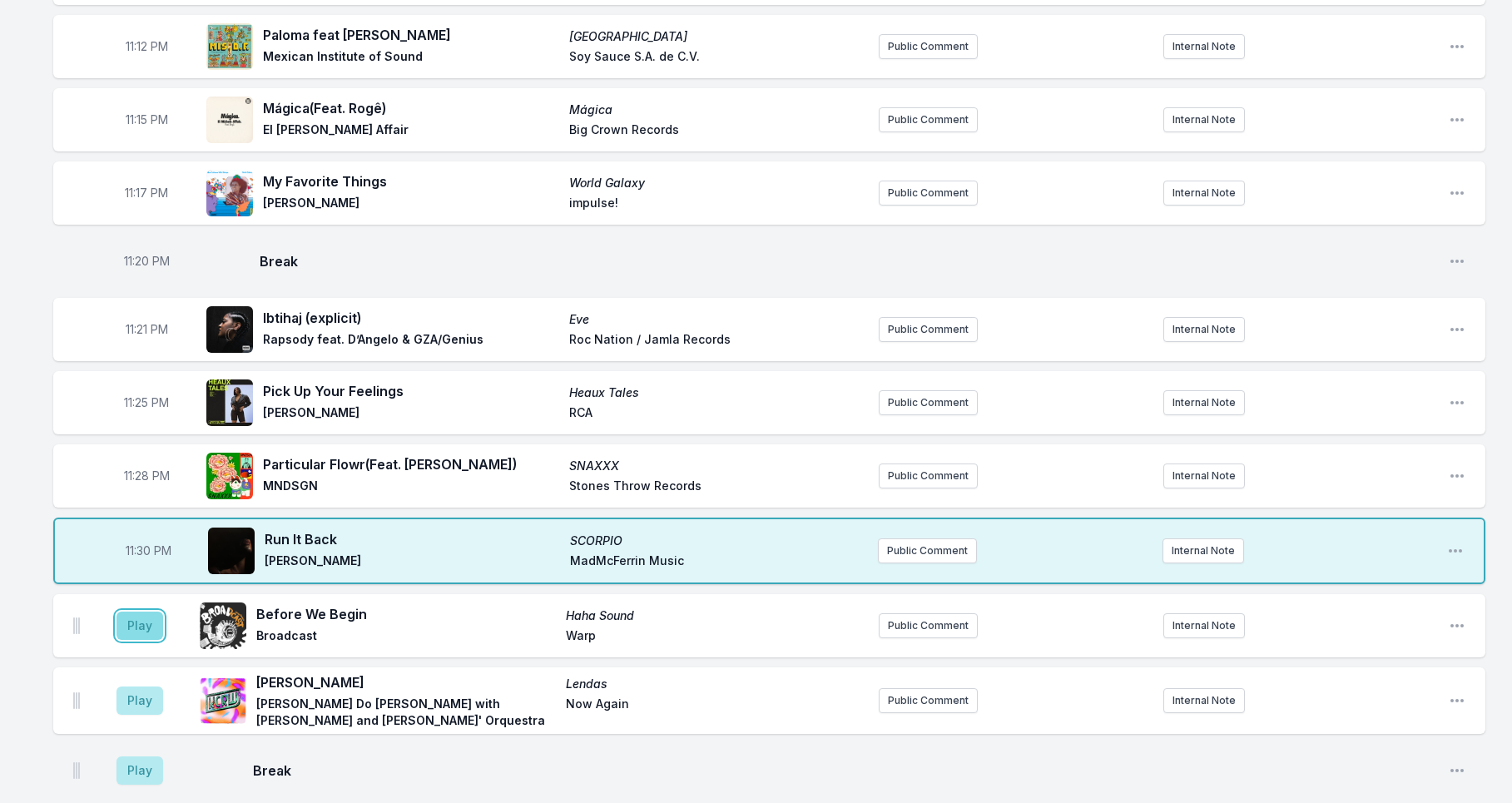
click at [138, 640] on button "Play" at bounding box center [140, 626] width 46 height 29
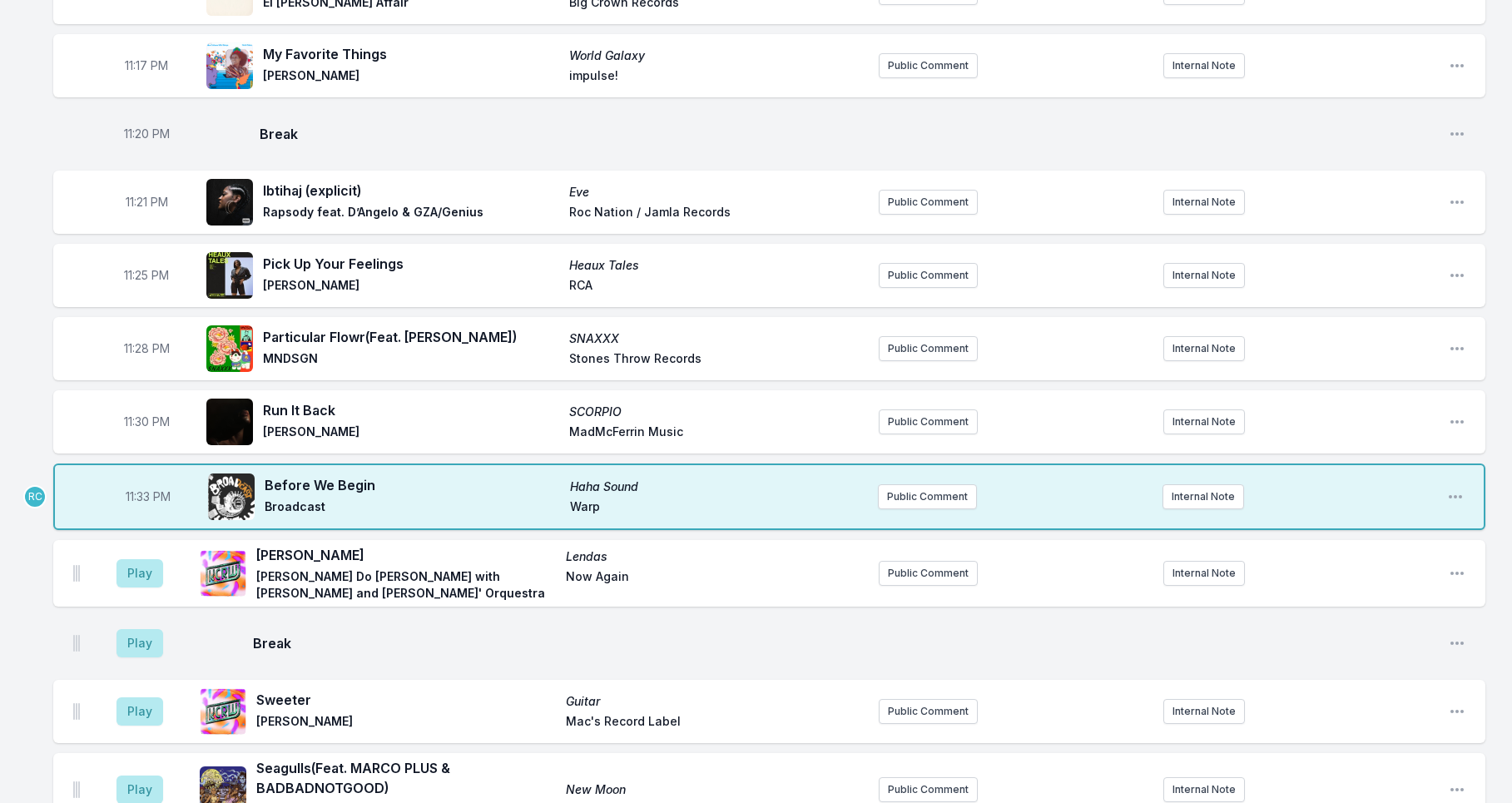
scroll to position [2410, 0]
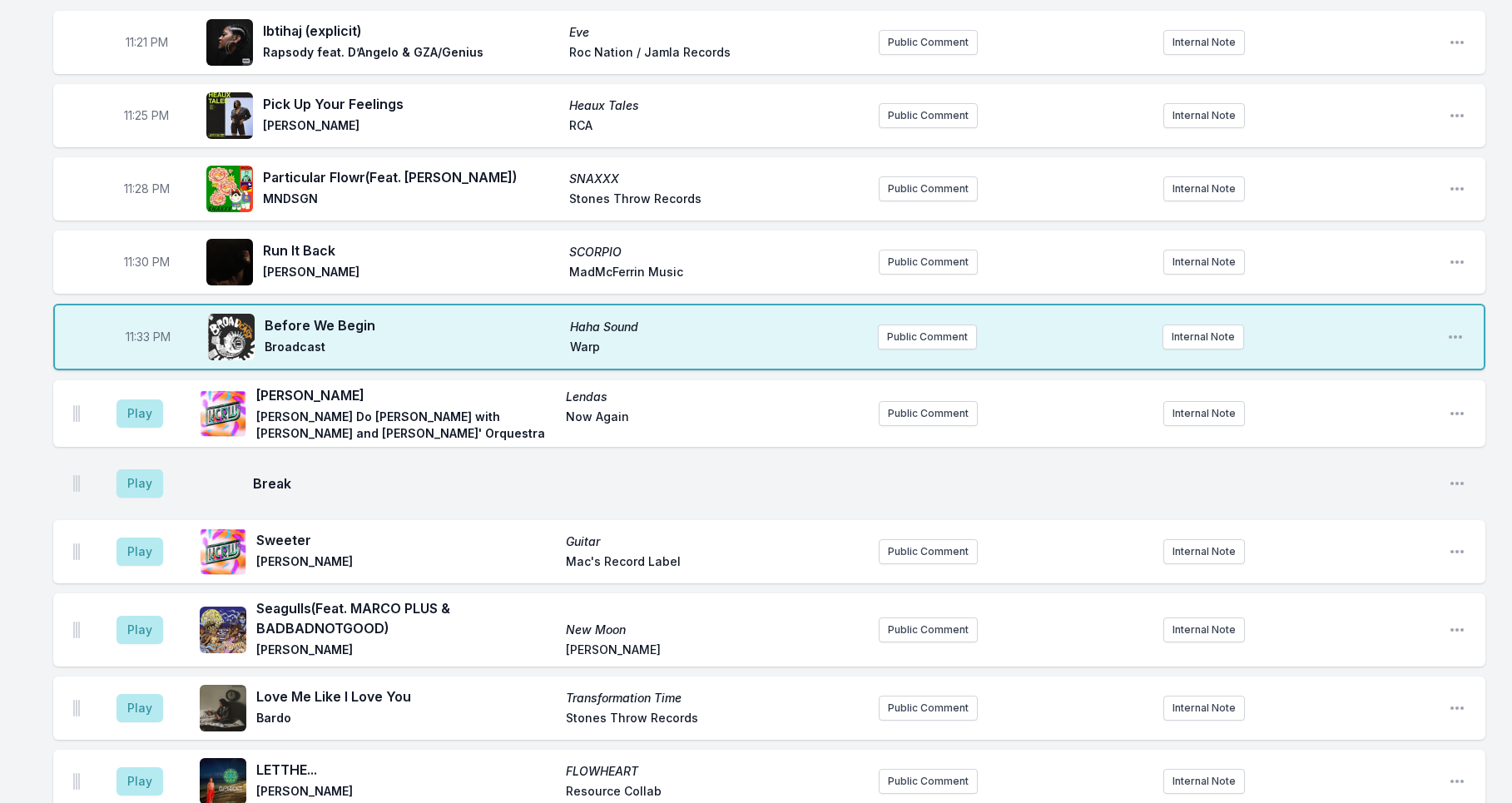
click at [116, 440] on aside "Play" at bounding box center [140, 414] width 94 height 54
click at [149, 428] on button "Play" at bounding box center [140, 413] width 46 height 29
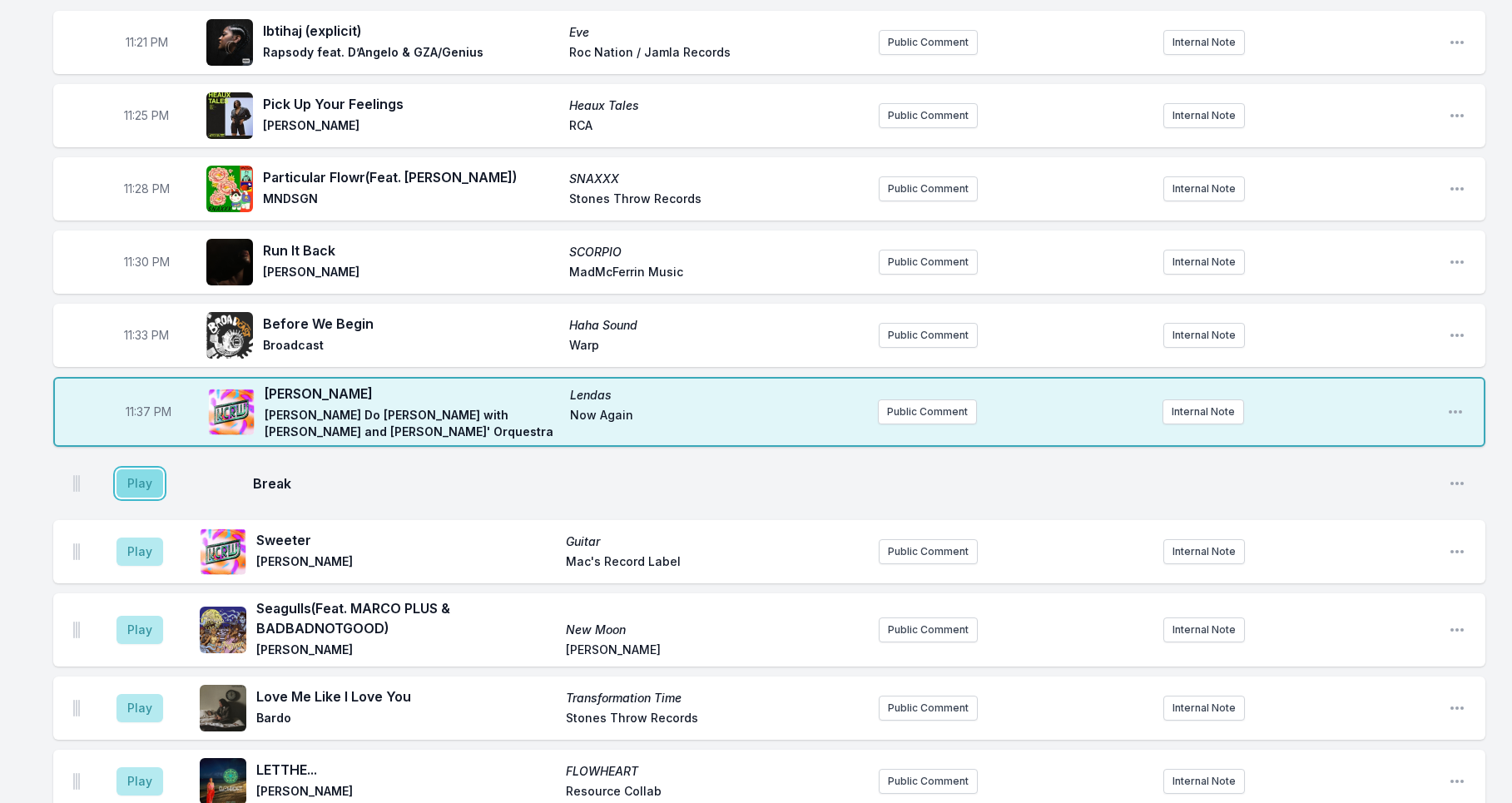
click at [138, 497] on button "Play" at bounding box center [140, 483] width 46 height 29
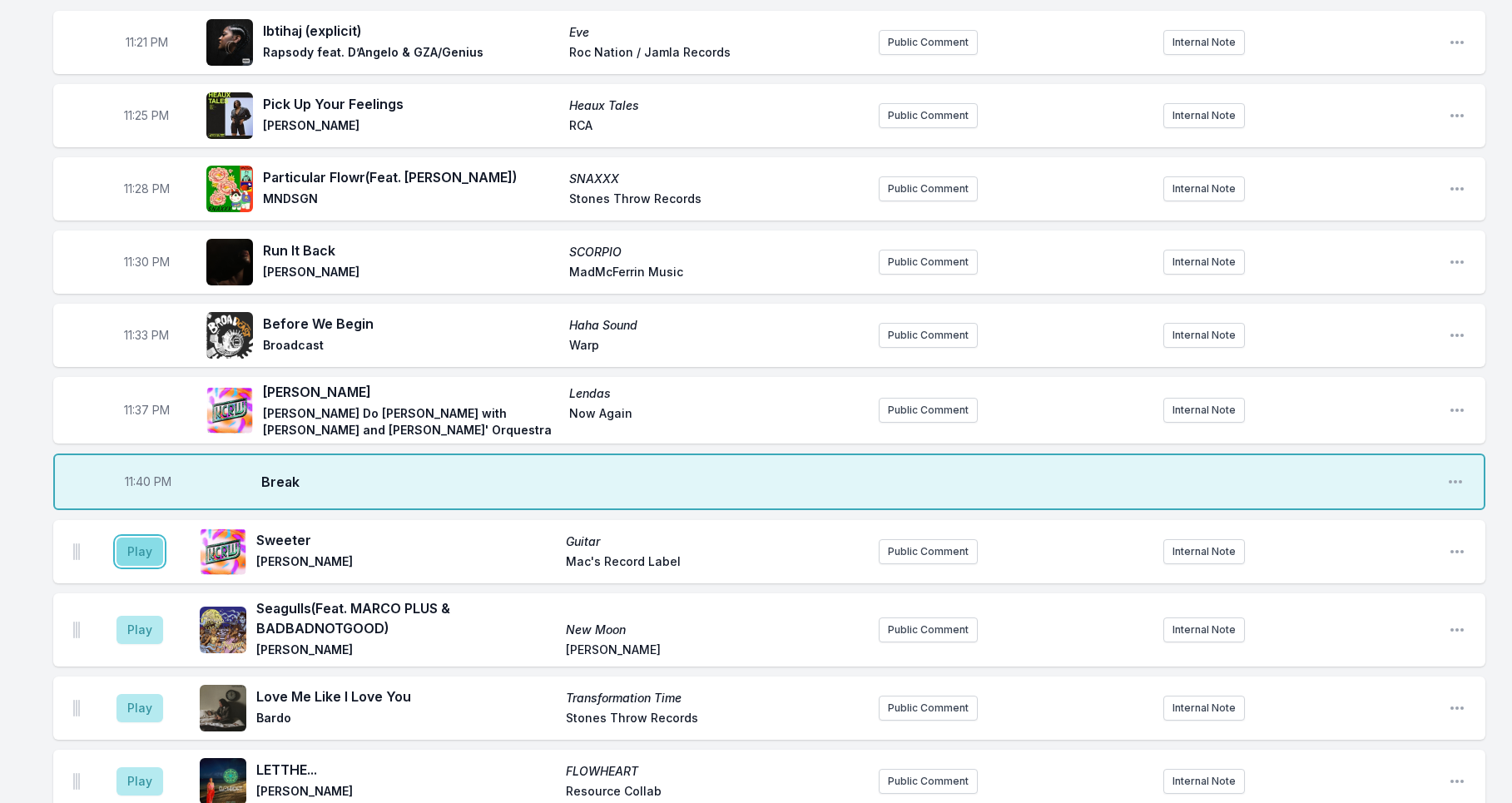
click at [135, 566] on button "Play" at bounding box center [140, 552] width 46 height 29
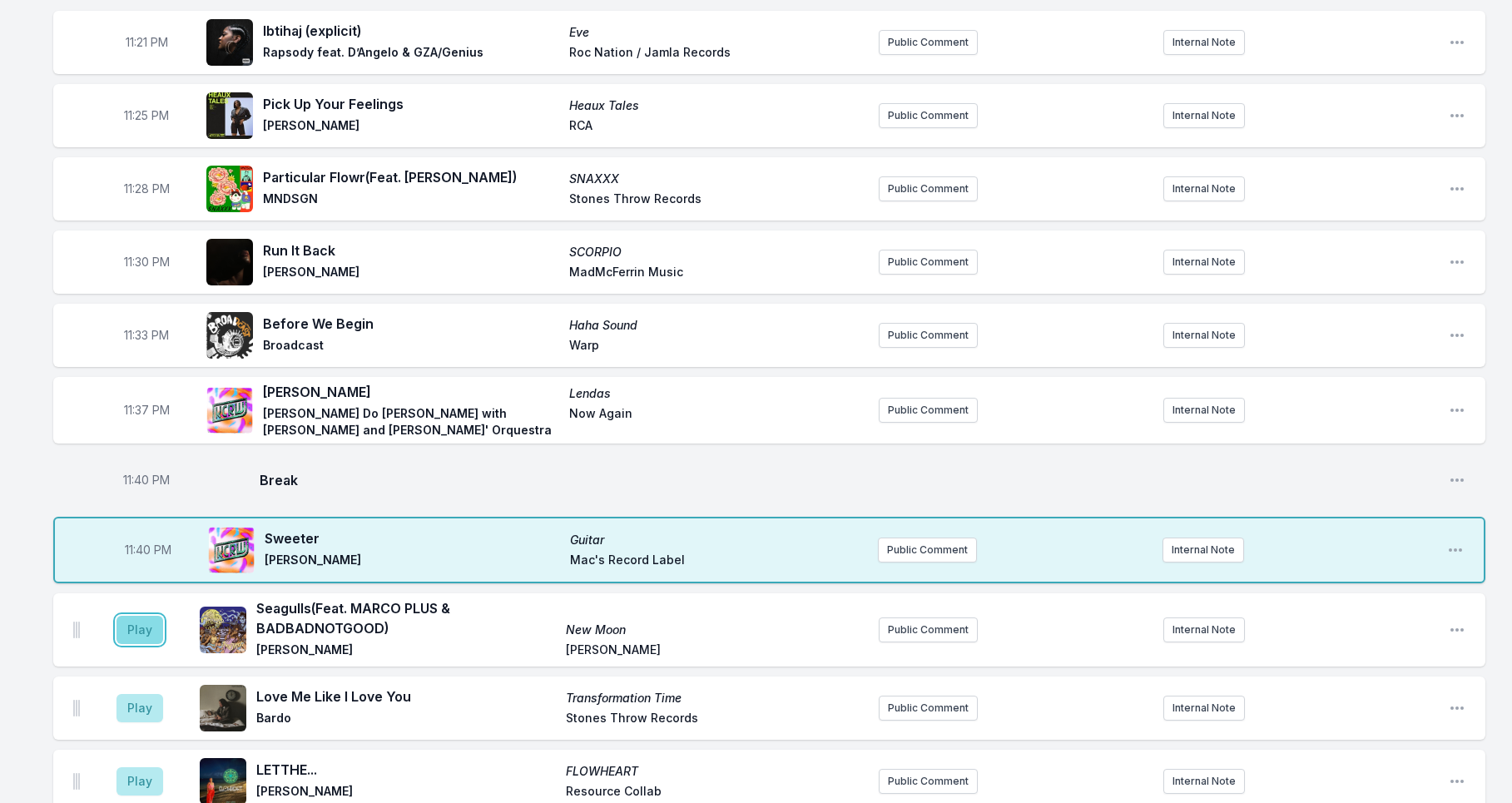
click at [132, 645] on button "Play" at bounding box center [140, 630] width 46 height 29
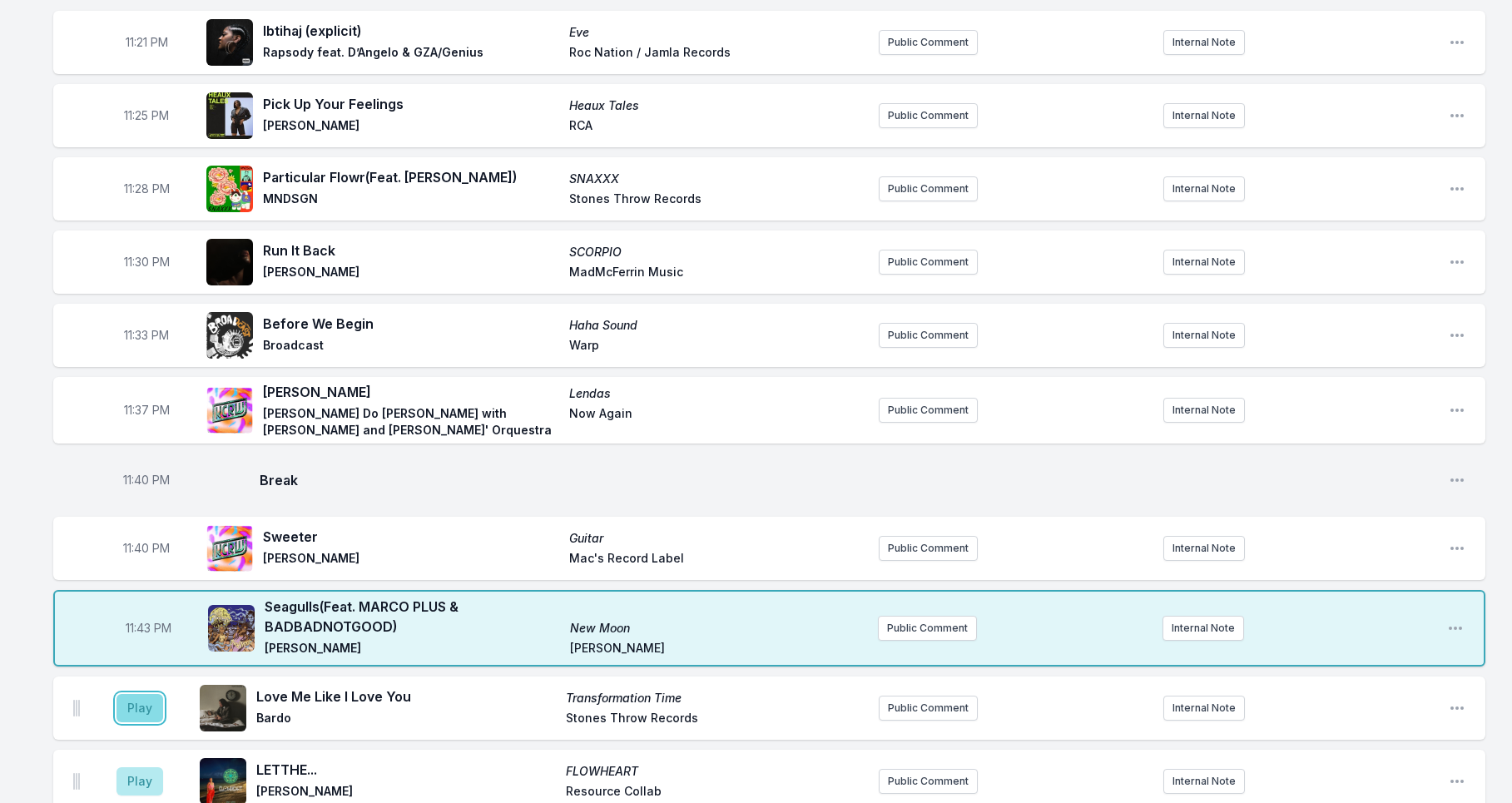
click at [129, 722] on button "Play" at bounding box center [140, 709] width 46 height 29
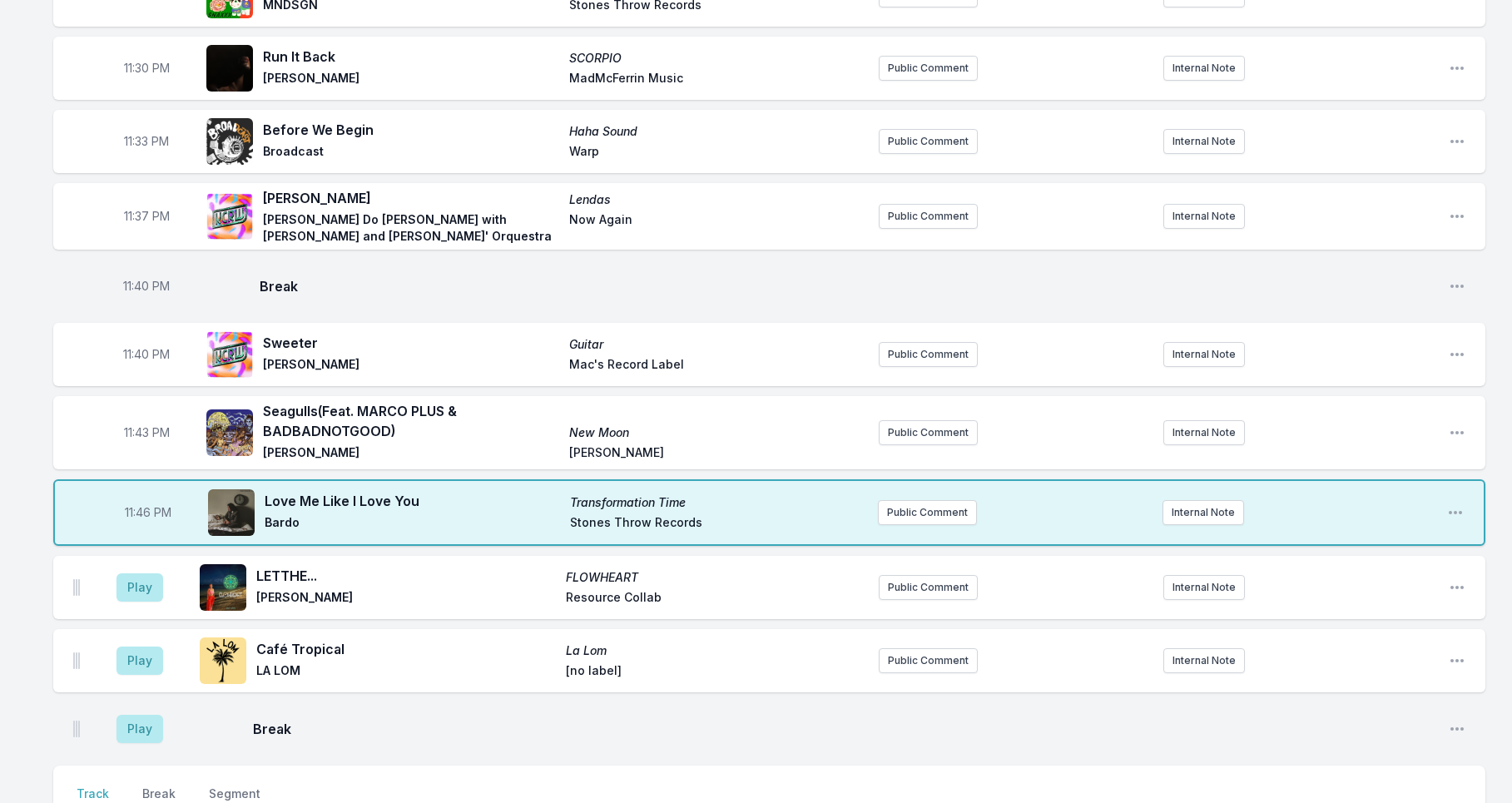
scroll to position [2628, 0]
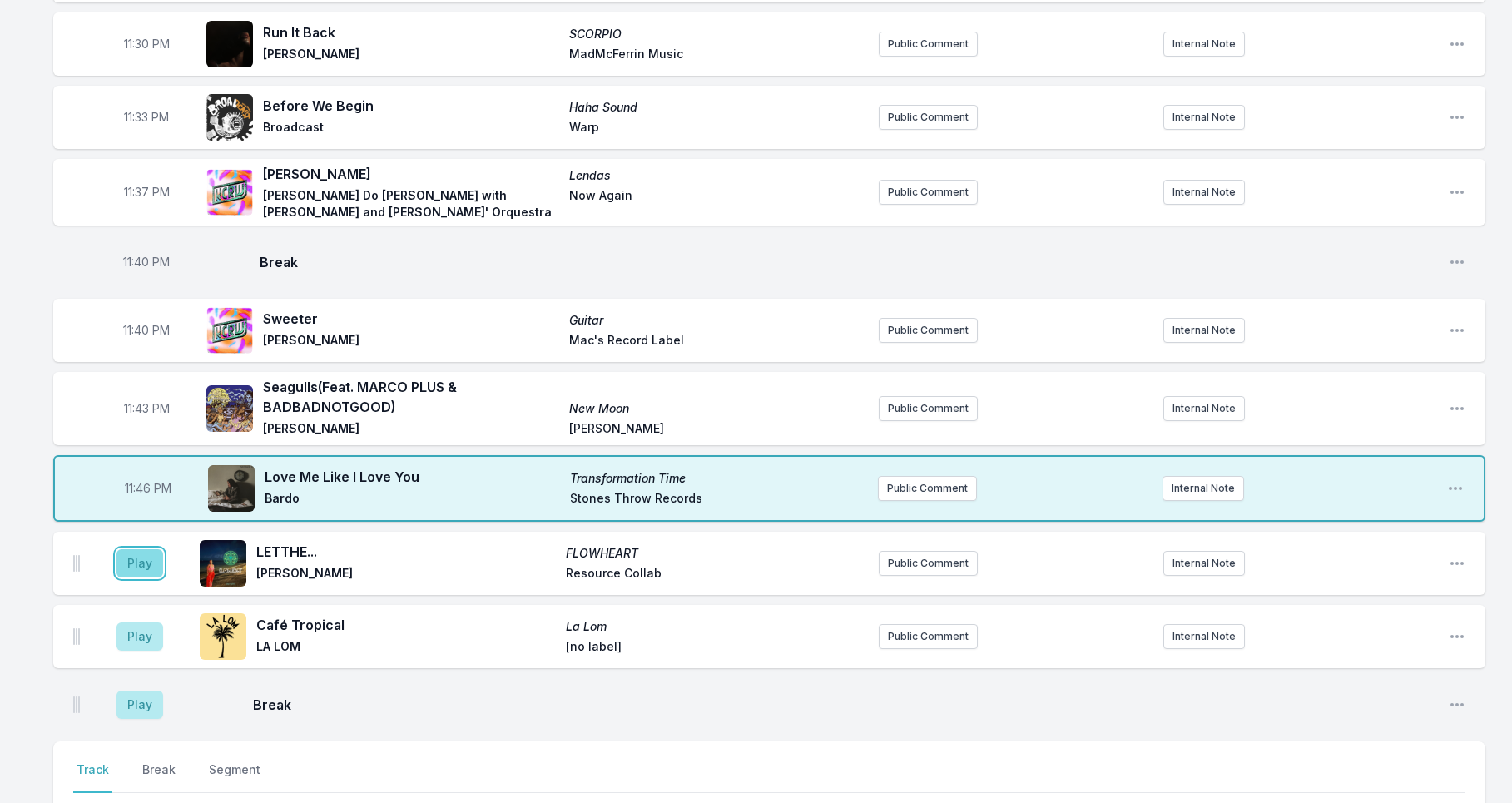
click at [147, 578] on button "Play" at bounding box center [140, 563] width 46 height 29
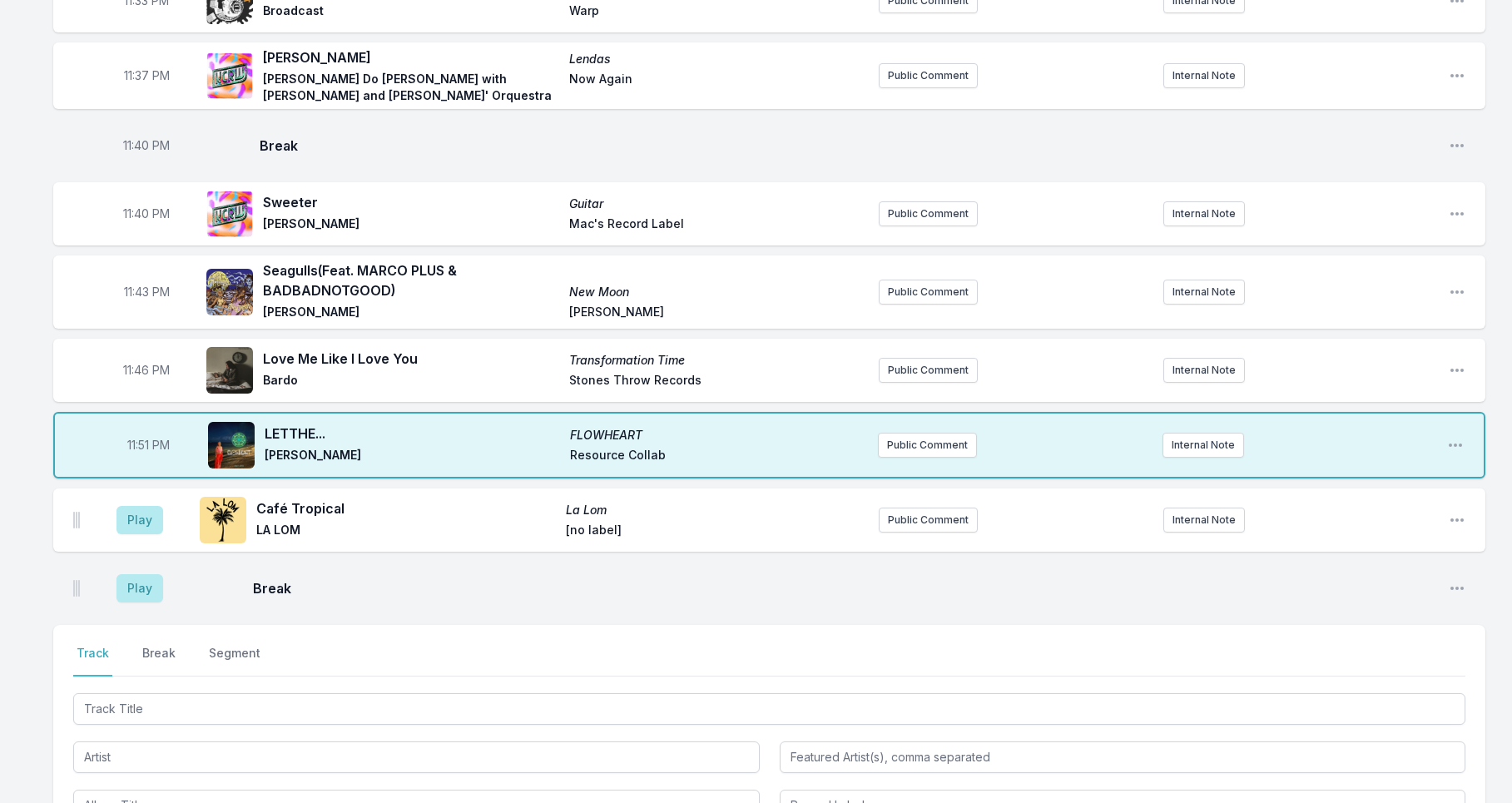
scroll to position [2939, 0]
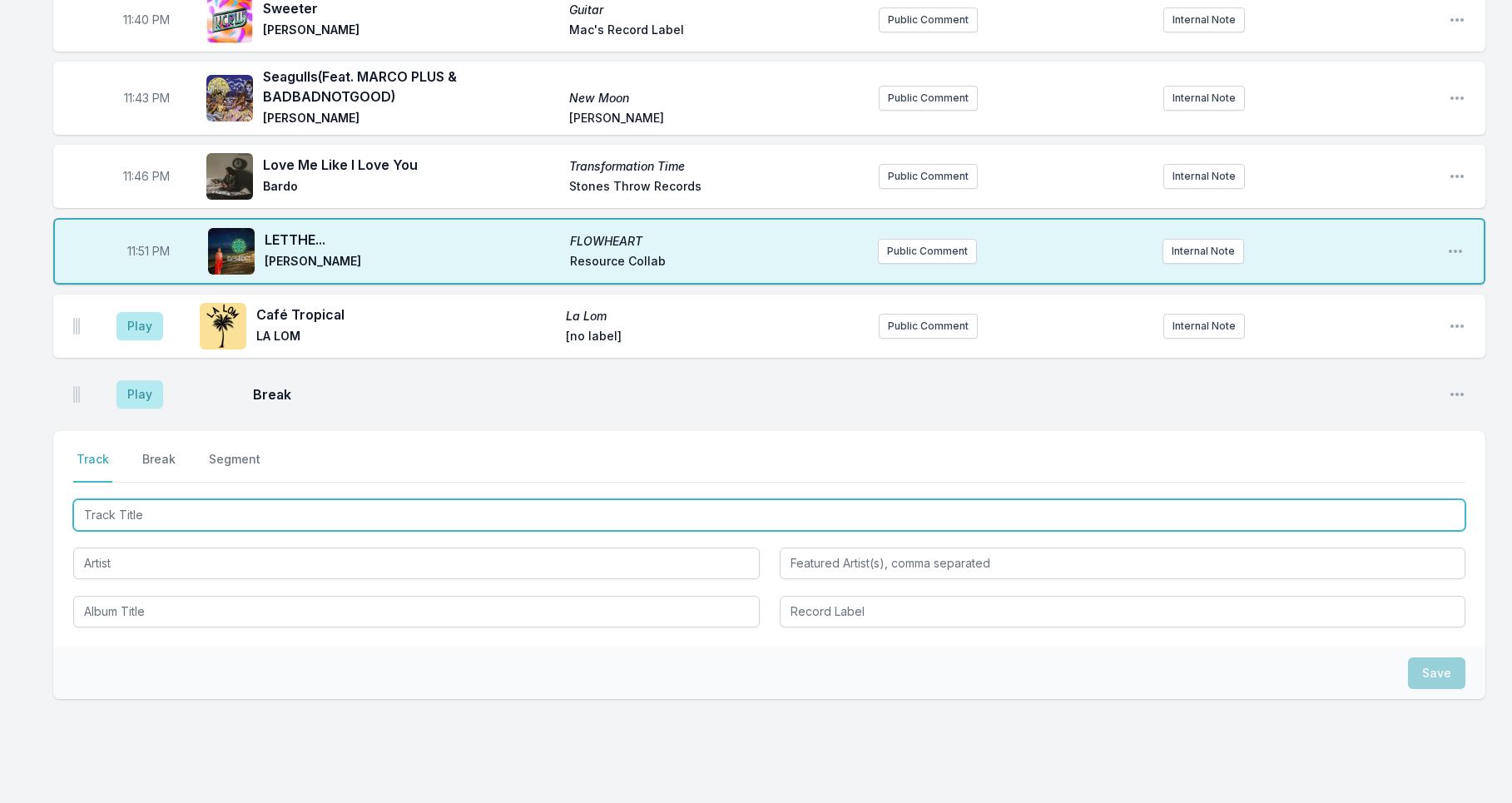
click at [107, 531] on input "Track Title" at bounding box center [769, 515] width 1393 height 31
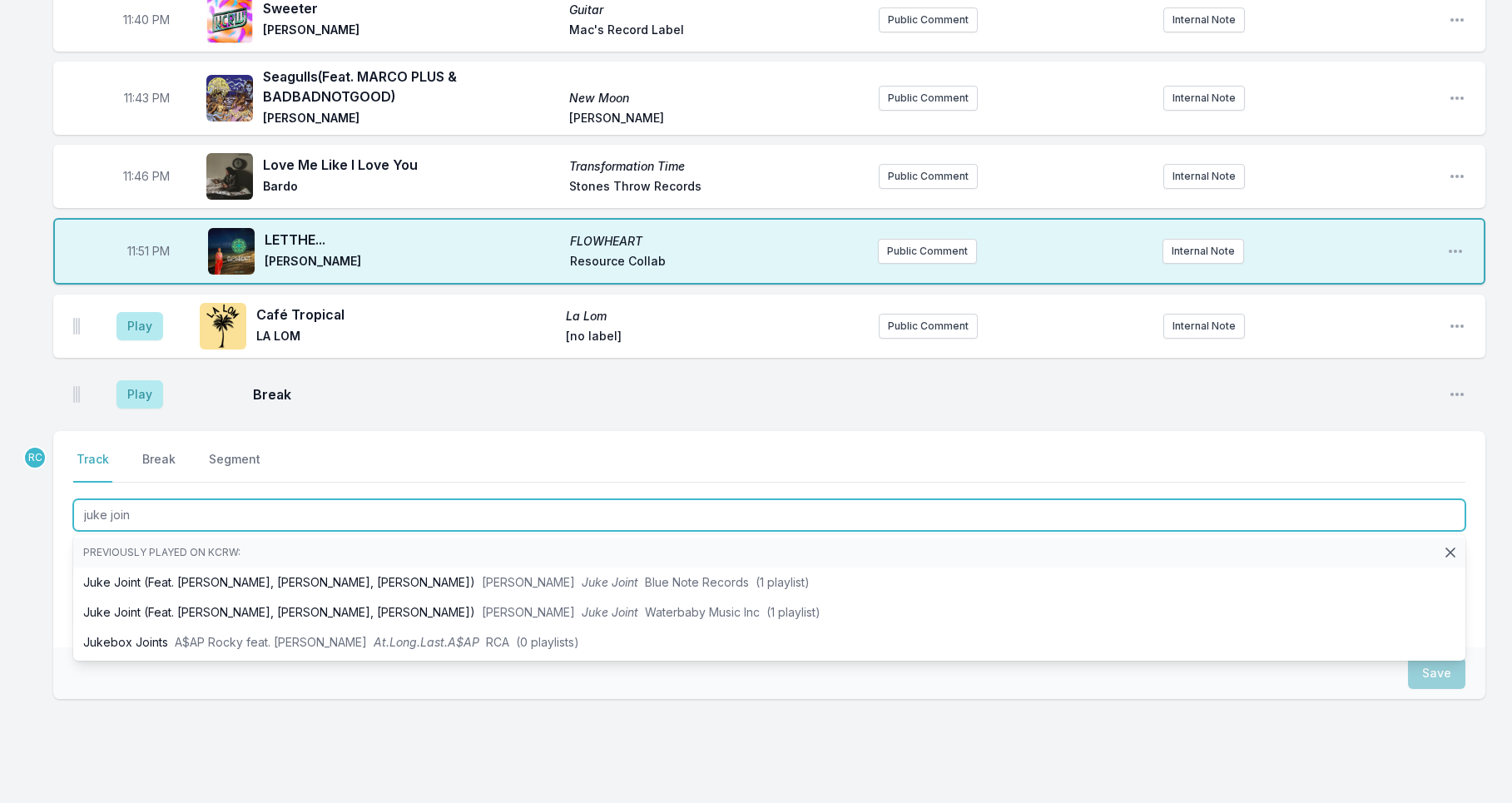
type input "juke joint"
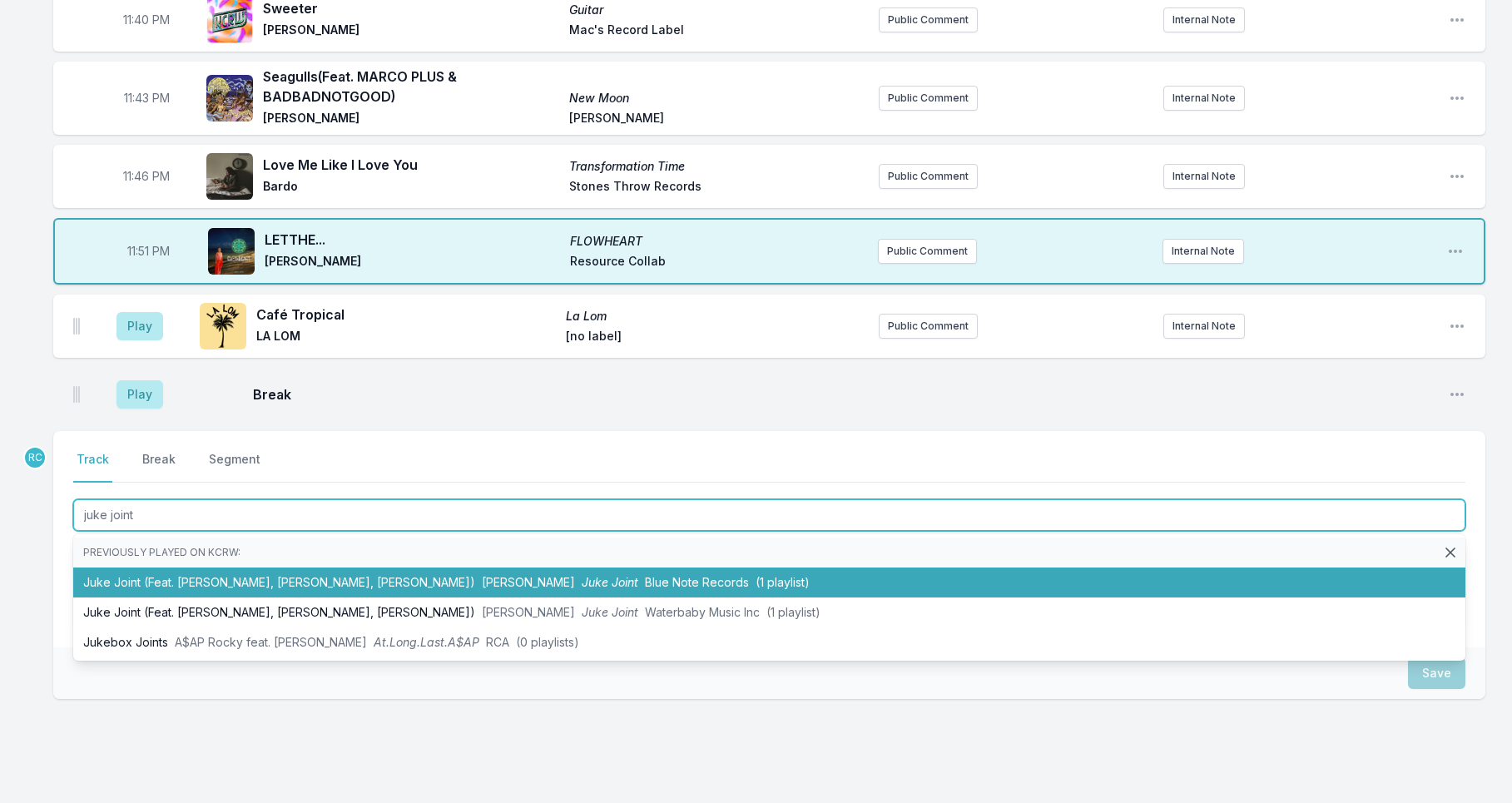
click at [304, 597] on li "Juke Joint (Feat. [PERSON_NAME], [PERSON_NAME], [PERSON_NAME]) [PERSON_NAME] Ju…" at bounding box center [769, 583] width 1393 height 30
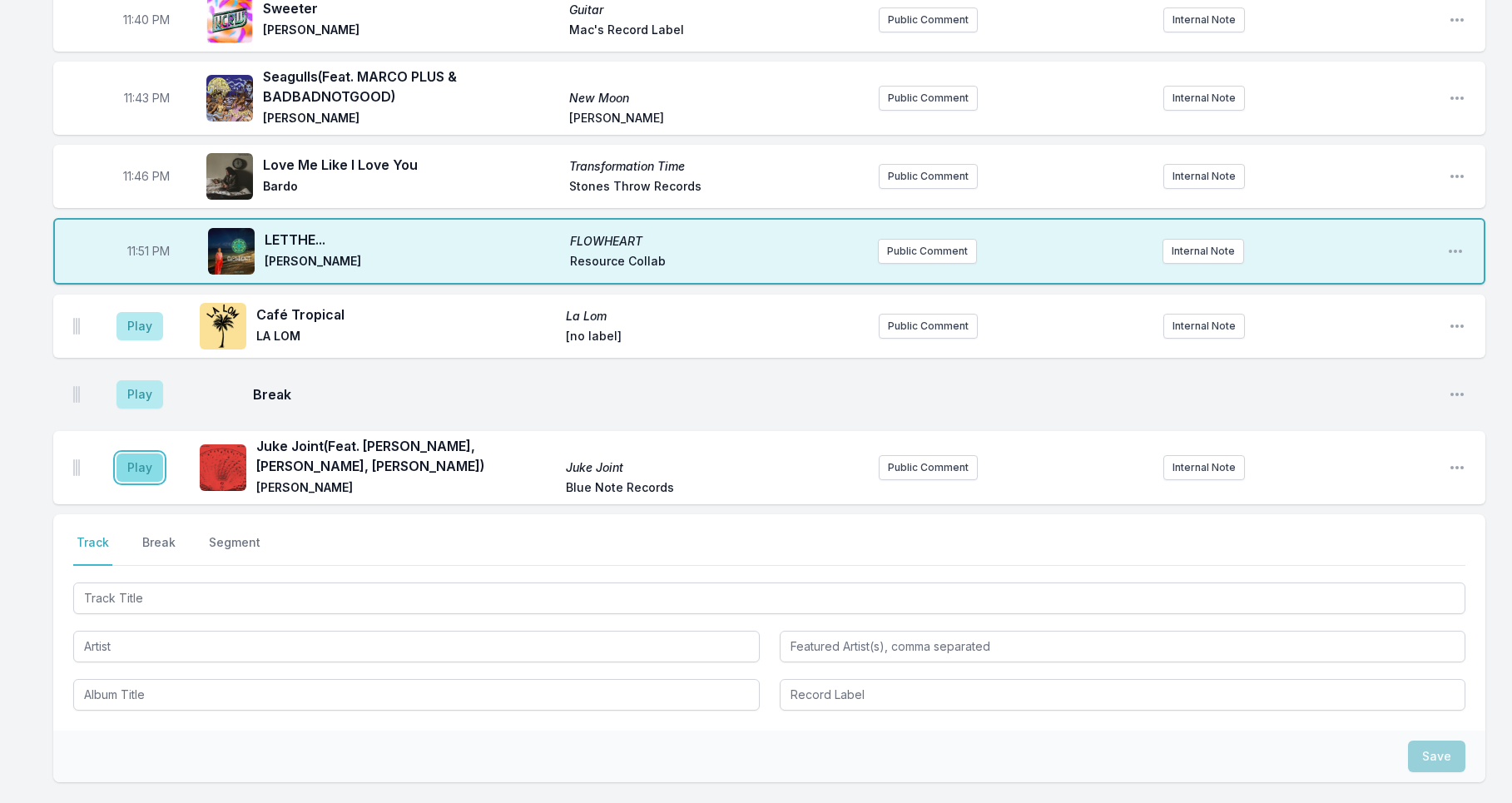
drag, startPoint x: 139, startPoint y: 522, endPoint x: 148, endPoint y: 530, distance: 12.0
click at [143, 482] on button "Play" at bounding box center [140, 468] width 46 height 29
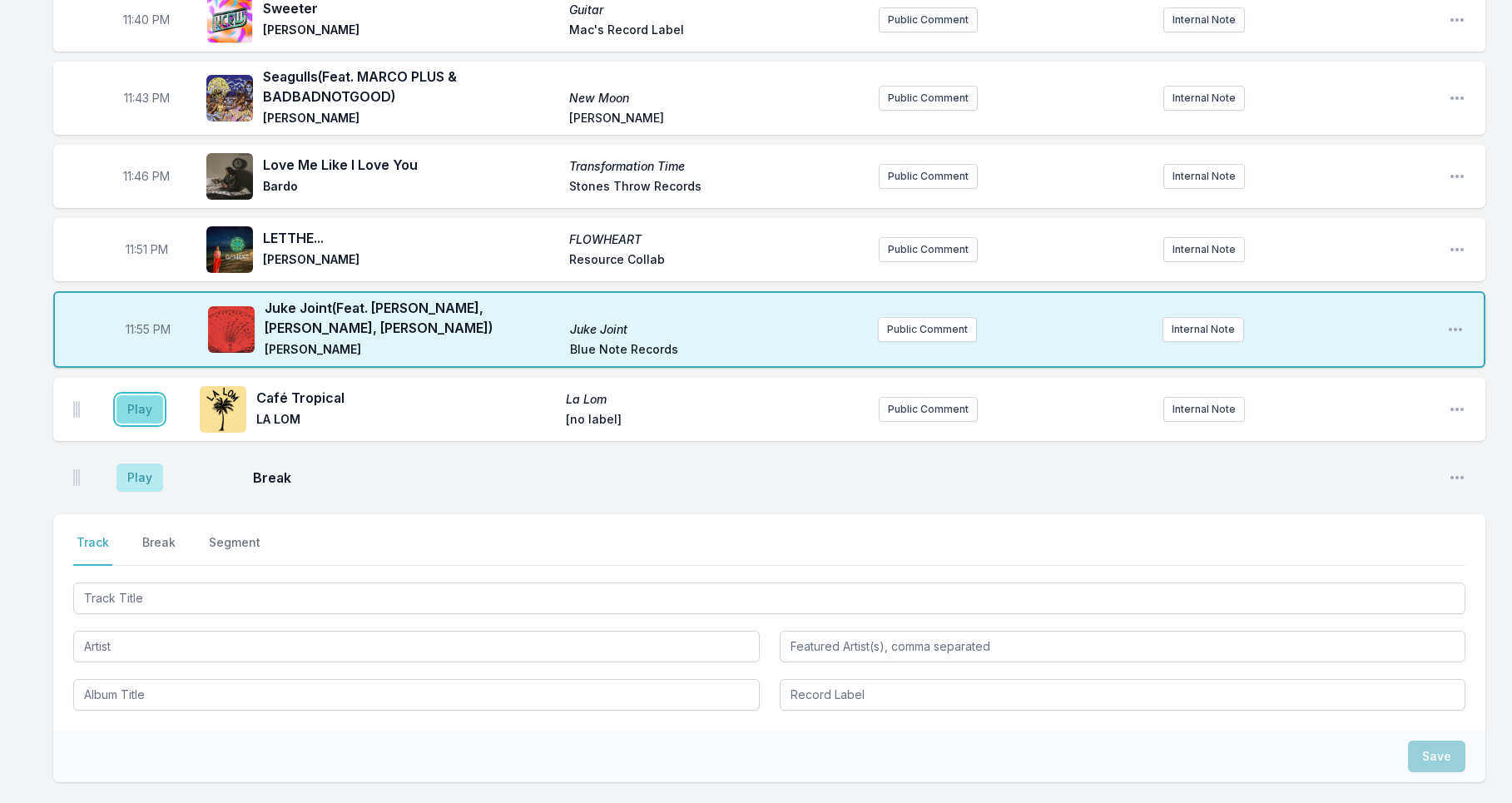
click at [137, 423] on button "Play" at bounding box center [140, 409] width 46 height 29
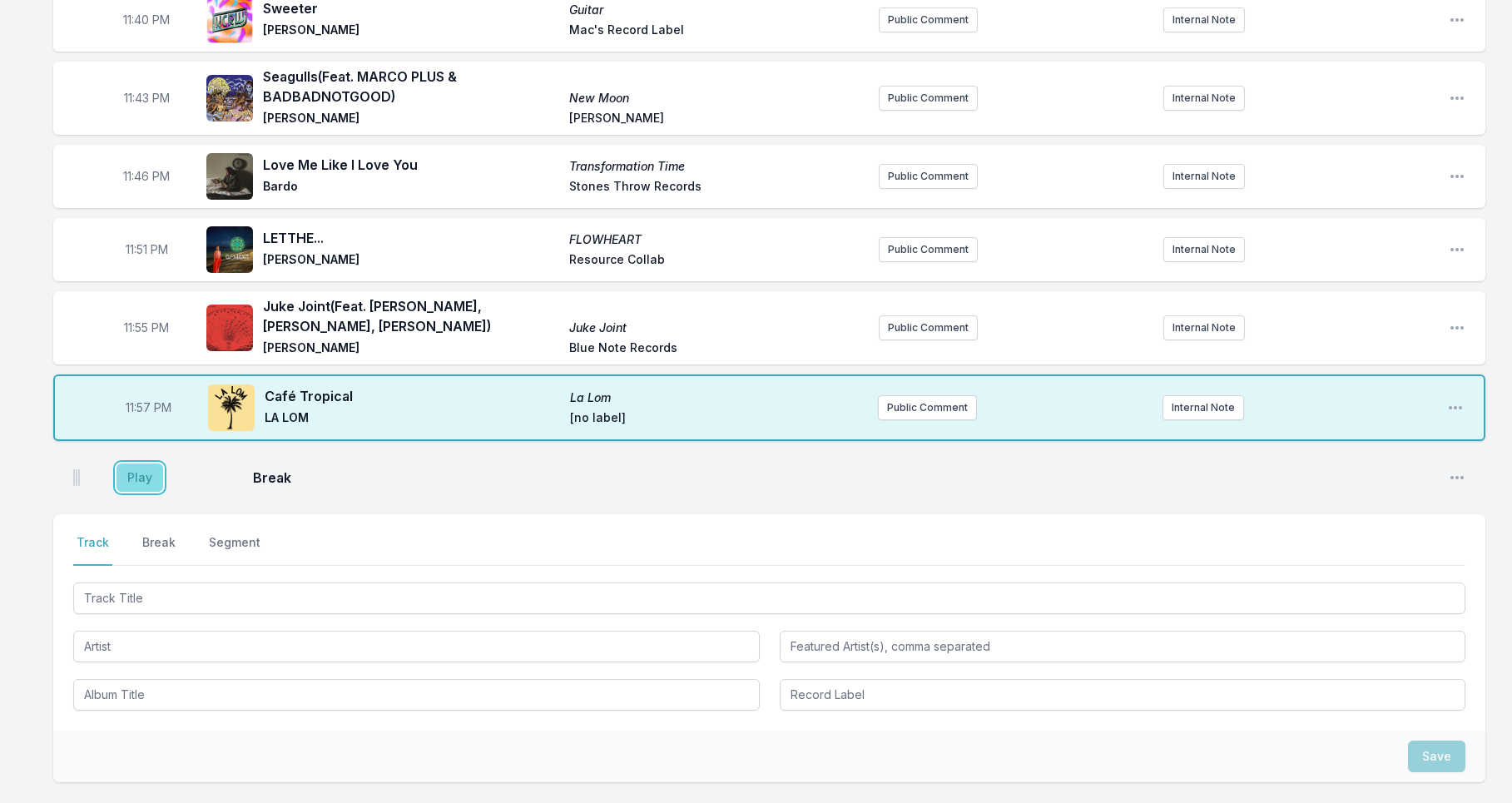
click at [126, 492] on button "Play" at bounding box center [140, 478] width 46 height 29
